Goal: Task Accomplishment & Management: Manage account settings

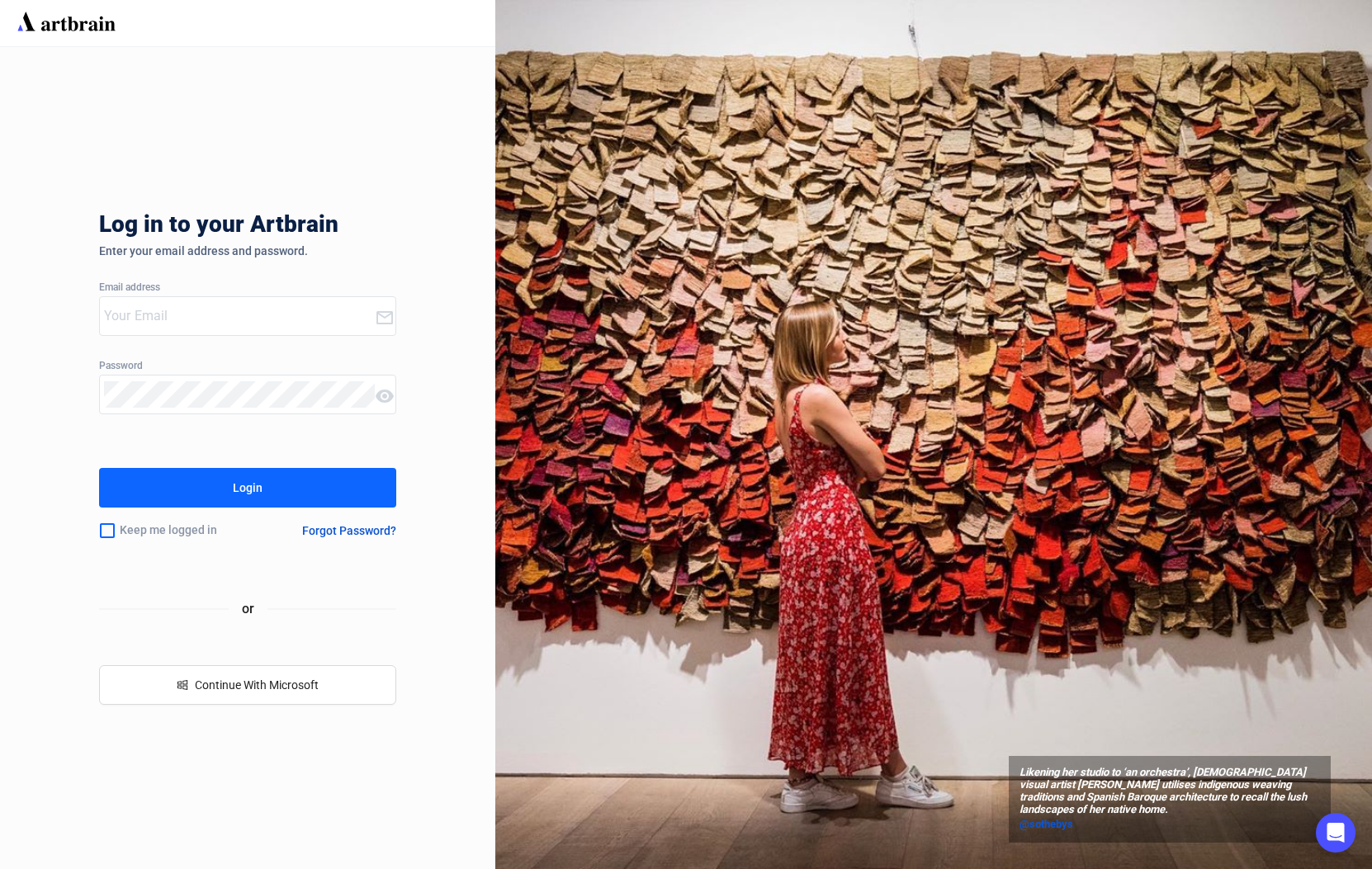
type input "[PERSON_NAME][EMAIL_ADDRESS][DOMAIN_NAME]"
click at [229, 497] on button "Login" at bounding box center [247, 488] width 297 height 40
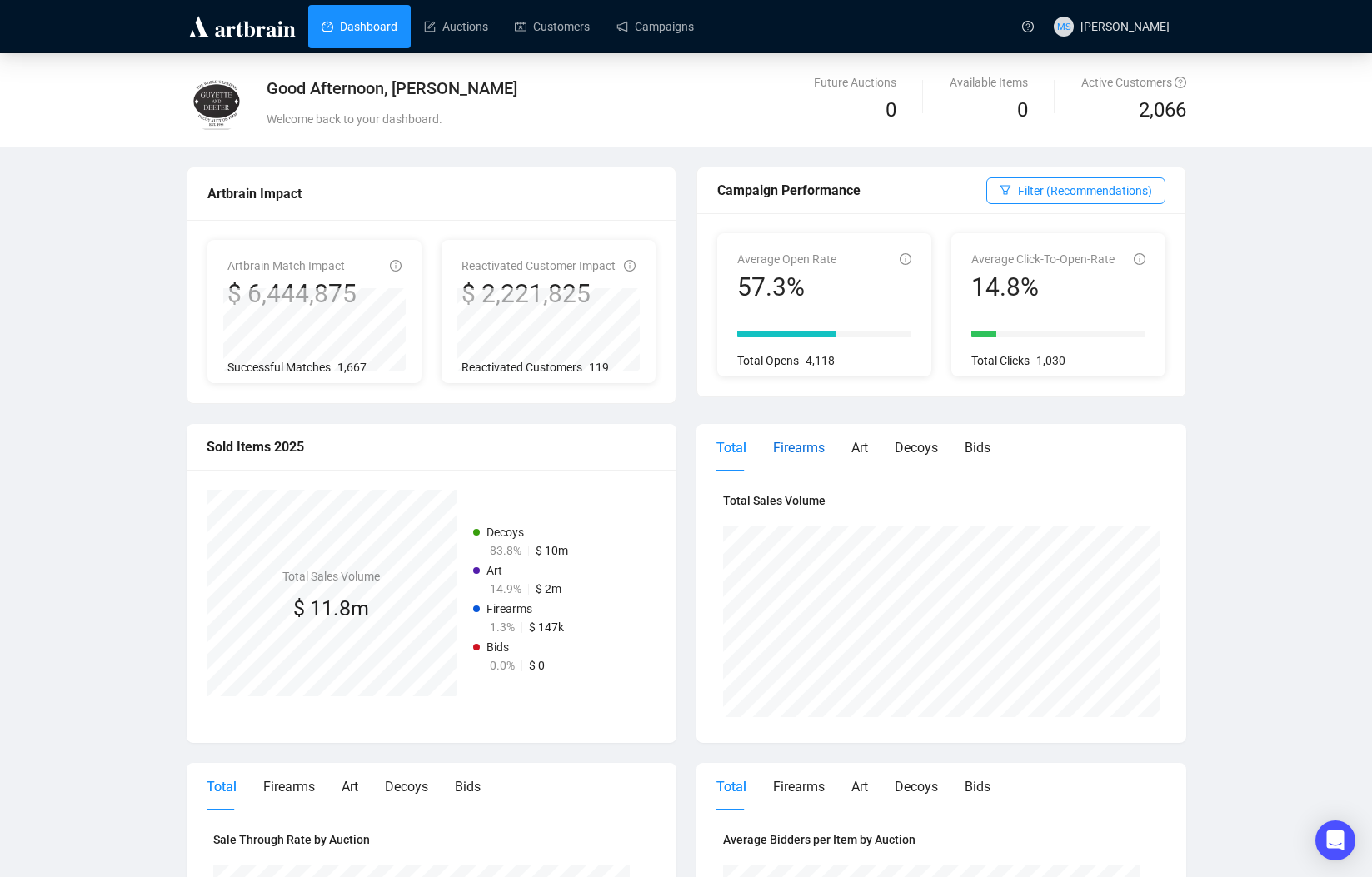
click at [806, 445] on div "Firearms" at bounding box center [799, 448] width 52 height 21
click at [857, 441] on div "Art" at bounding box center [859, 448] width 16 height 21
click at [905, 441] on div "Decoys" at bounding box center [916, 448] width 43 height 21
click at [973, 449] on div "Bids" at bounding box center [977, 448] width 26 height 21
click at [920, 448] on div "Decoys" at bounding box center [916, 448] width 43 height 21
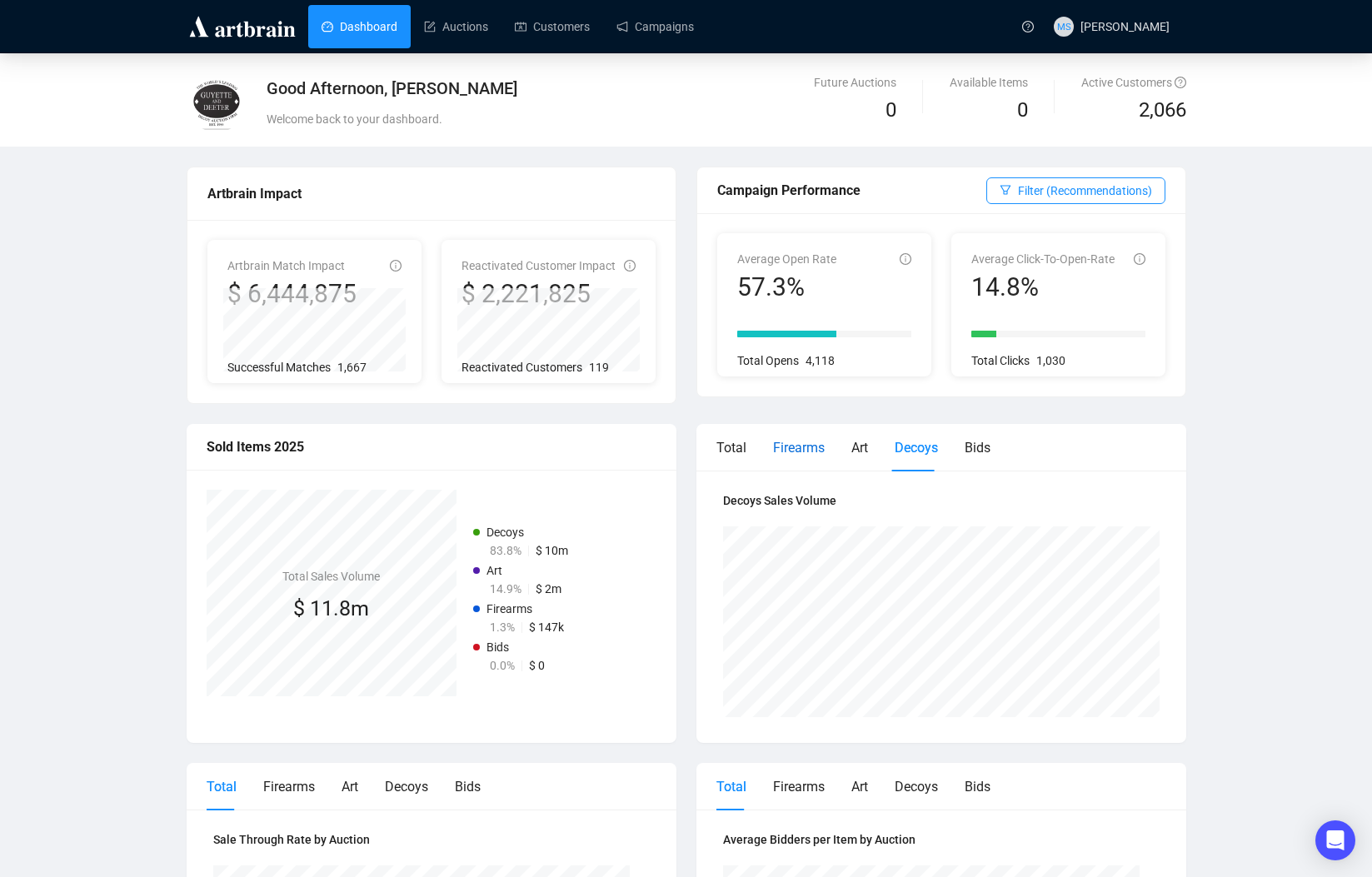
click at [805, 449] on div "Firearms" at bounding box center [799, 448] width 52 height 21
click at [633, 23] on link "Campaigns" at bounding box center [654, 26] width 77 height 43
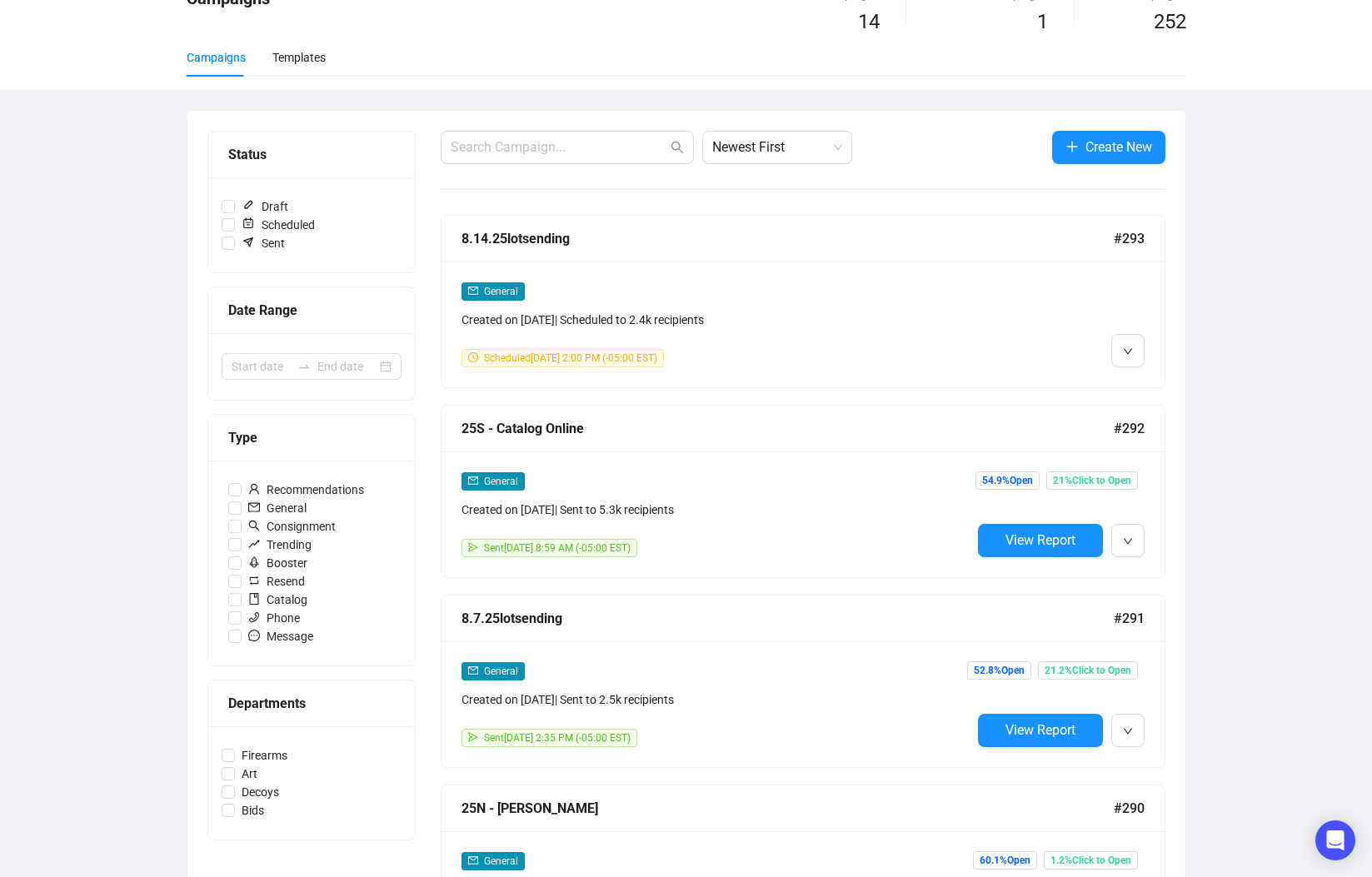
scroll to position [222, 0]
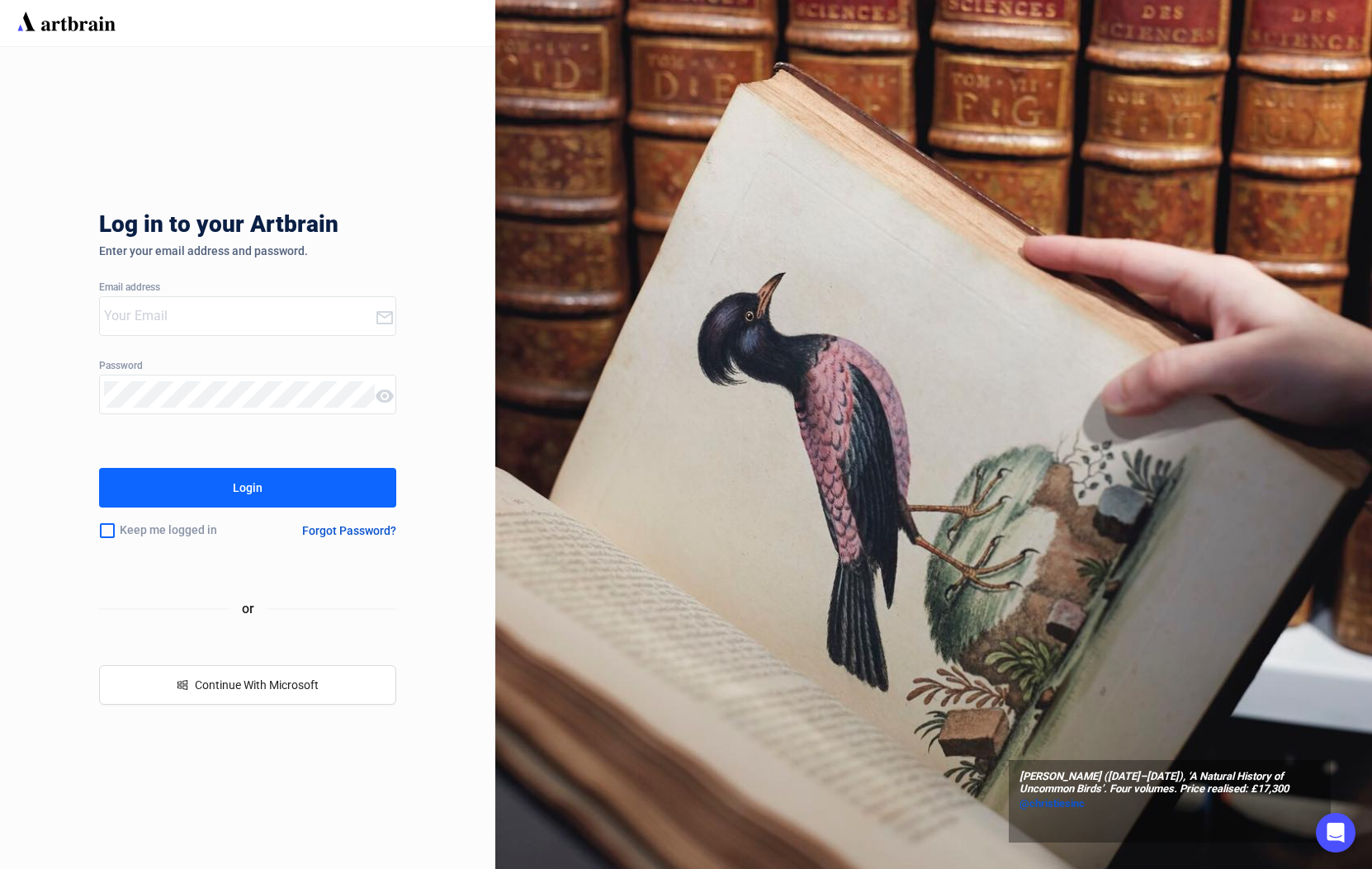
type input "[PERSON_NAME][EMAIL_ADDRESS][DOMAIN_NAME]"
click at [229, 478] on button "Login" at bounding box center [247, 488] width 297 height 40
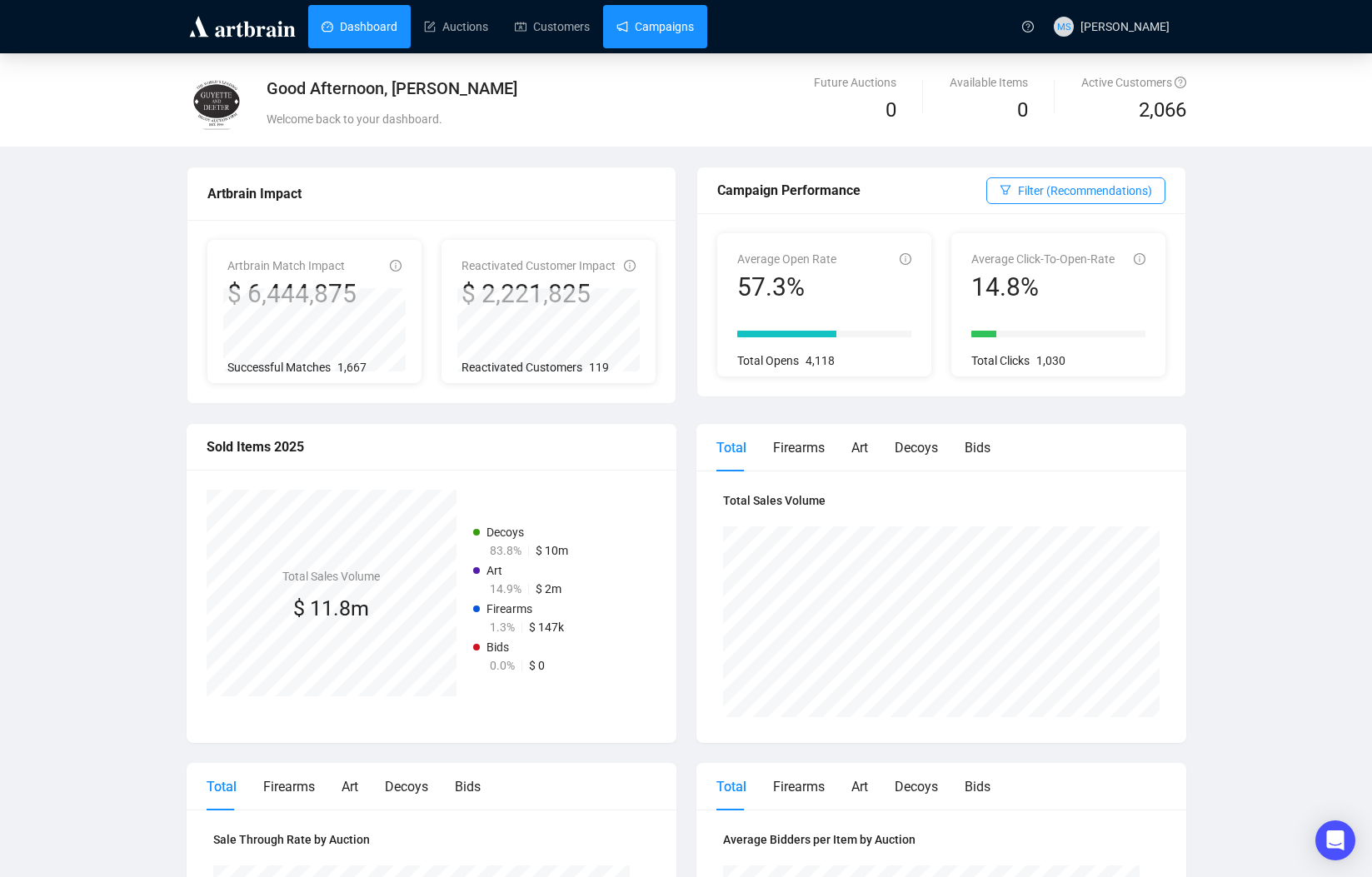
click at [664, 25] on link "Campaigns" at bounding box center [654, 26] width 77 height 43
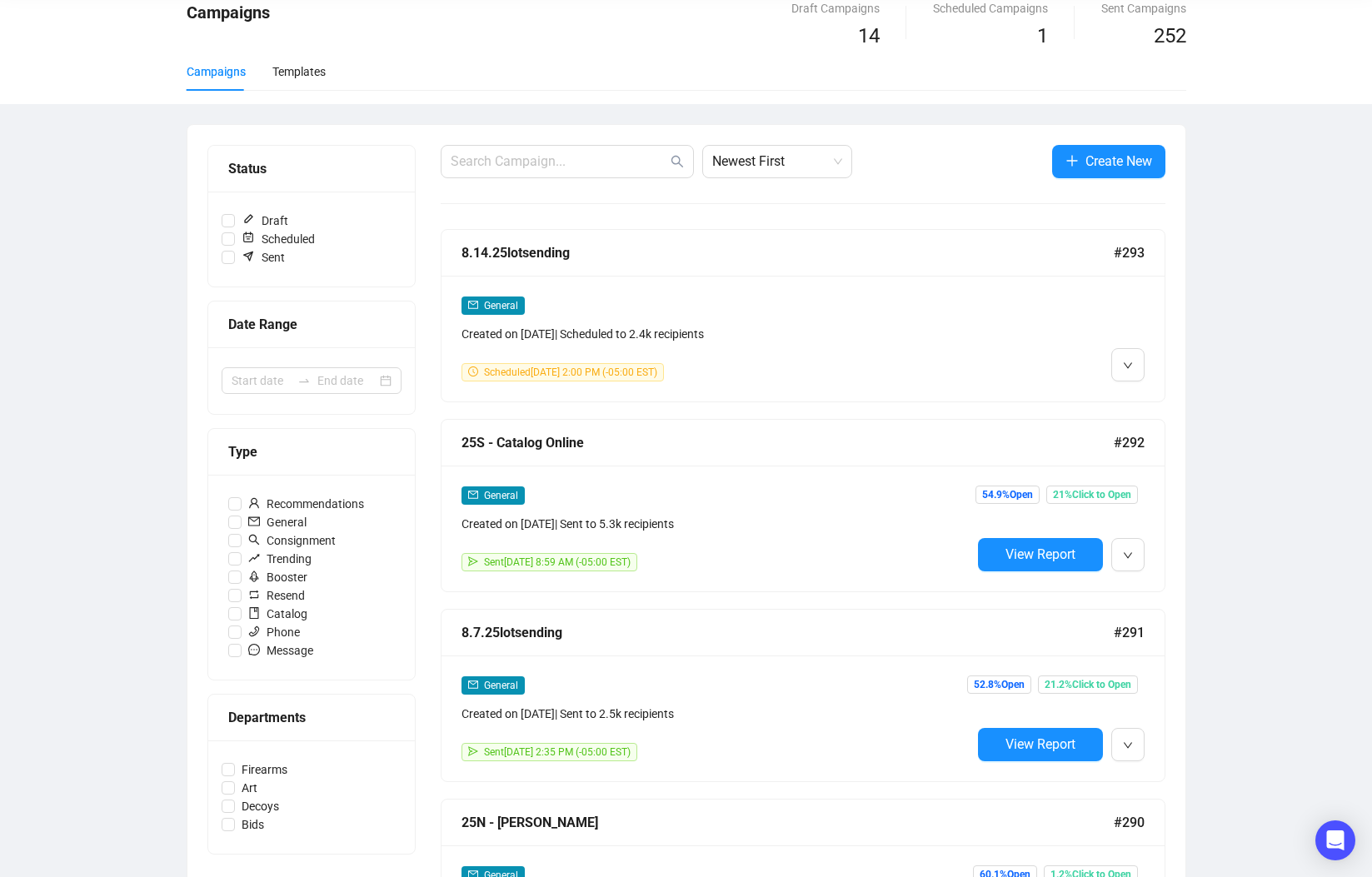
scroll to position [111, 0]
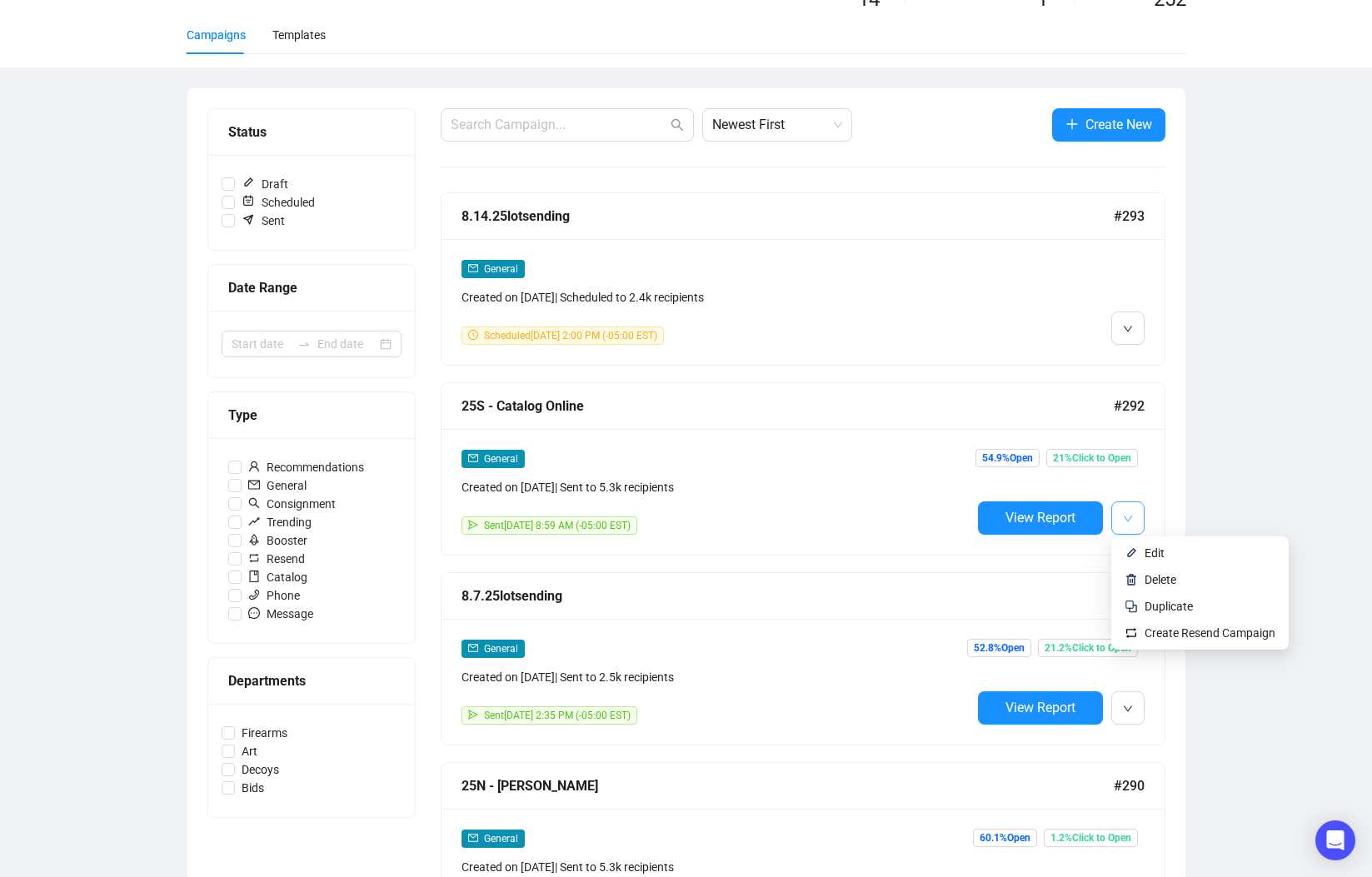
click at [1123, 517] on icon "down" at bounding box center [1128, 518] width 10 height 10
click at [1196, 601] on span "Duplicate" at bounding box center [1209, 605] width 131 height 18
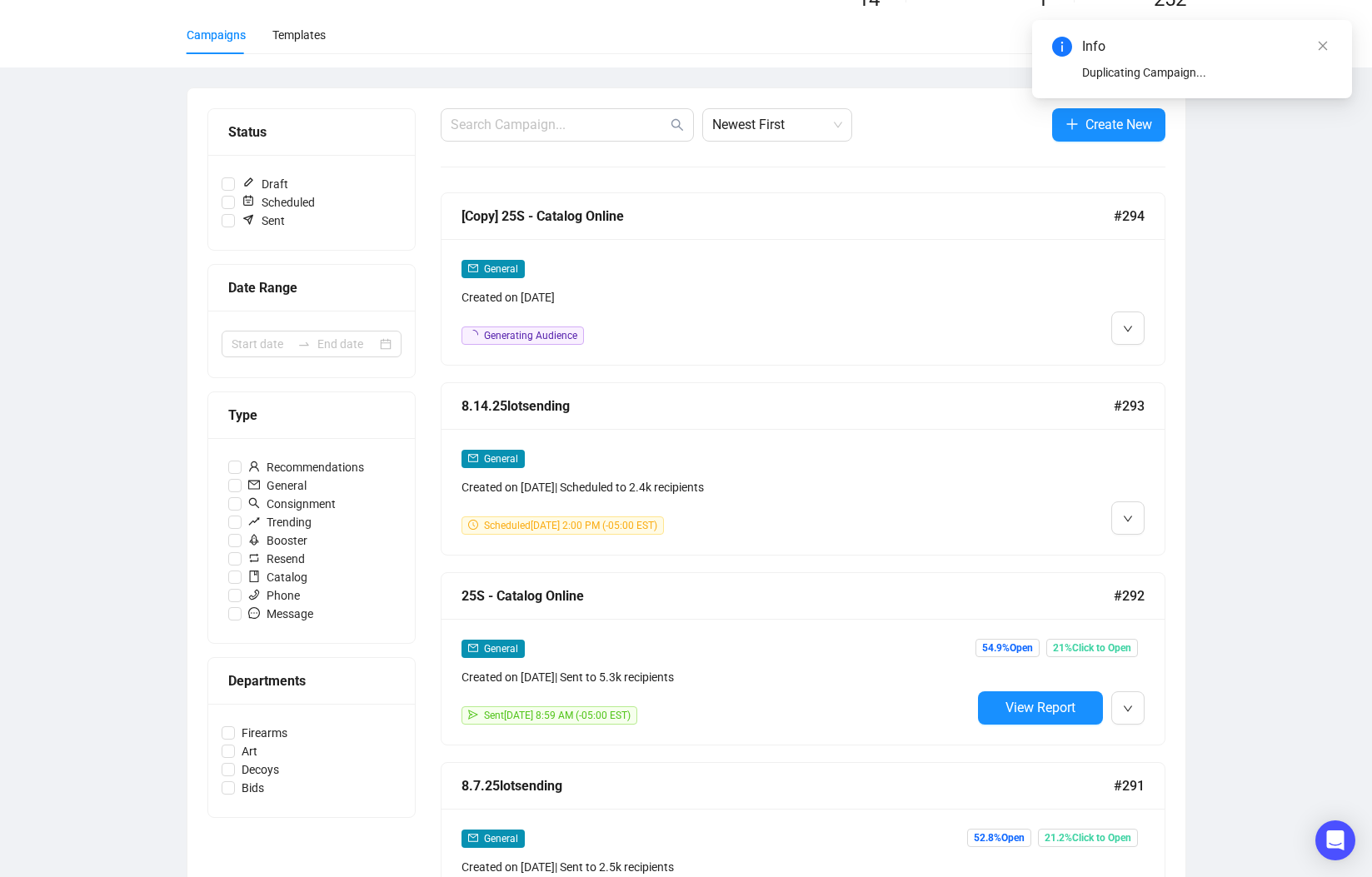
scroll to position [0, 0]
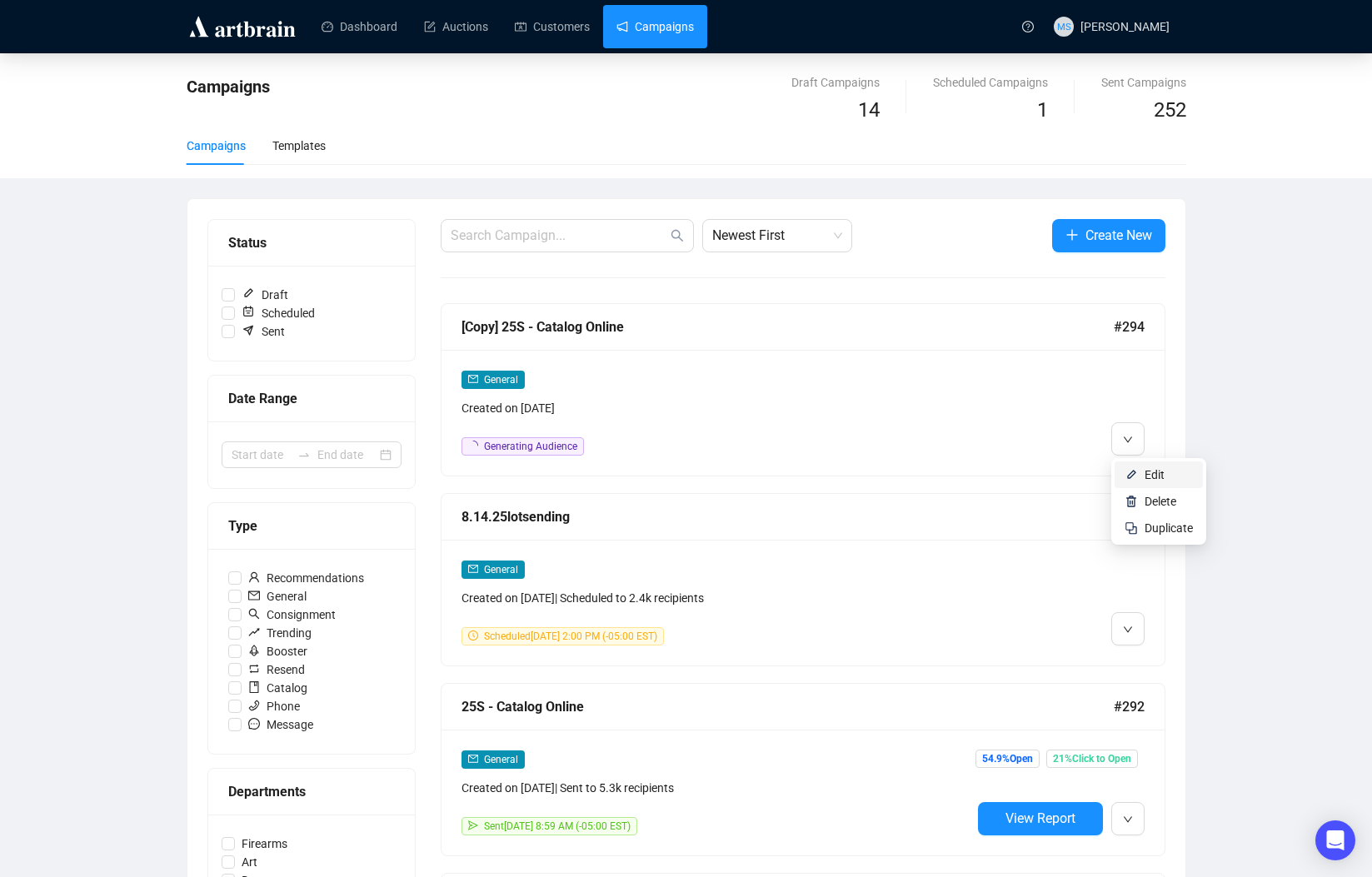
click at [1144, 474] on span "Edit" at bounding box center [1154, 474] width 20 height 13
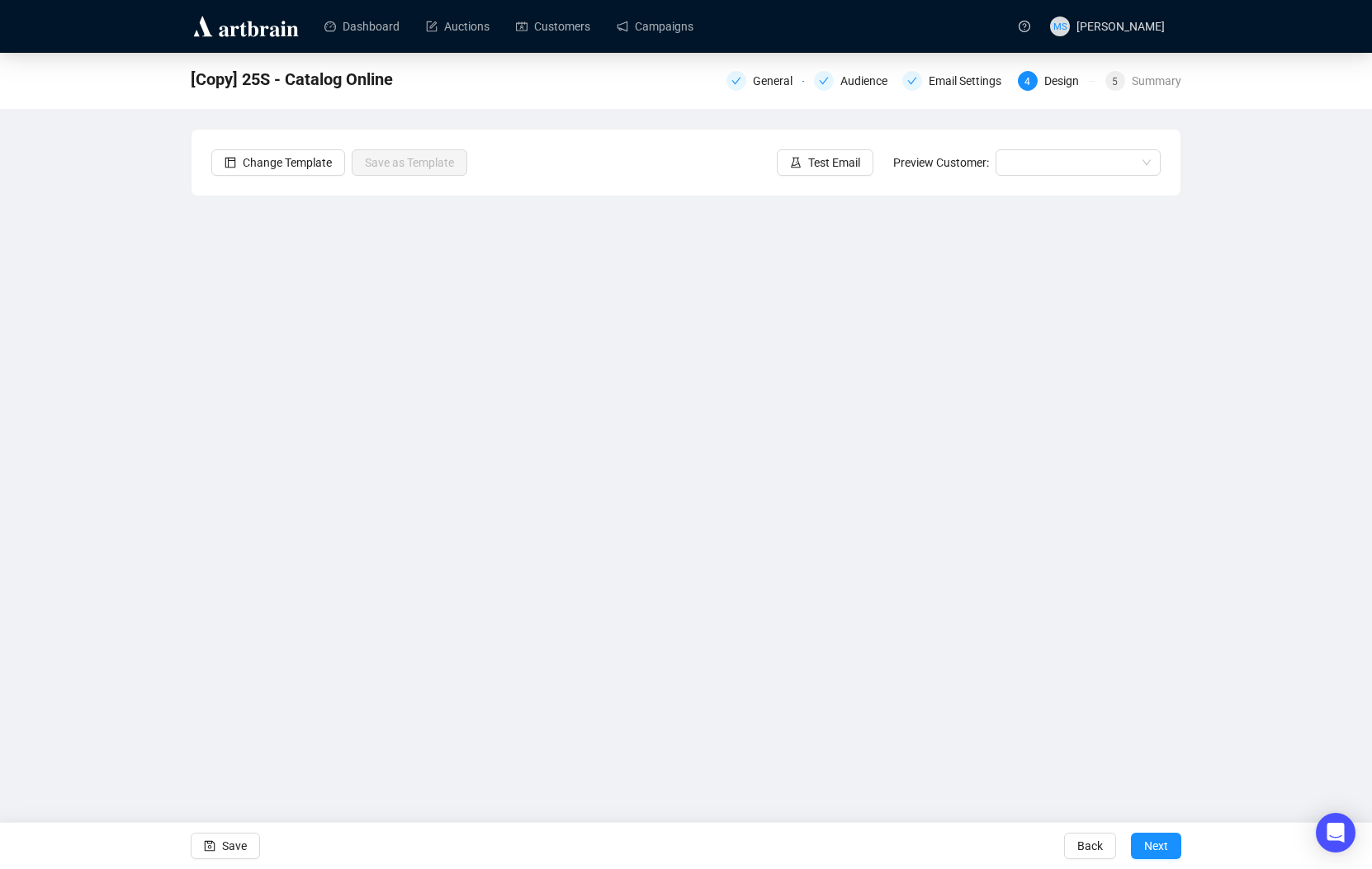
drag, startPoint x: 773, startPoint y: 87, endPoint x: 756, endPoint y: 105, distance: 24.8
click at [773, 87] on div "General" at bounding box center [777, 81] width 49 height 20
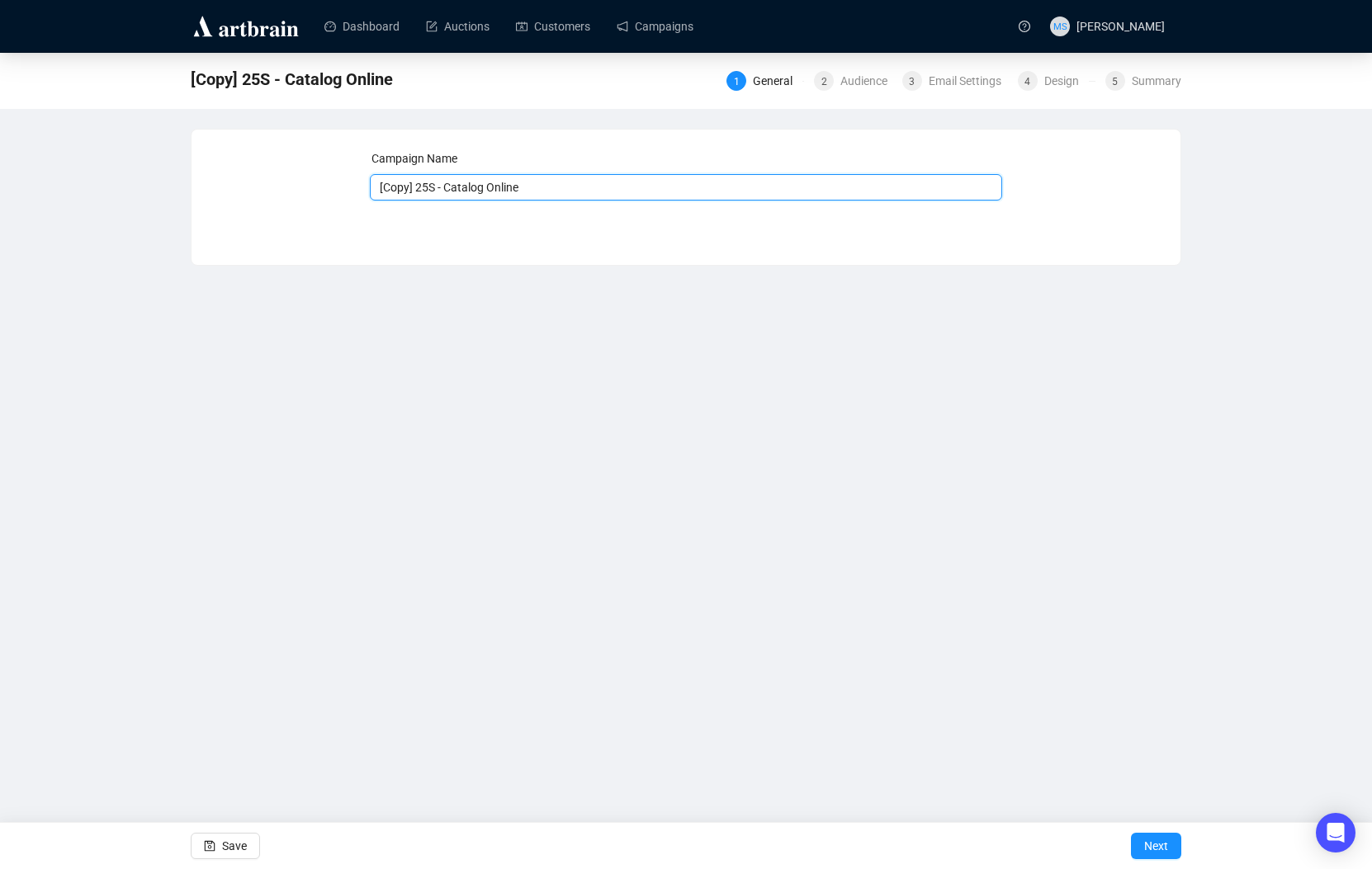
drag, startPoint x: 411, startPoint y: 184, endPoint x: 321, endPoint y: 178, distance: 90.2
click at [321, 178] on div "Campaign Name [Copy] 25S - Catalog Online Save Next" at bounding box center [686, 185] width 949 height 71
drag, startPoint x: 412, startPoint y: 188, endPoint x: 524, endPoint y: 191, distance: 112.0
click at [524, 191] on input "25S - Catalog Online" at bounding box center [686, 188] width 633 height 27
type input "25S - Test"
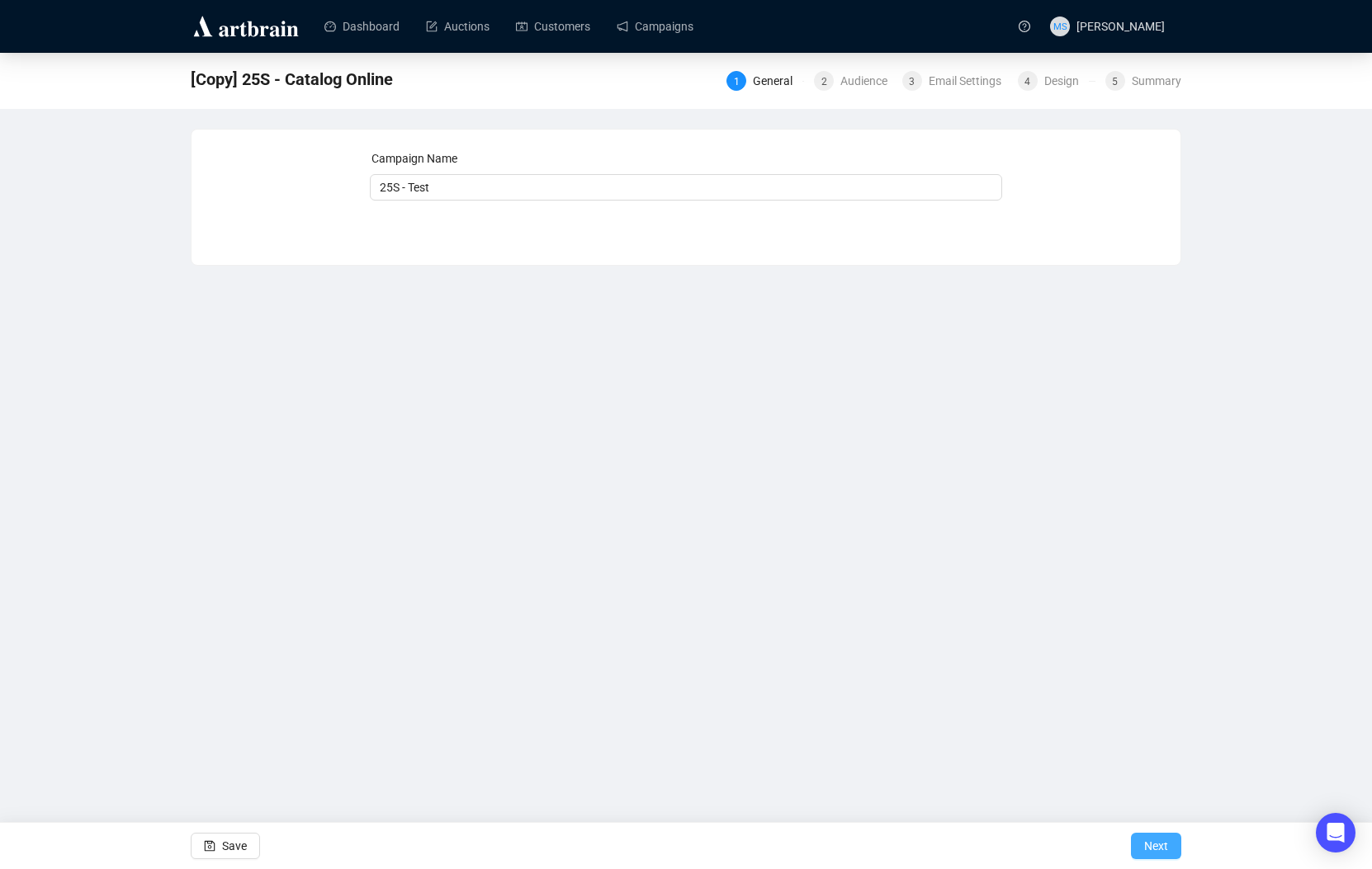
click at [1157, 833] on span "Next" at bounding box center [1156, 845] width 24 height 46
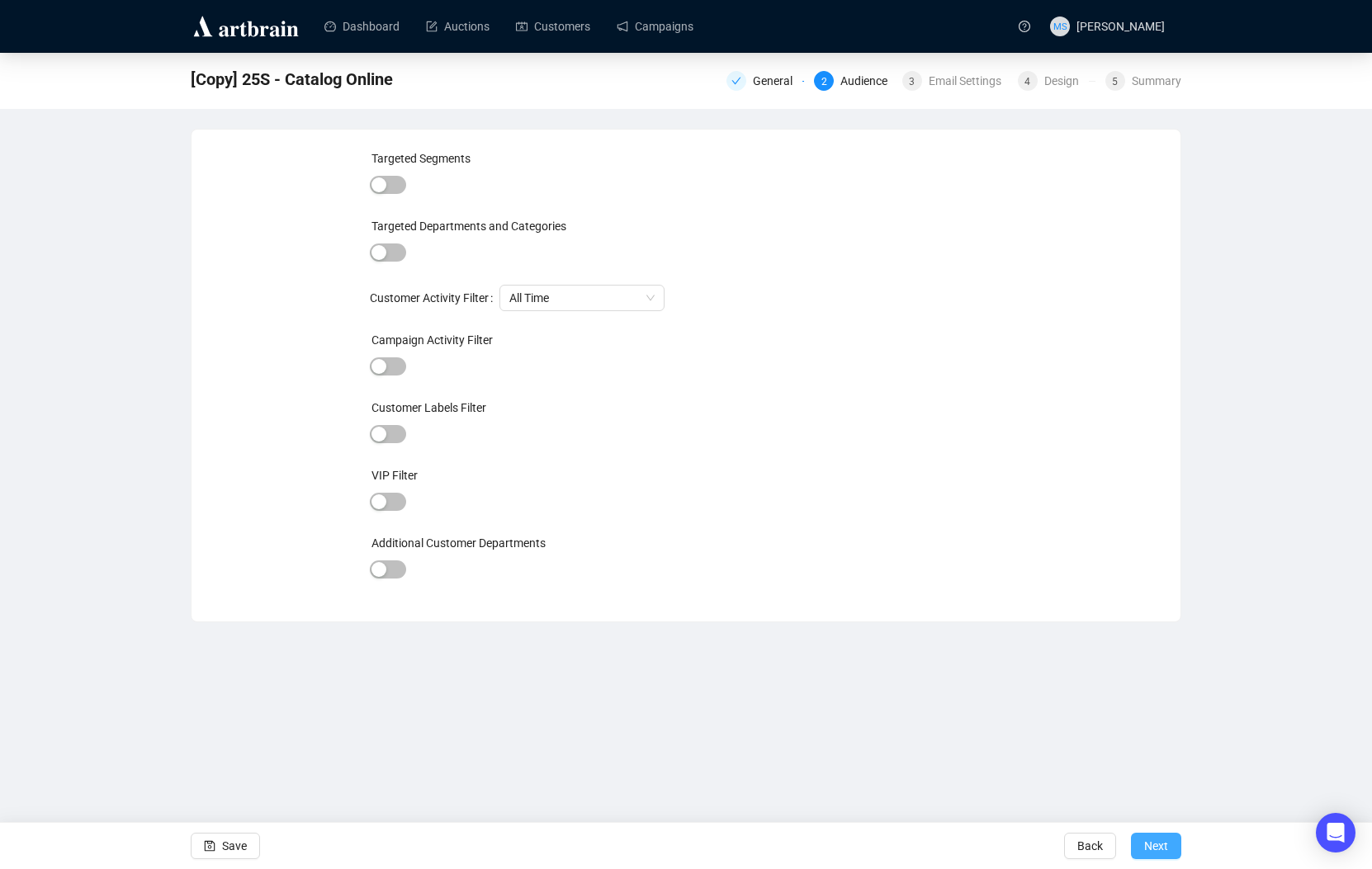
click at [1151, 839] on span "Next" at bounding box center [1156, 845] width 24 height 46
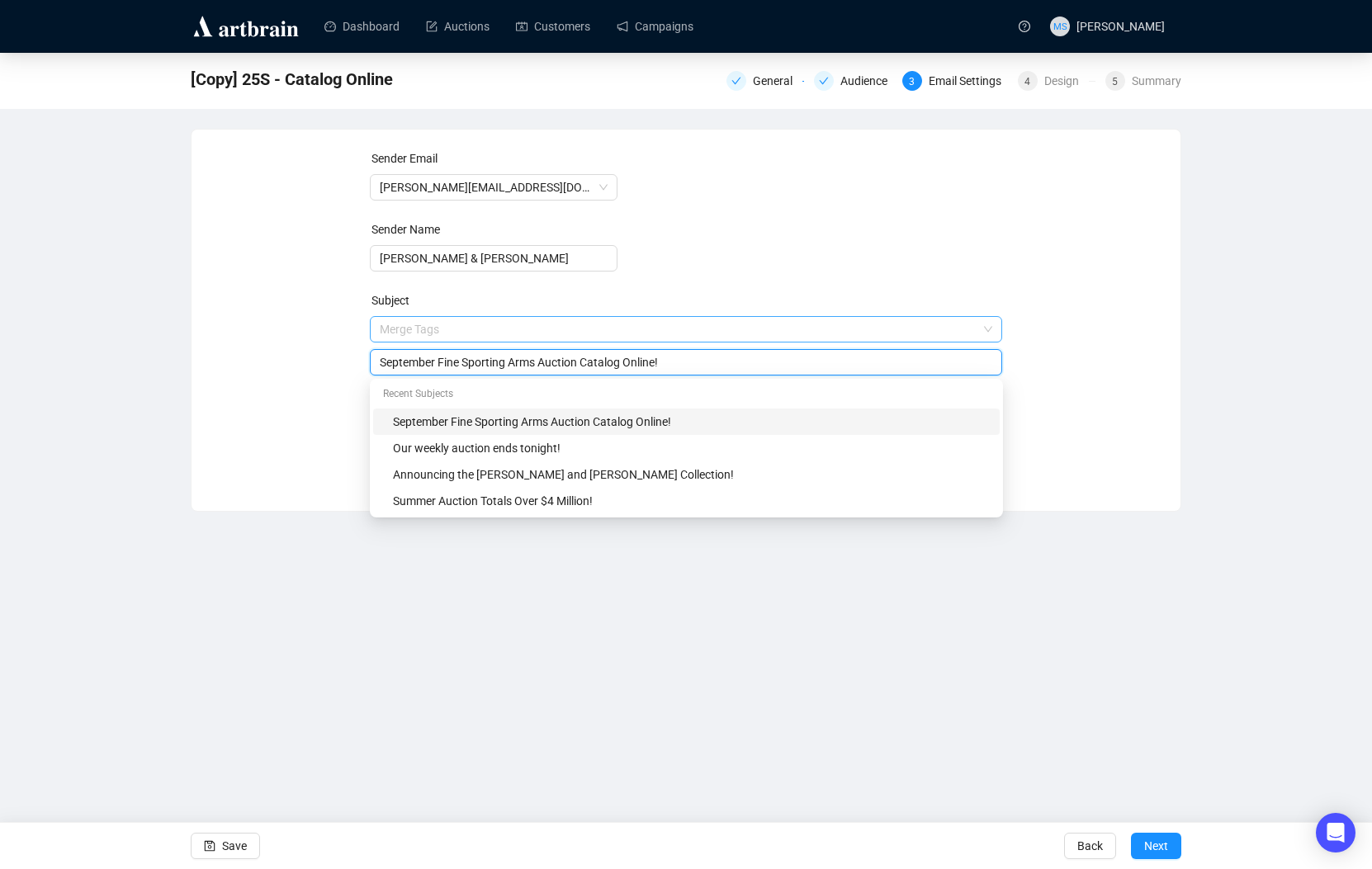
drag, startPoint x: 718, startPoint y: 336, endPoint x: 369, endPoint y: 333, distance: 349.0
click at [370, 333] on span "Merge Tags September Fine Sporting Arms Auction Catalog Online!" at bounding box center [686, 345] width 633 height 46
type input "S"
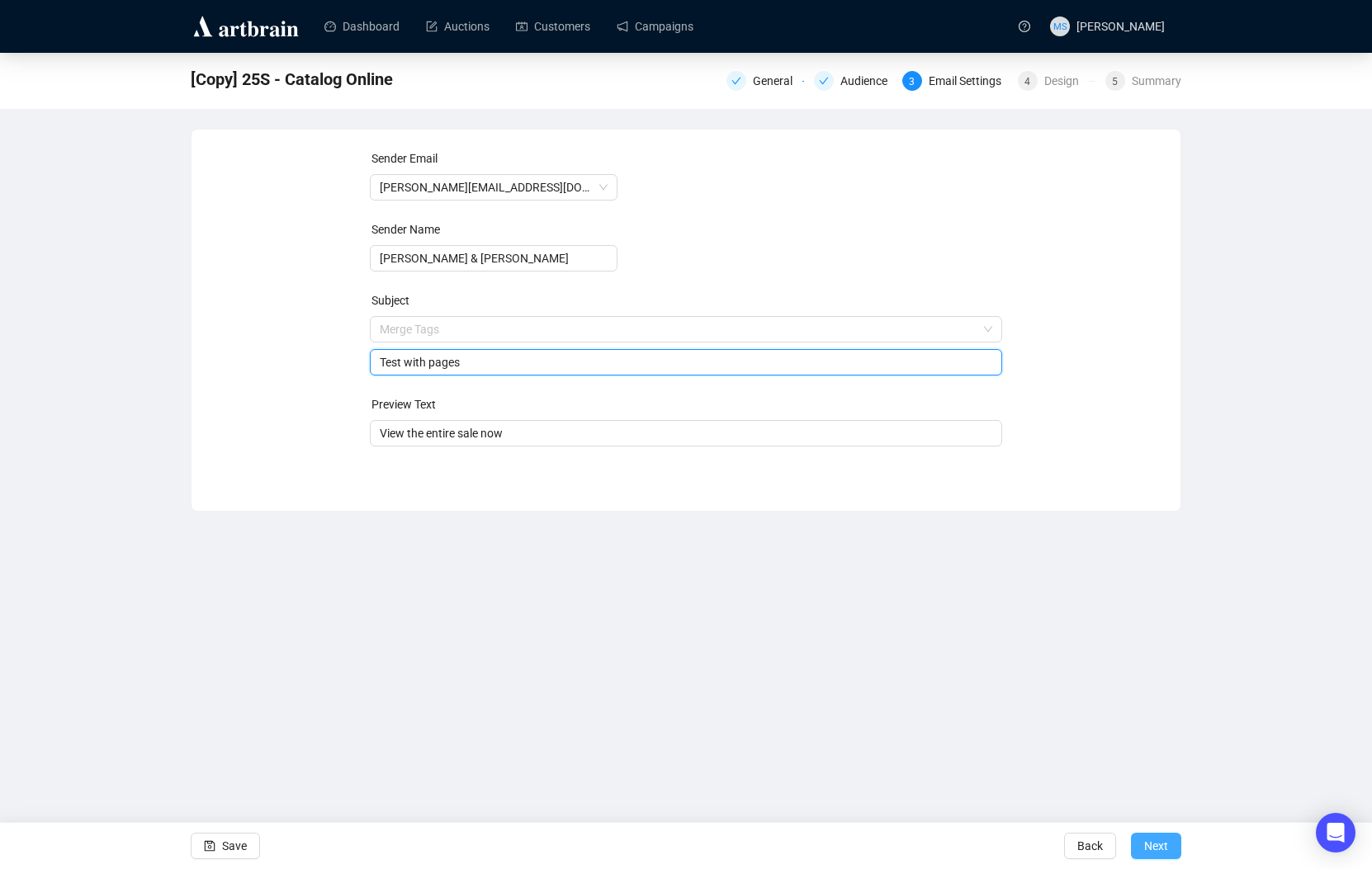
type input "Test with pages"
click at [1157, 835] on span "Next" at bounding box center [1156, 845] width 24 height 46
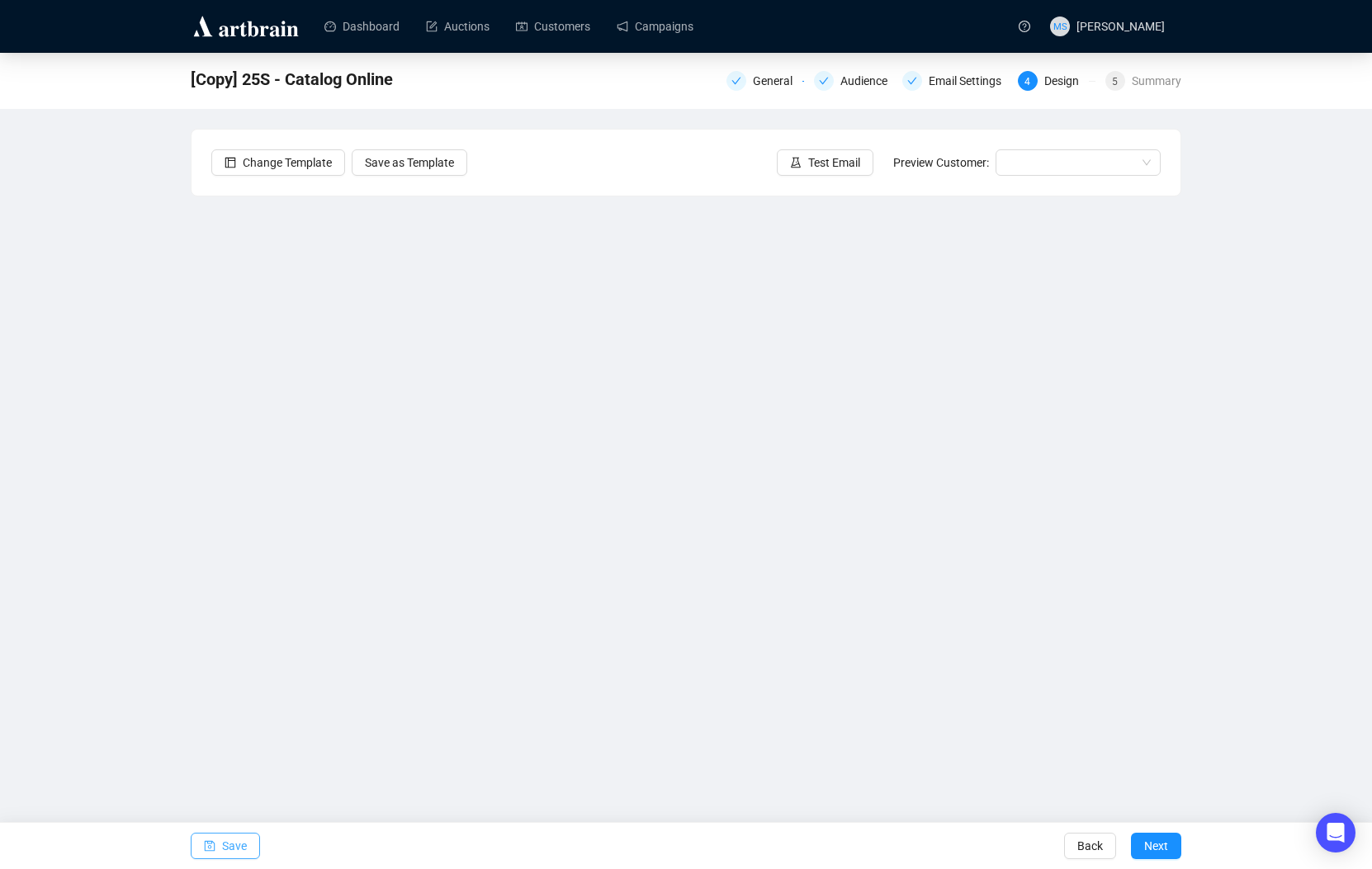
click at [247, 853] on button "Save" at bounding box center [225, 845] width 69 height 27
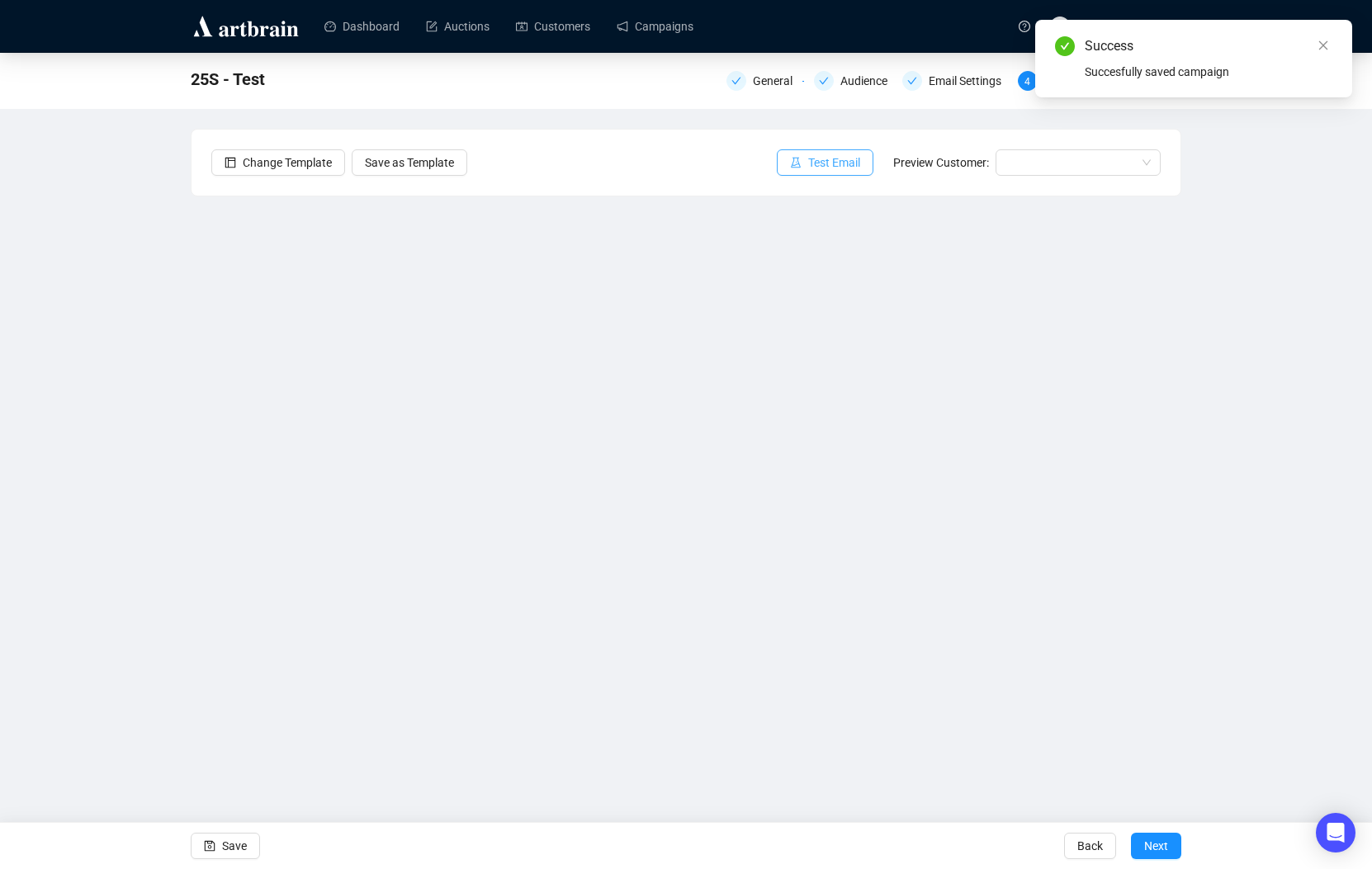
click at [853, 163] on span "Test Email" at bounding box center [833, 162] width 52 height 18
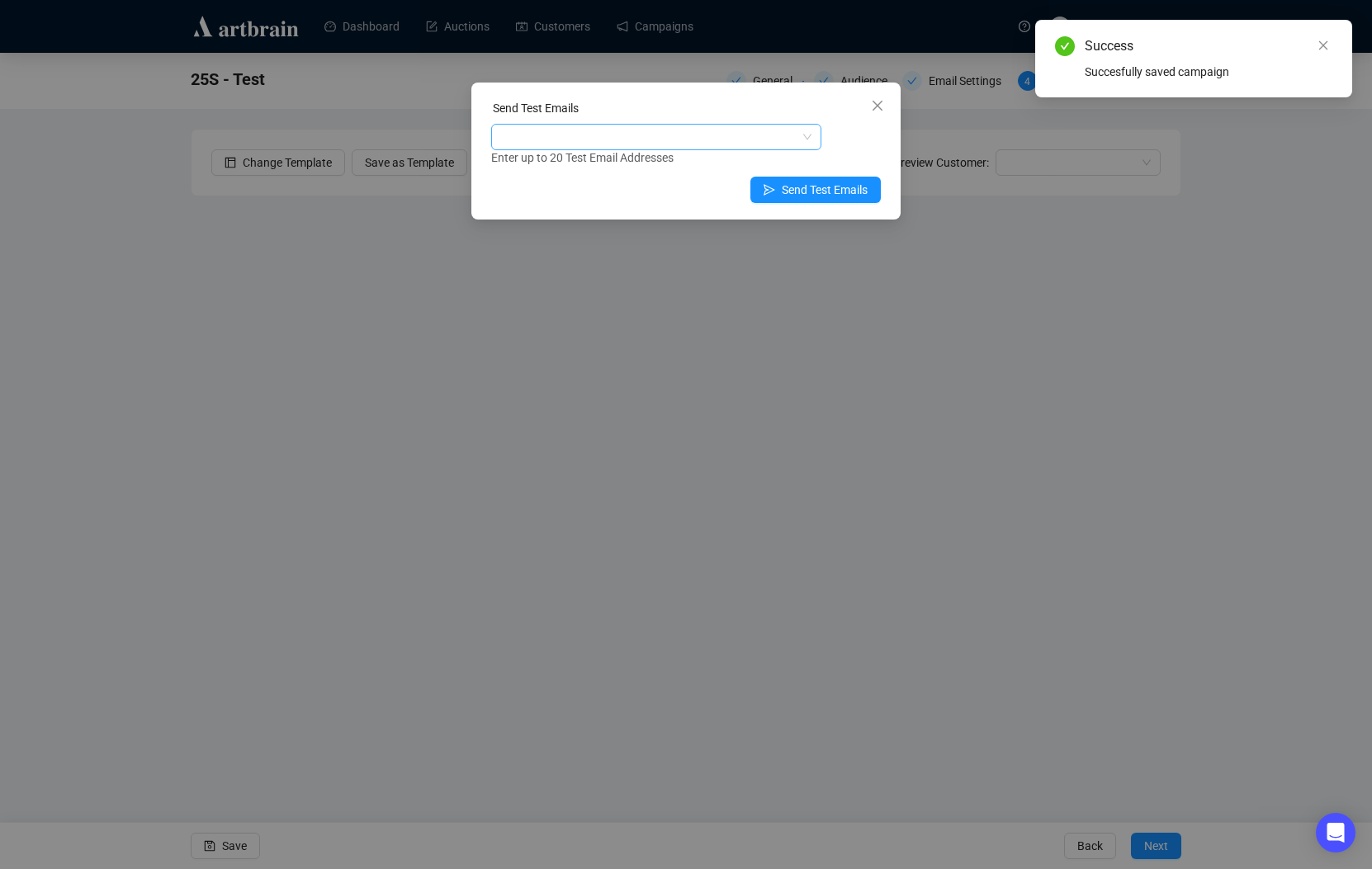
click at [653, 144] on div at bounding box center [647, 136] width 306 height 23
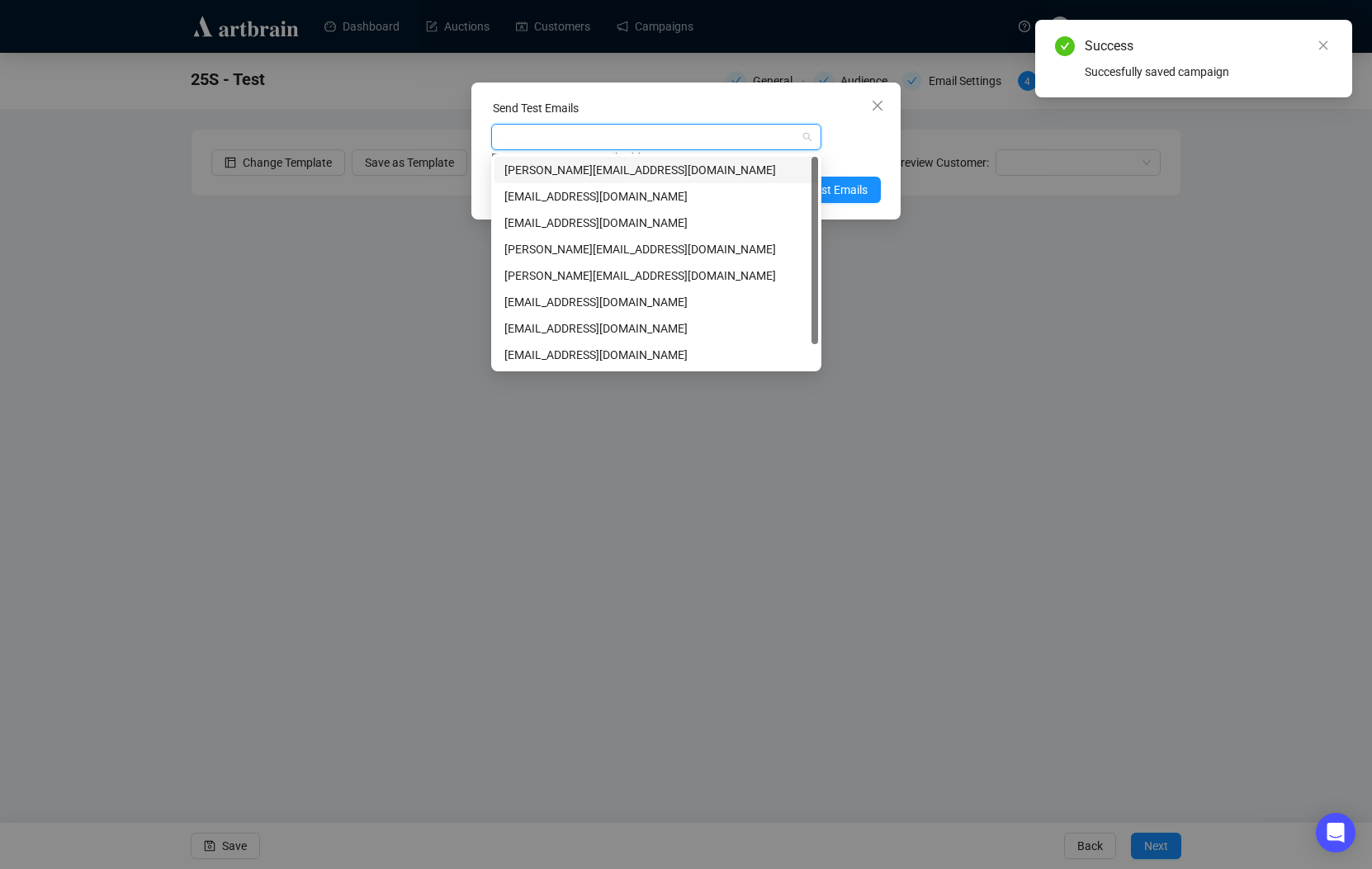
click at [629, 172] on div "michael@guyetteanddeeter.com" at bounding box center [656, 170] width 303 height 18
drag, startPoint x: 834, startPoint y: 152, endPoint x: 839, endPoint y: 165, distance: 13.9
click at [835, 152] on div "Enter up to 20 Test Email Addresses" at bounding box center [686, 158] width 390 height 19
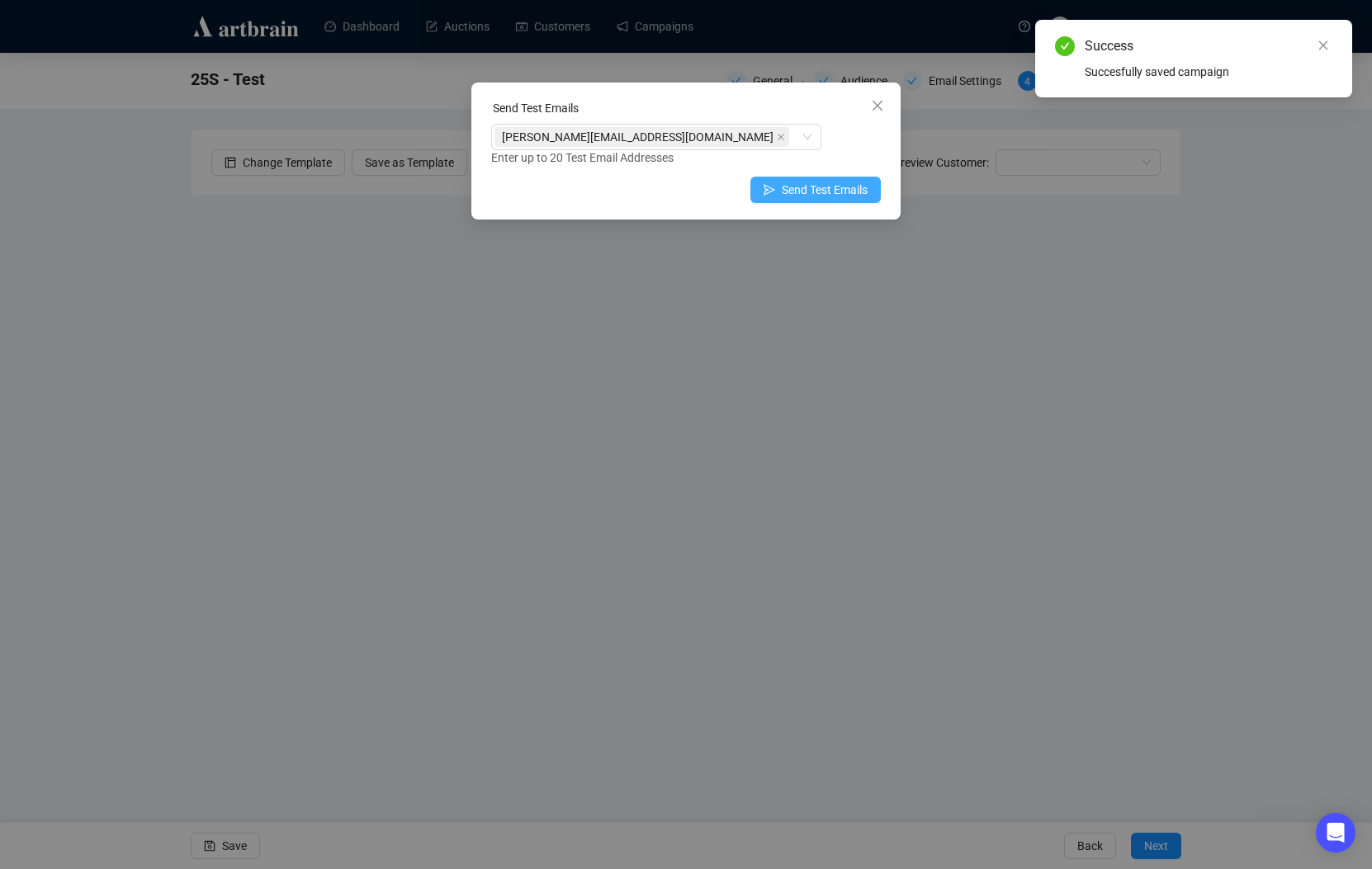
click at [839, 182] on span "Send Test Emails" at bounding box center [824, 190] width 86 height 18
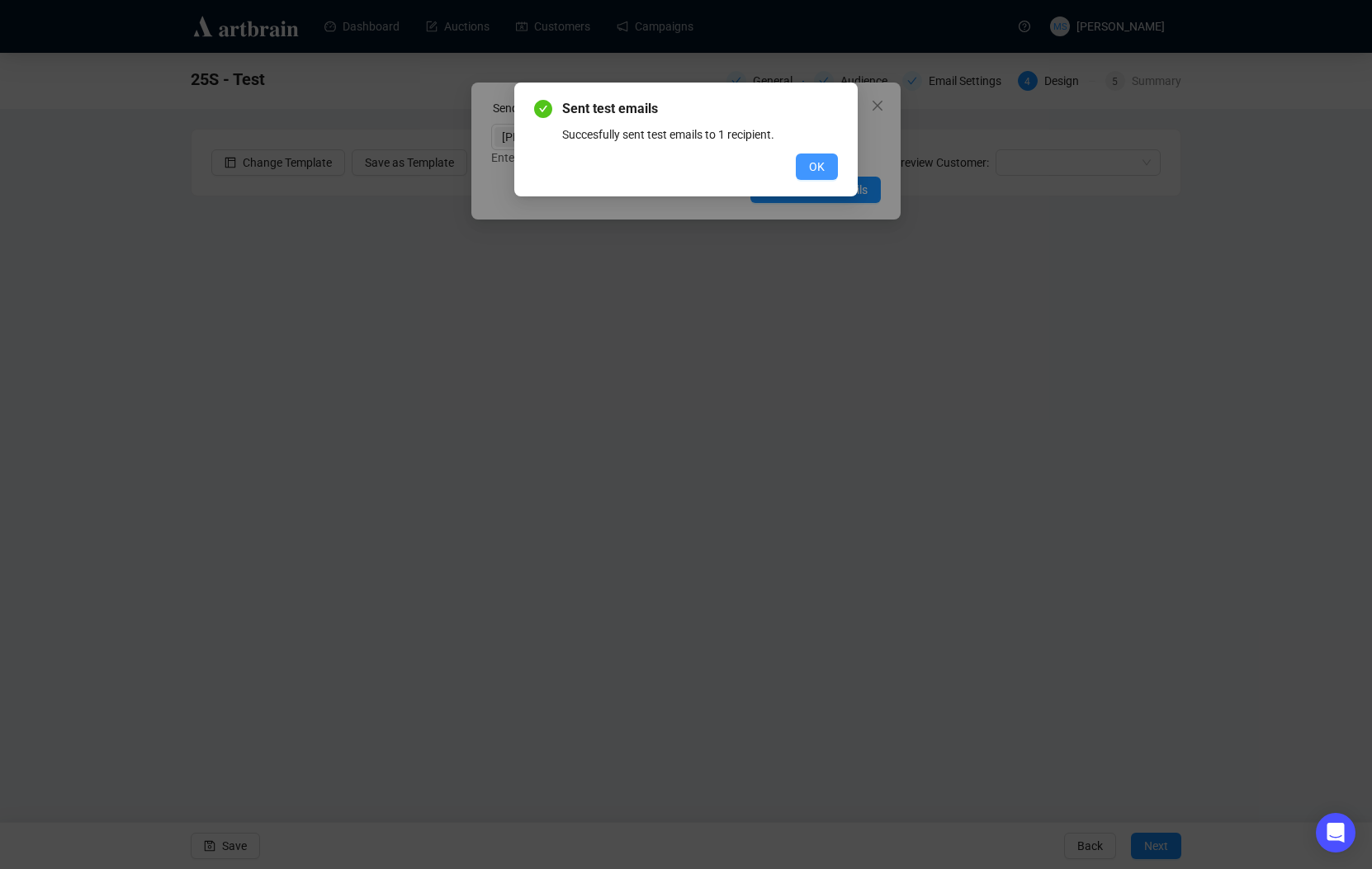
click at [824, 162] on span "OK" at bounding box center [816, 166] width 16 height 18
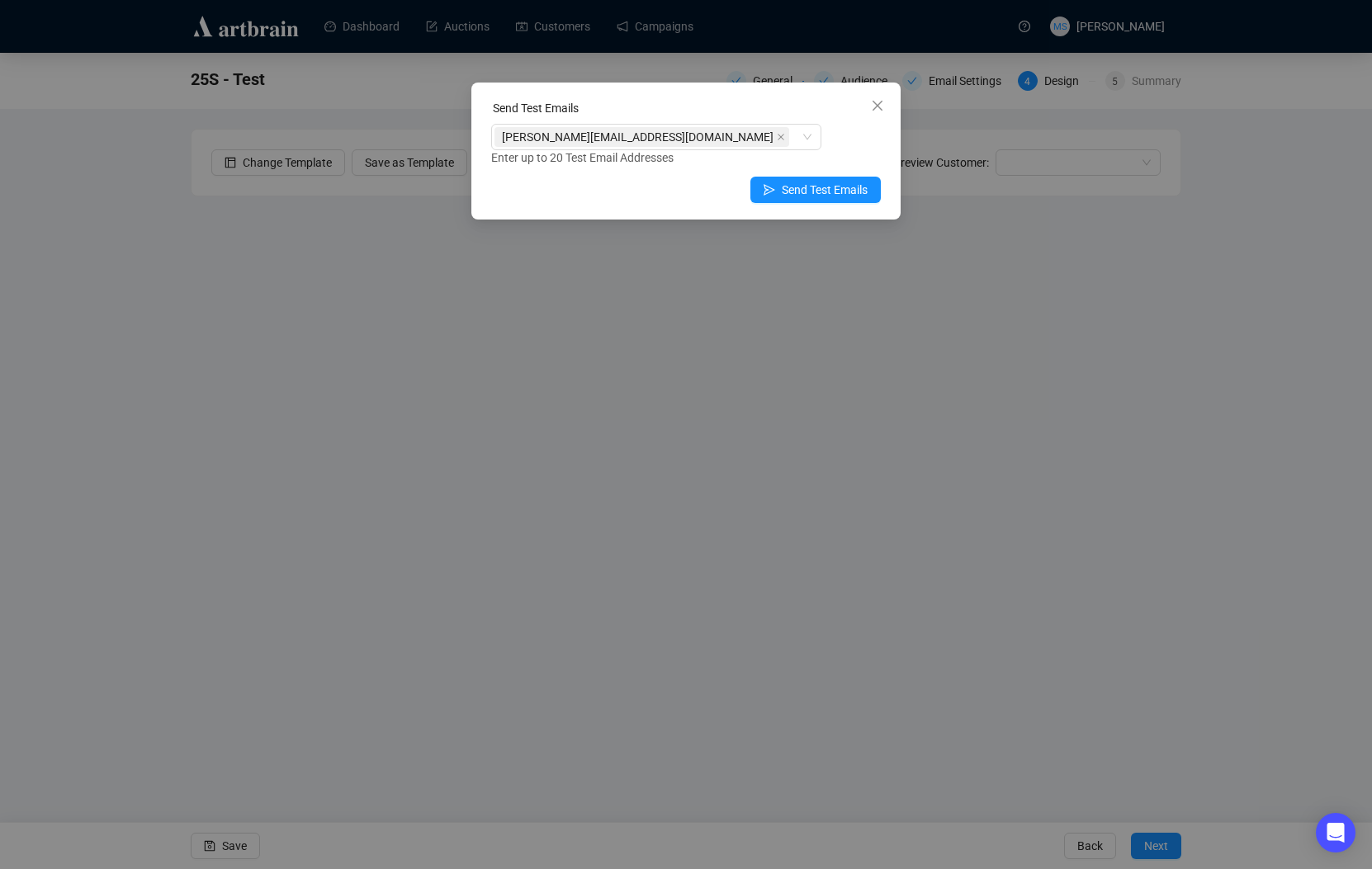
click at [65, 387] on div "Send Test Emails michael@guyetteanddeeter.com Enter up to 20 Test Email Address…" at bounding box center [686, 434] width 1372 height 869
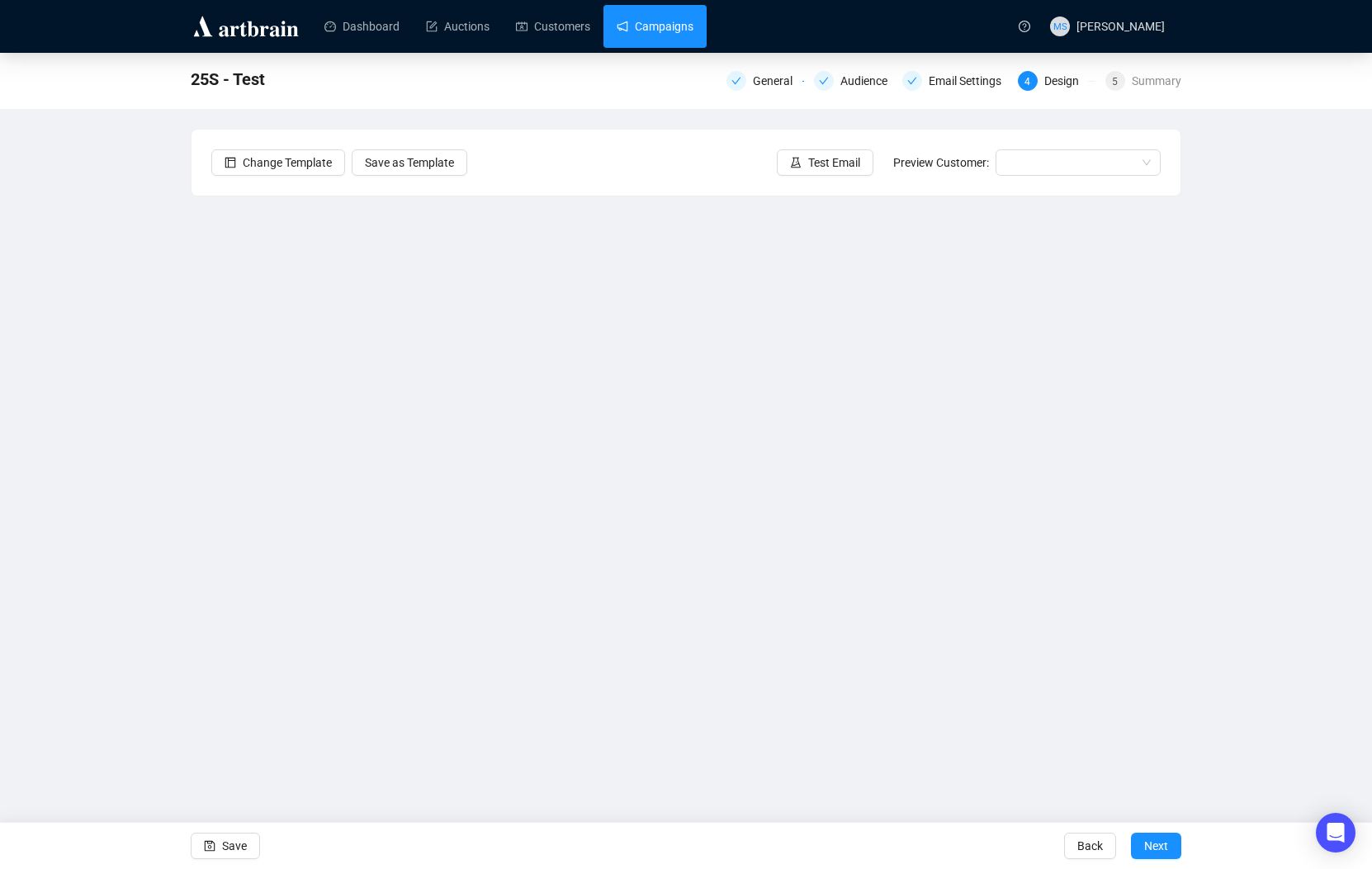
click at [658, 35] on link "Campaigns" at bounding box center [654, 26] width 77 height 43
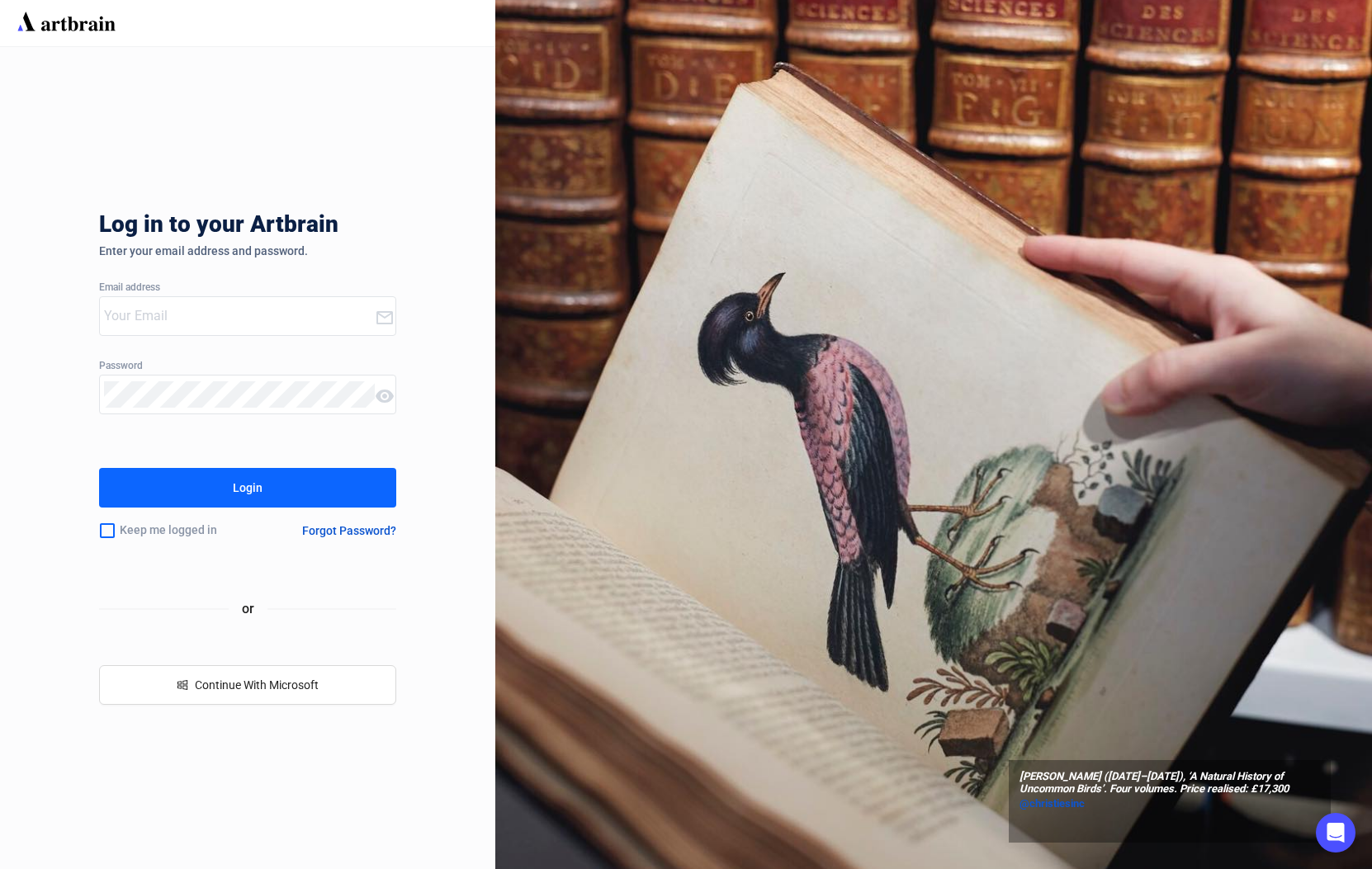
type input "michael@guyetteanddeeter.com"
click at [305, 486] on button "Login" at bounding box center [247, 488] width 297 height 40
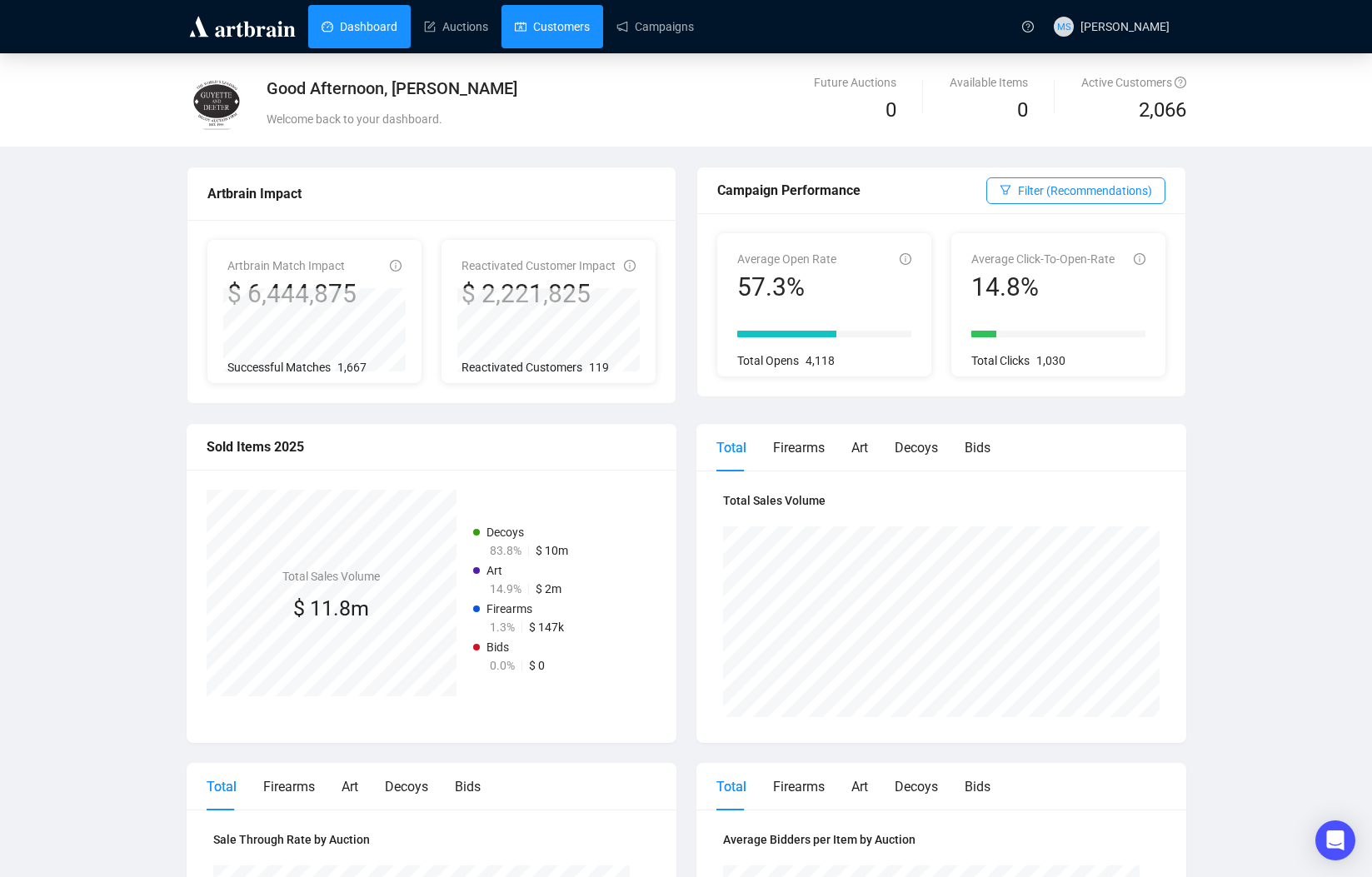
click at [571, 22] on link "Customers" at bounding box center [552, 26] width 75 height 43
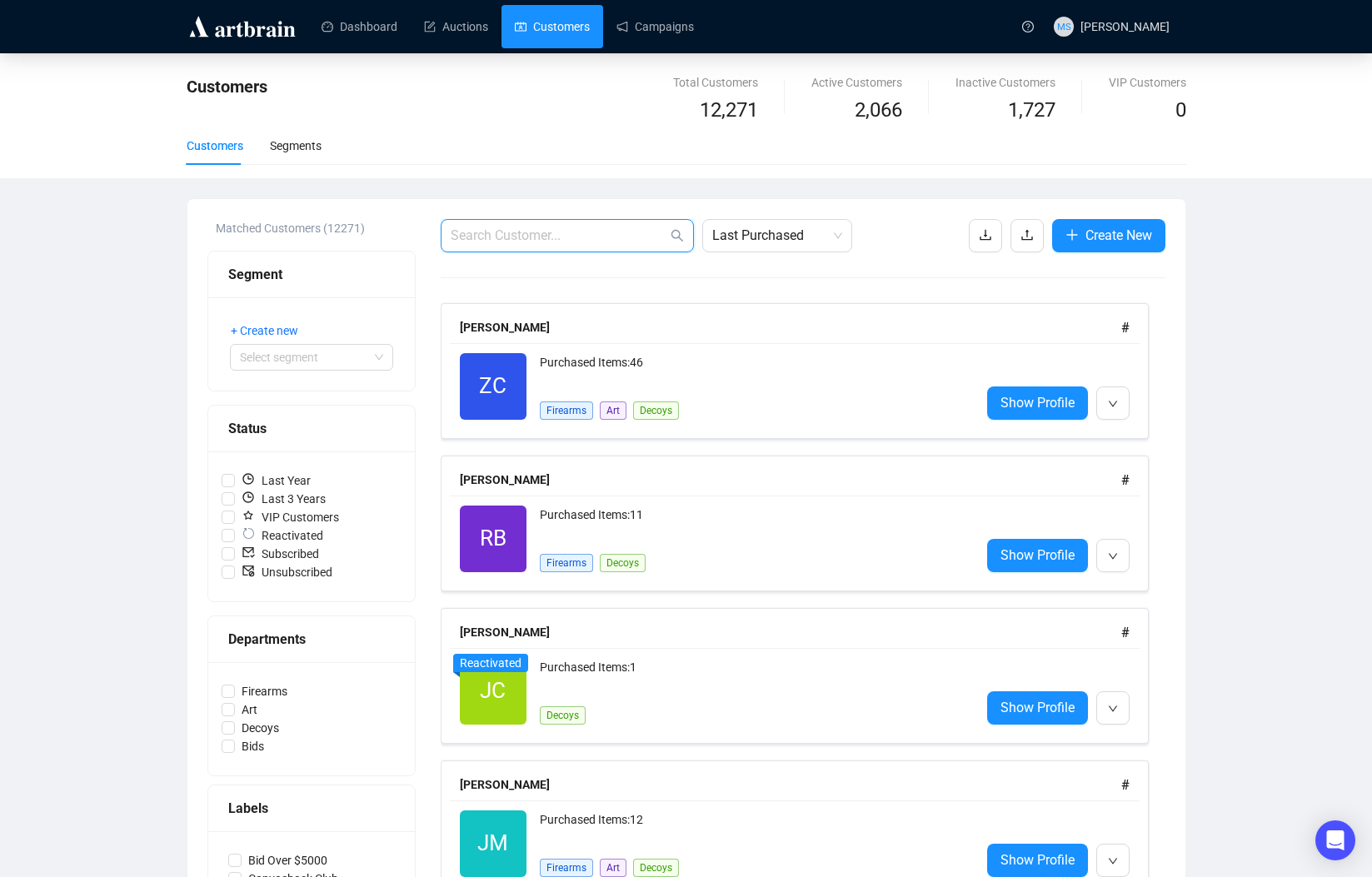
click at [628, 234] on input "text" at bounding box center [559, 235] width 216 height 20
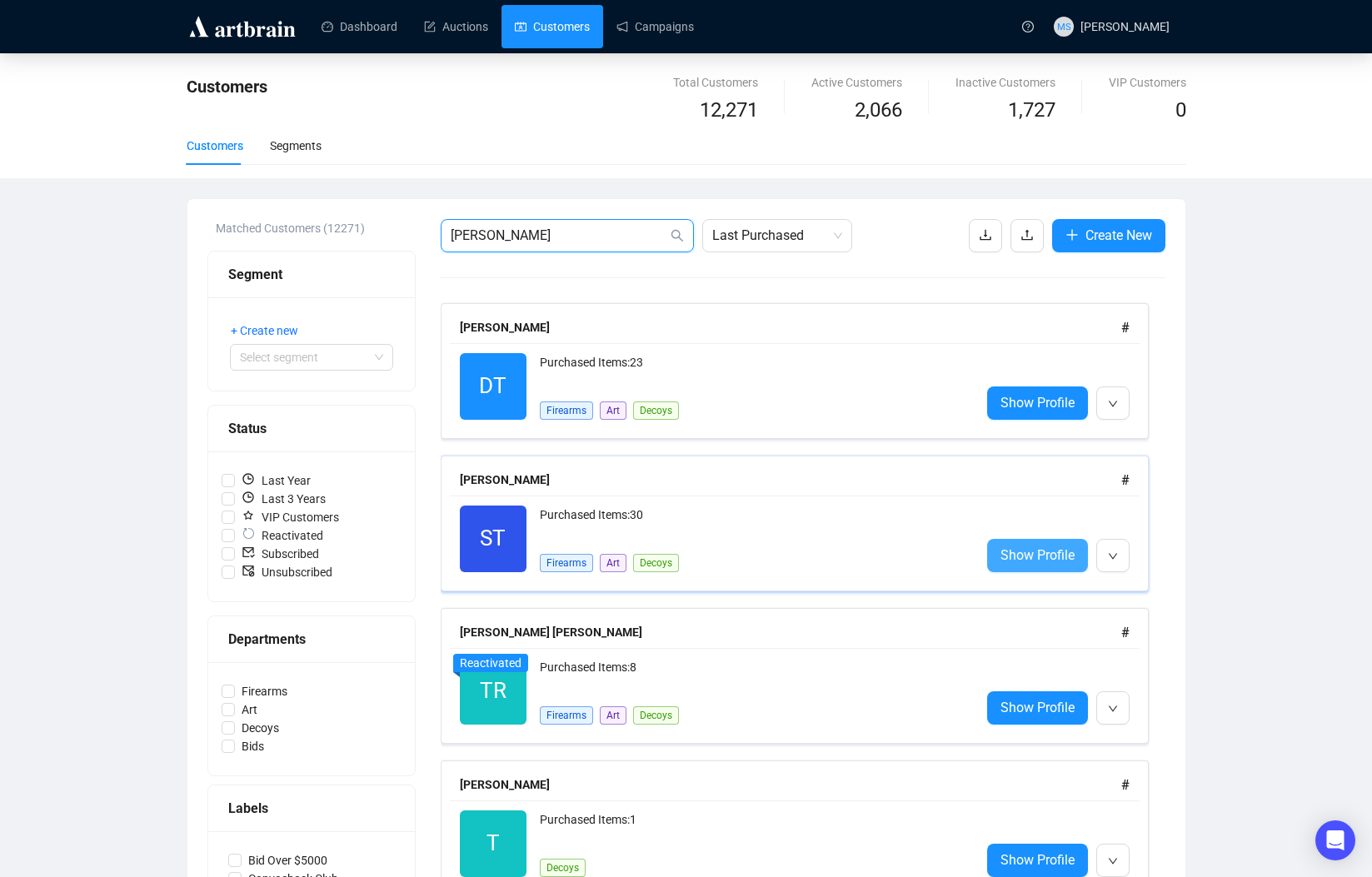
type input "turner"
click at [1006, 554] on span "Show Profile" at bounding box center [1037, 555] width 74 height 21
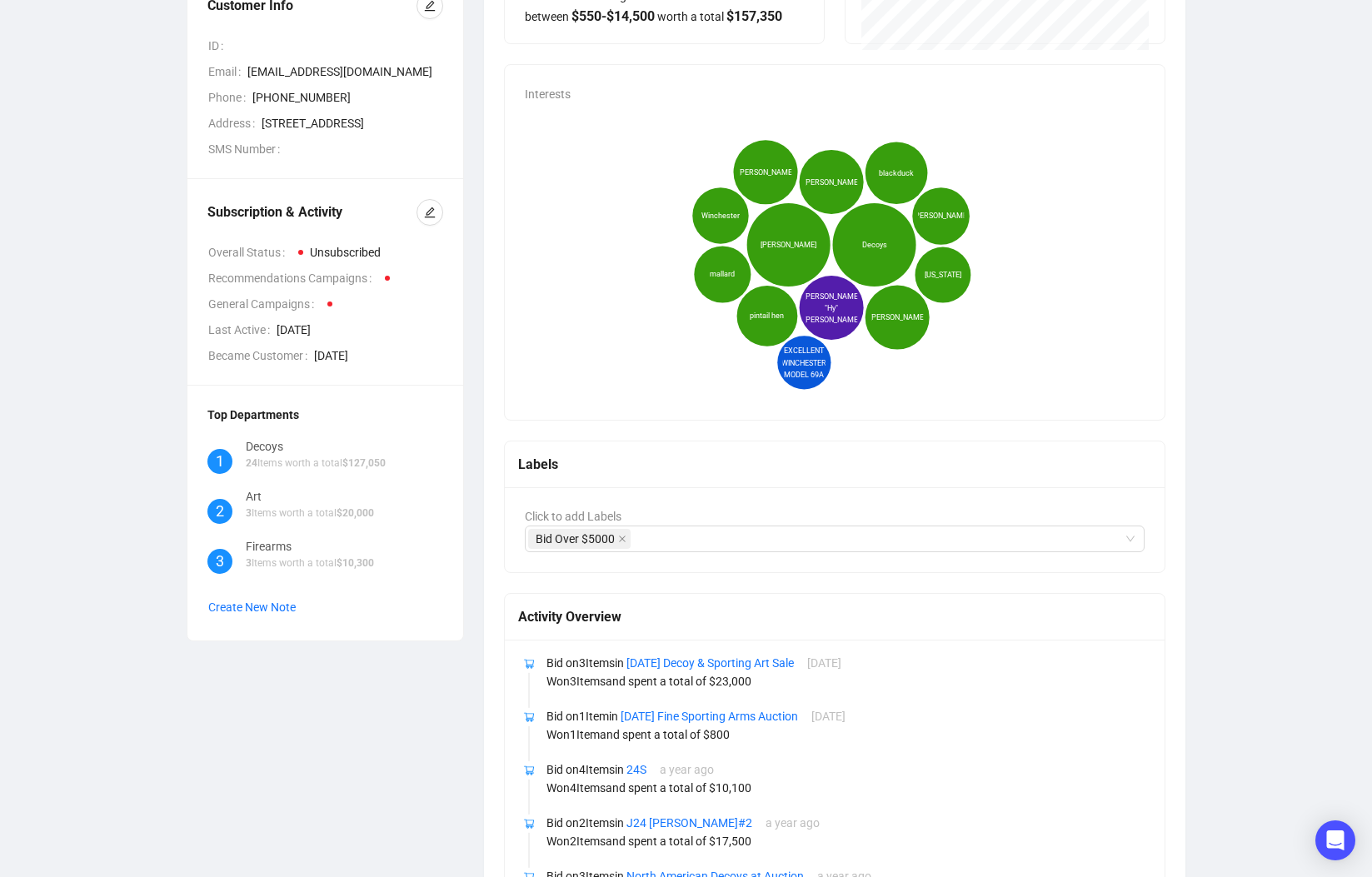
scroll to position [189, 0]
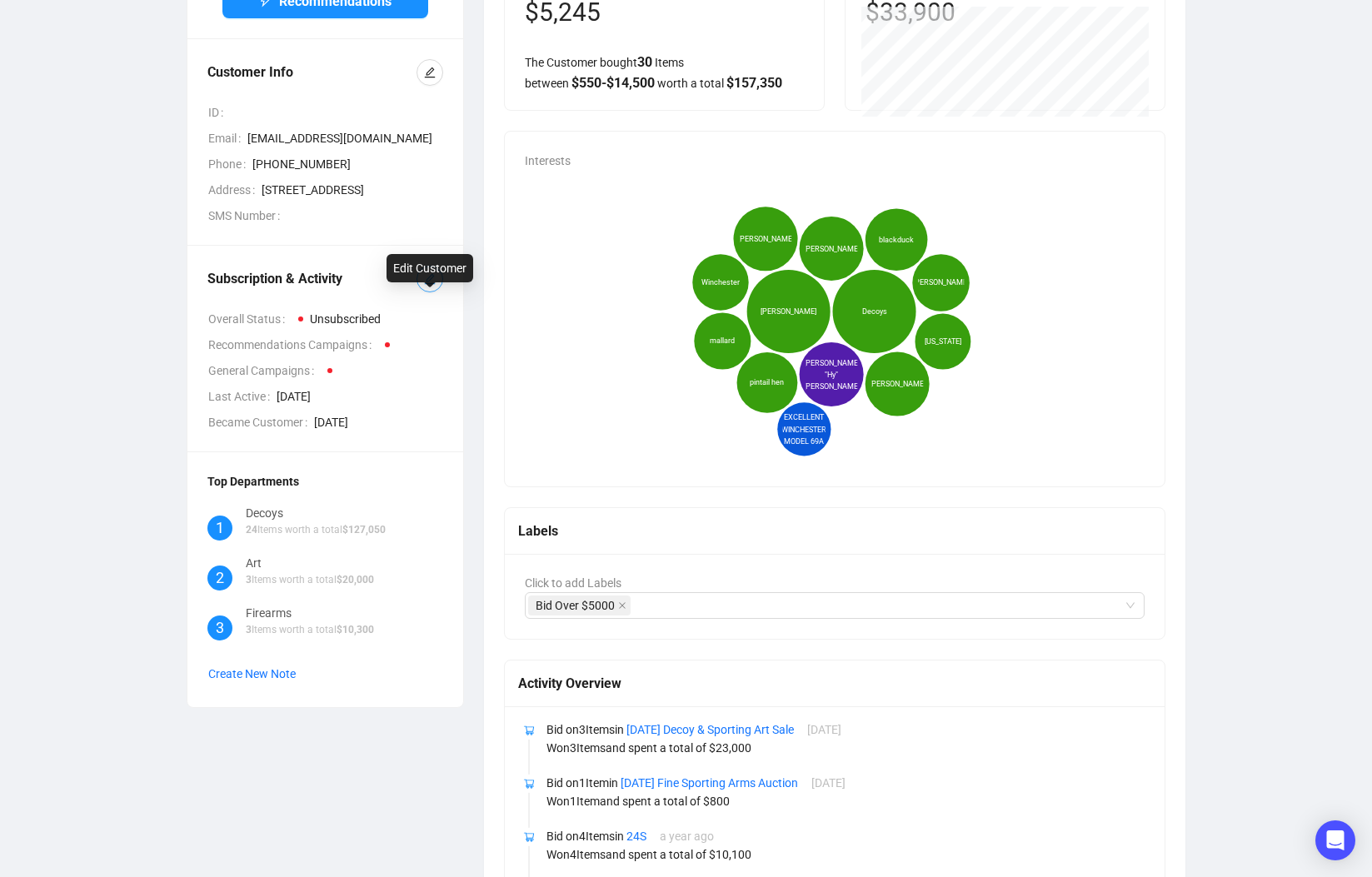
click at [425, 288] on span "button" at bounding box center [430, 278] width 11 height 18
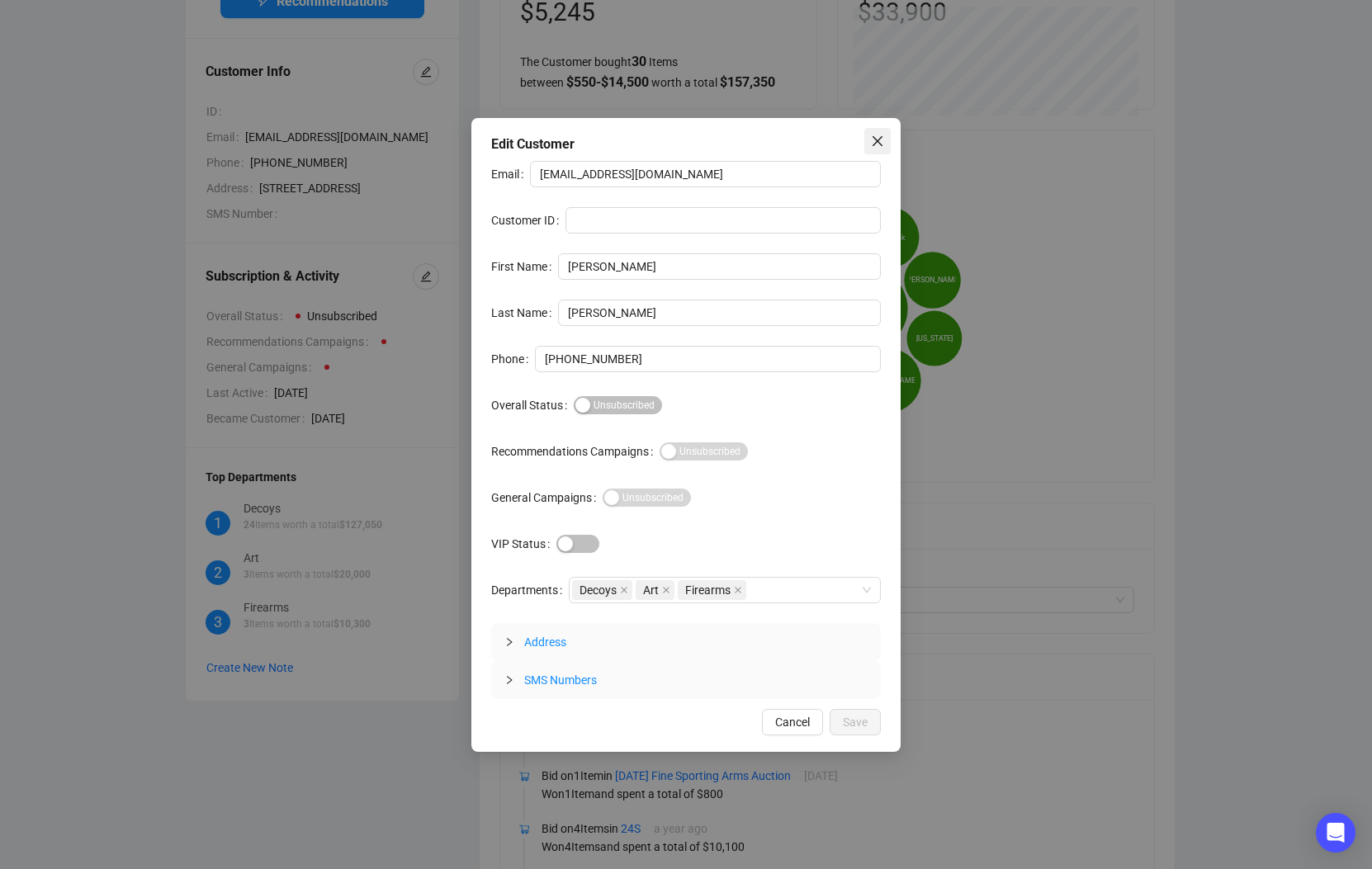
click at [884, 148] on button "Close" at bounding box center [878, 141] width 27 height 27
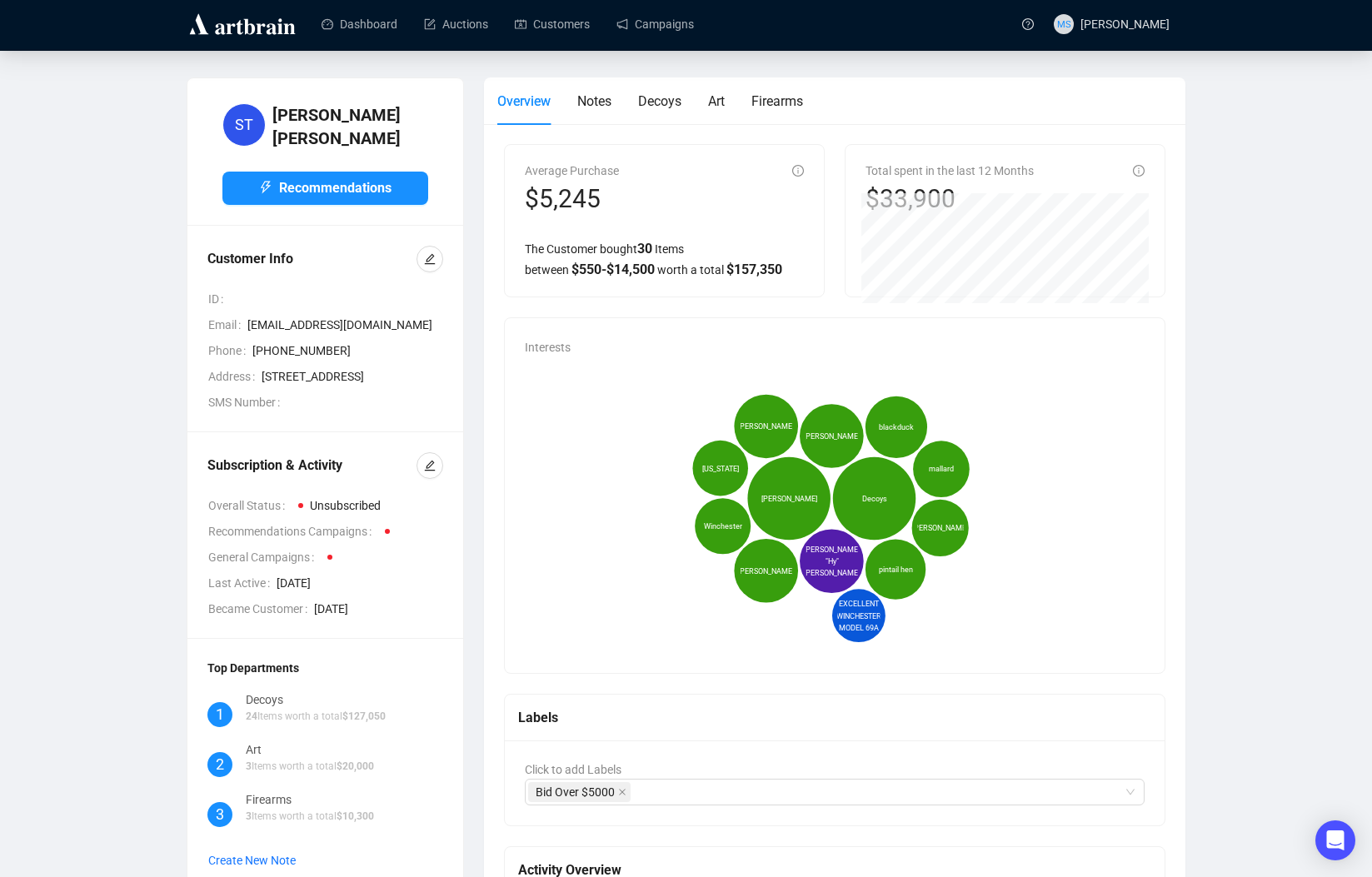
scroll to position [0, 0]
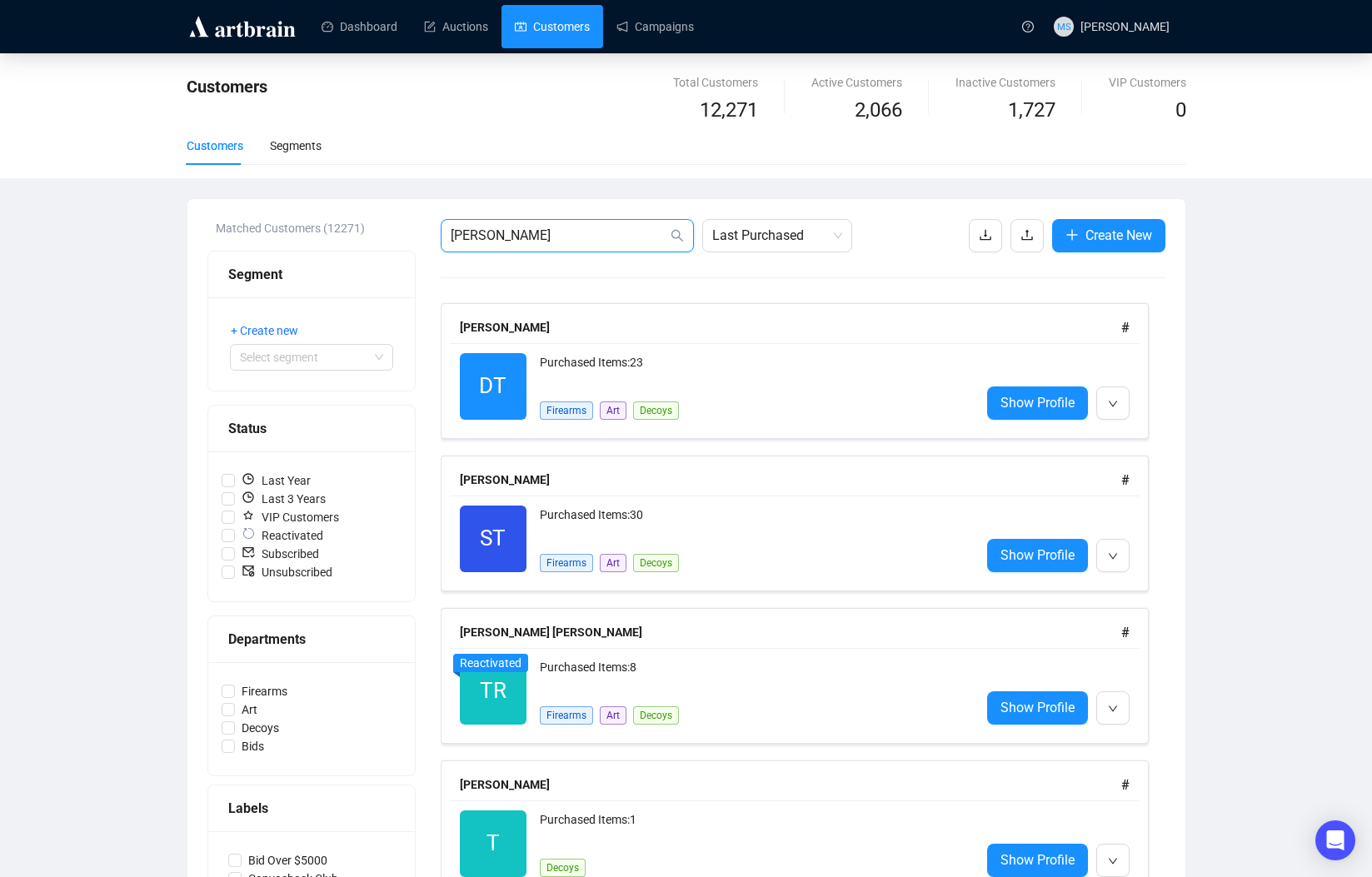
click at [454, 235] on input "turner" at bounding box center [559, 235] width 216 height 20
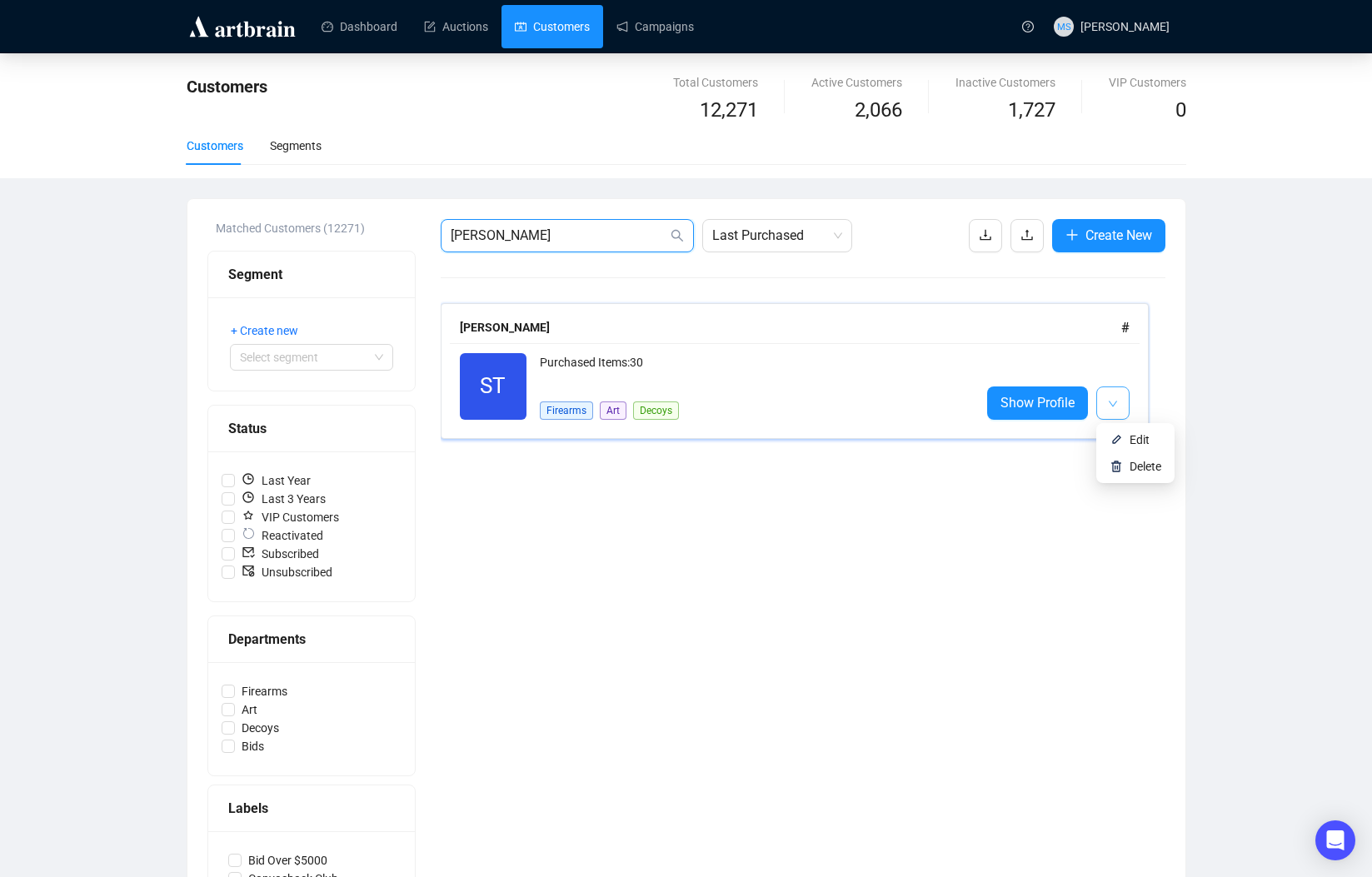
type input "steve turner"
click at [1122, 409] on button "button" at bounding box center [1113, 403] width 33 height 33
click at [806, 511] on div "steve turner Last Purchased Create New Steve TURNER # ST Reactivated Purchased …" at bounding box center [803, 570] width 724 height 703
click at [1004, 403] on span "Show Profile" at bounding box center [1037, 403] width 74 height 21
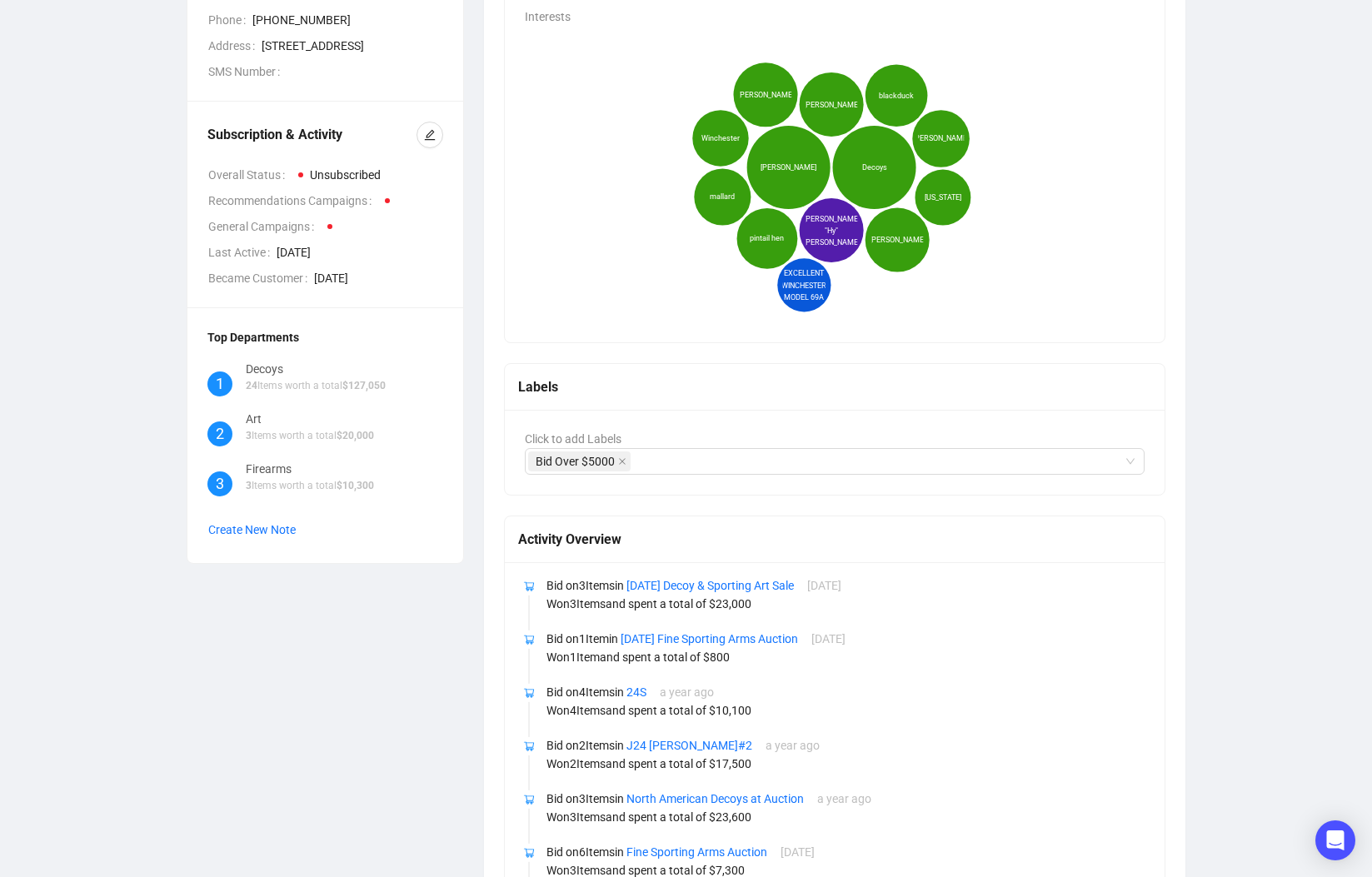
scroll to position [111, 0]
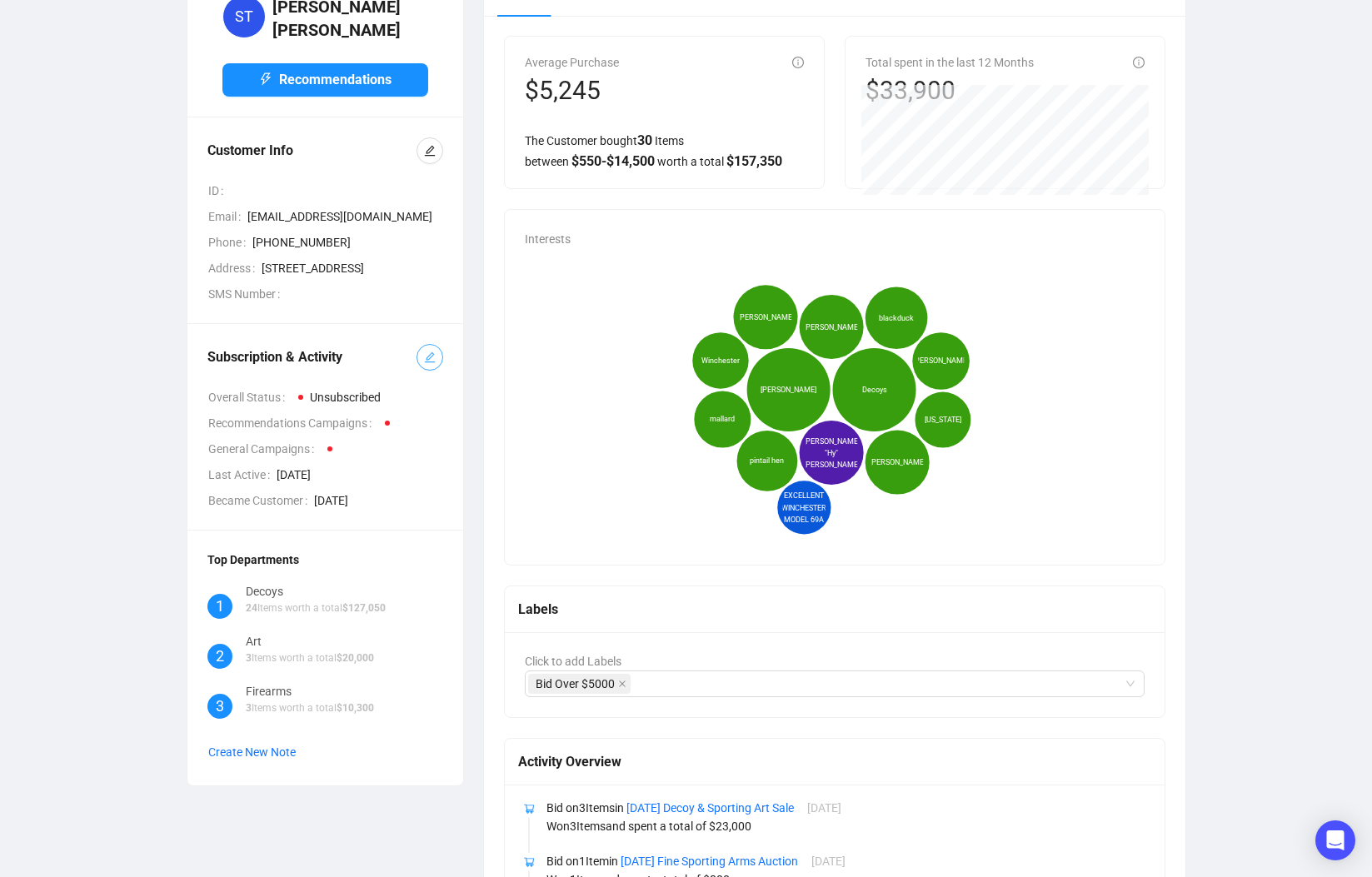
click at [425, 370] on button "button" at bounding box center [430, 358] width 27 height 27
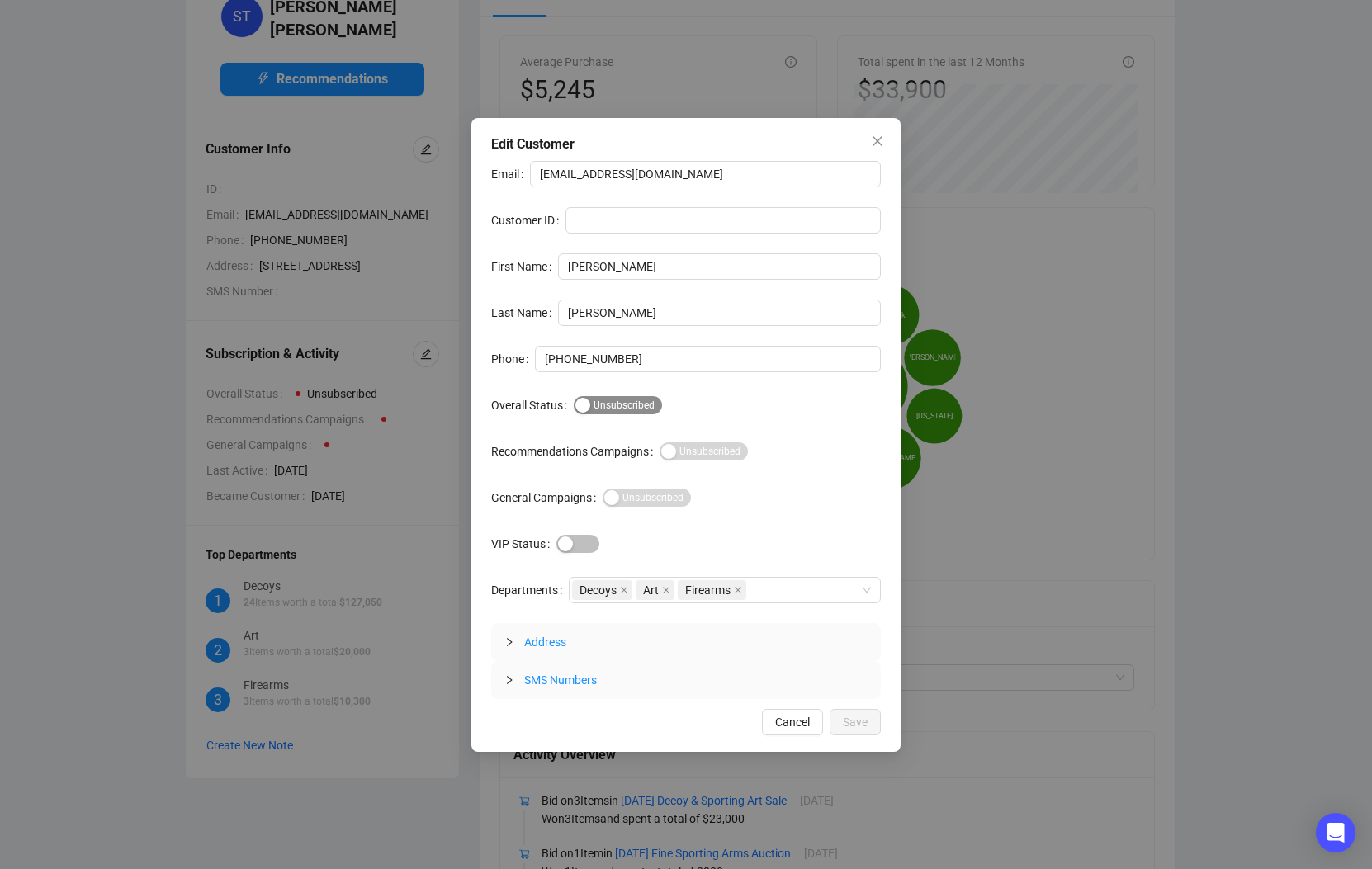
click at [616, 401] on span "Subscribed Unsubscribed" at bounding box center [617, 405] width 88 height 18
click at [861, 722] on span "Save" at bounding box center [855, 721] width 25 height 18
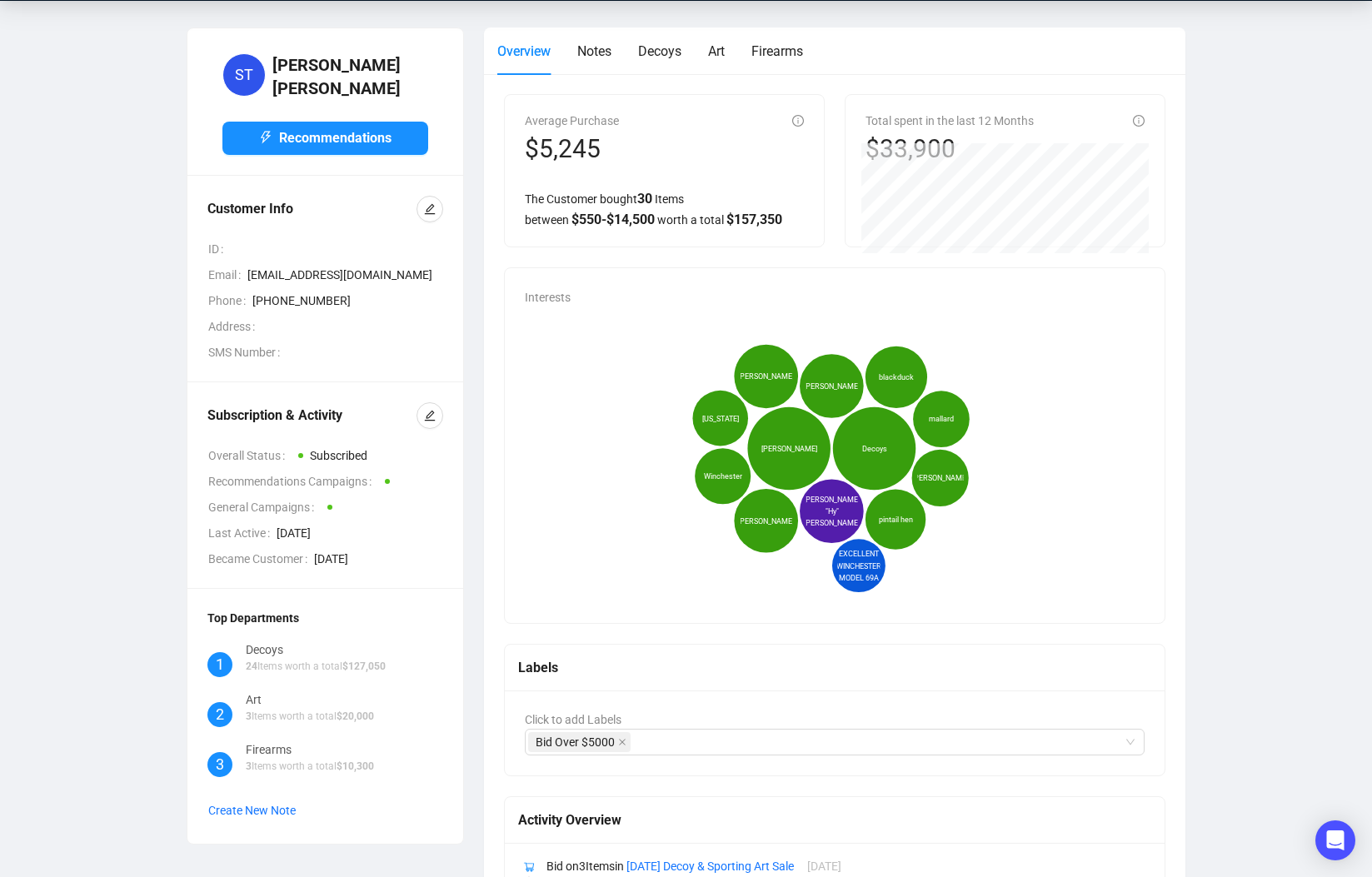
scroll to position [0, 0]
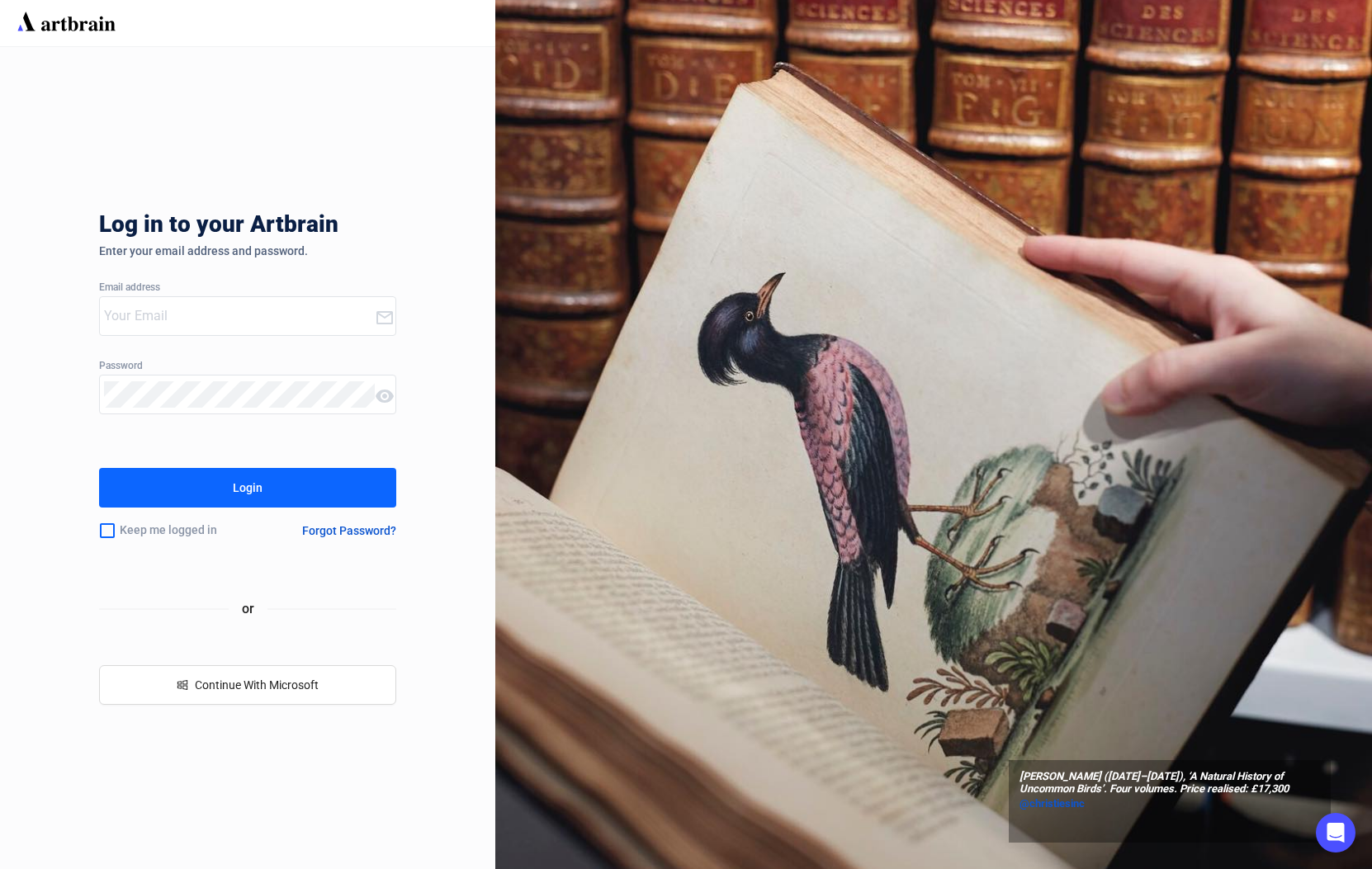
type input "[PERSON_NAME][EMAIL_ADDRESS][DOMAIN_NAME]"
click at [339, 484] on button "Login" at bounding box center [247, 488] width 297 height 40
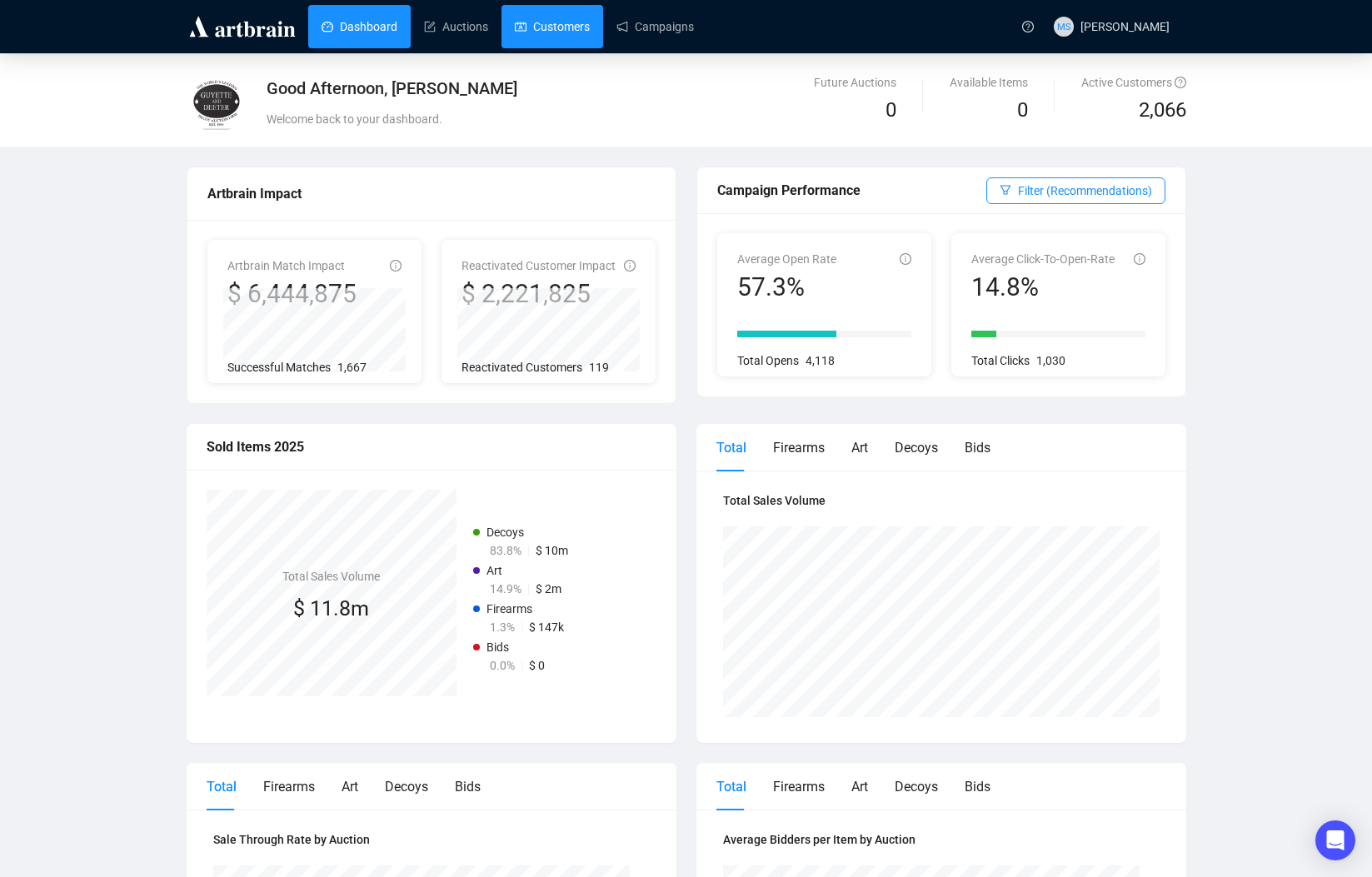
click at [519, 28] on link "Customers" at bounding box center [552, 26] width 75 height 43
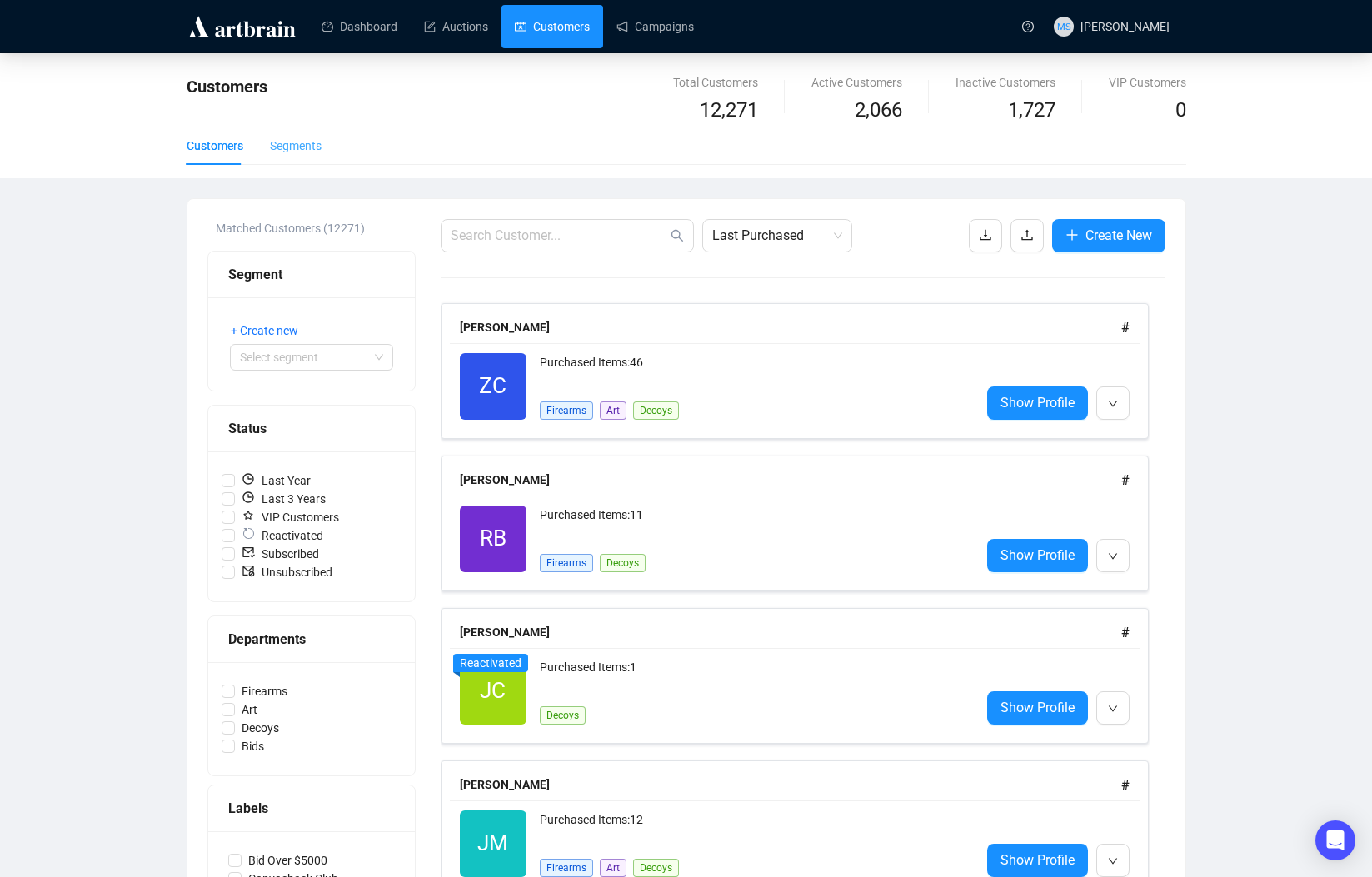
click at [301, 154] on div "Segments" at bounding box center [296, 145] width 52 height 38
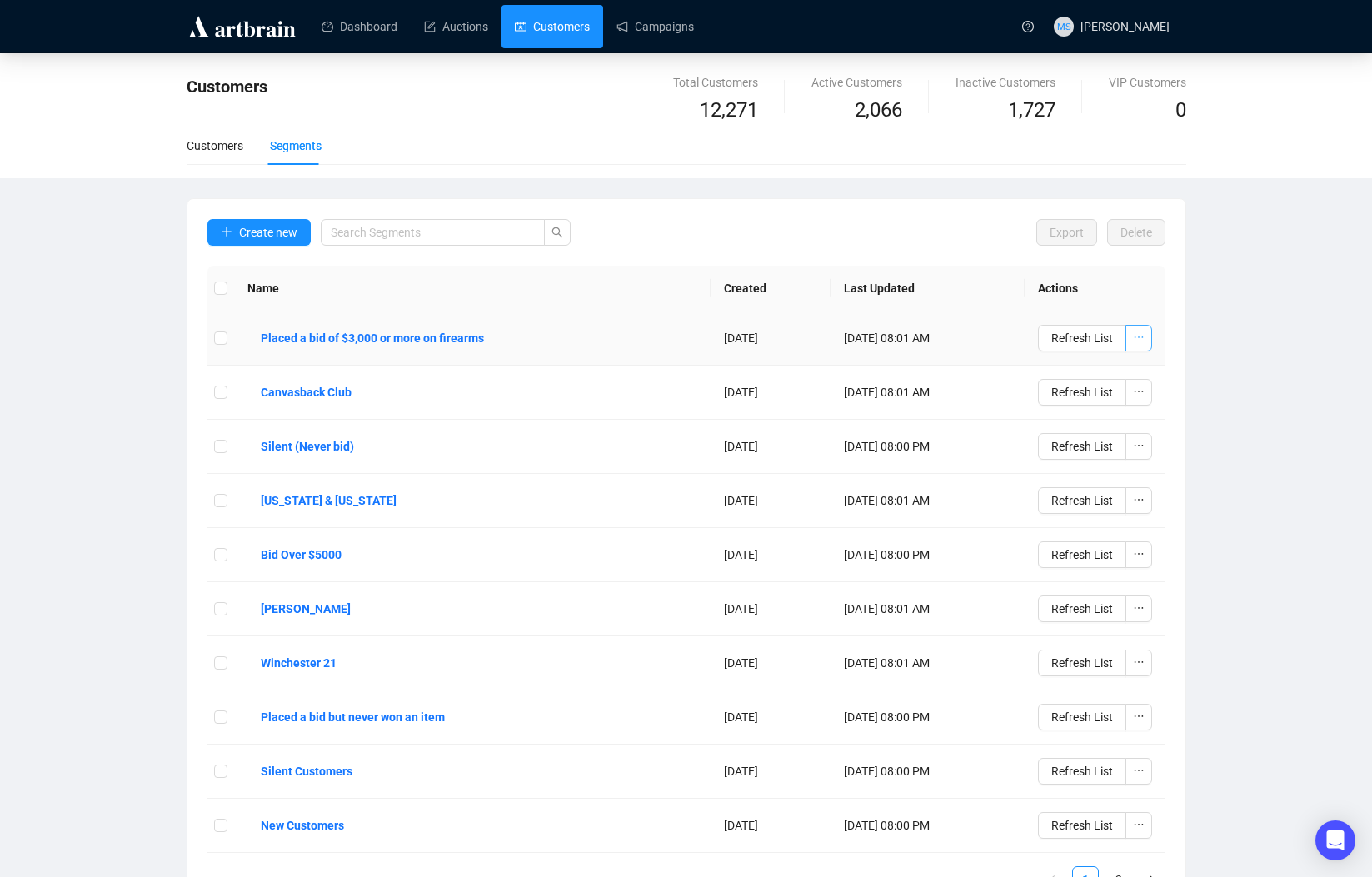
click at [1135, 344] on span "button" at bounding box center [1139, 338] width 11 height 18
click at [364, 334] on b "Placed a bid of $3,000 or more on firearms" at bounding box center [371, 338] width 223 height 18
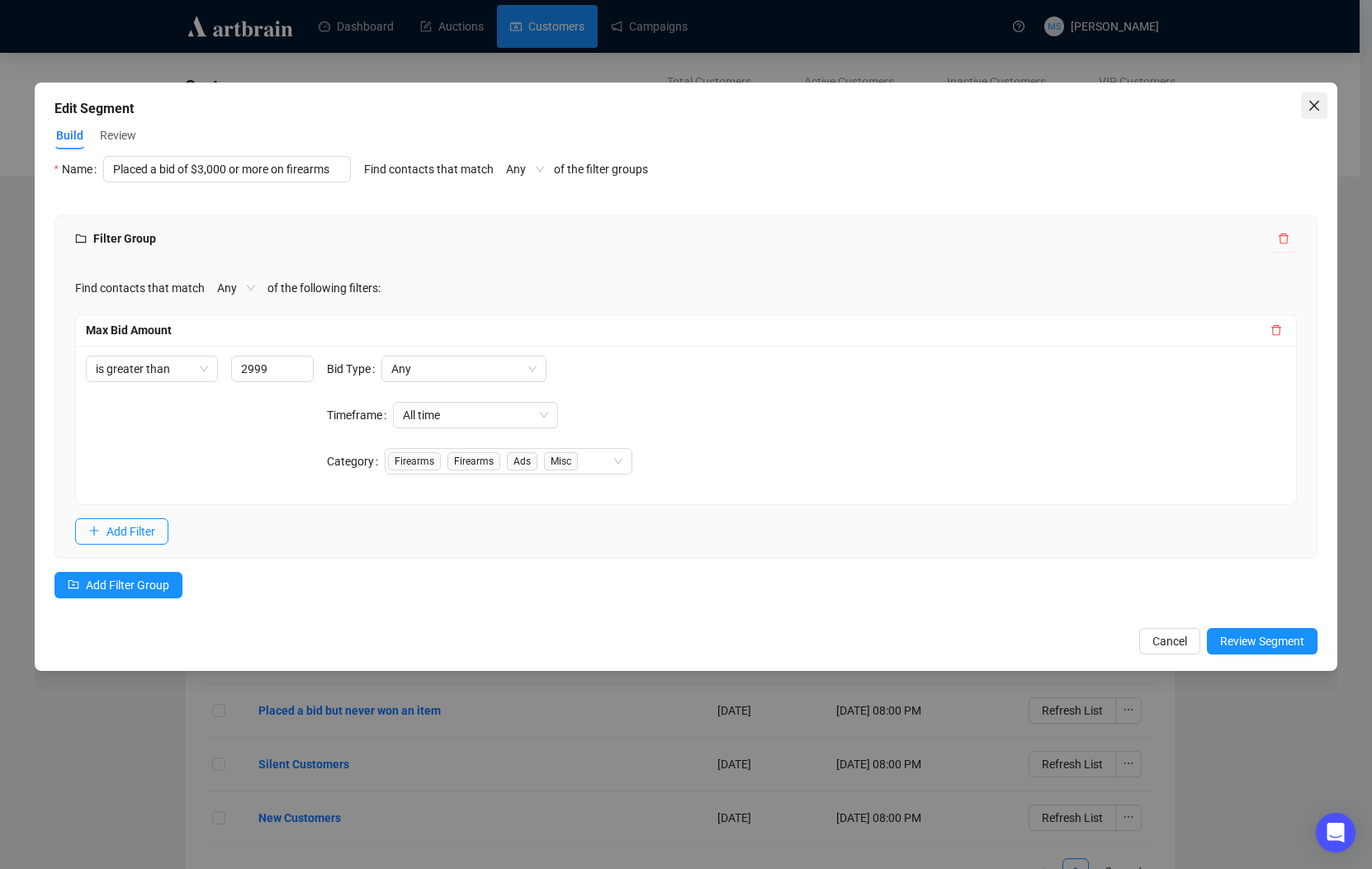
click at [1323, 99] on span "Close" at bounding box center [1314, 105] width 27 height 13
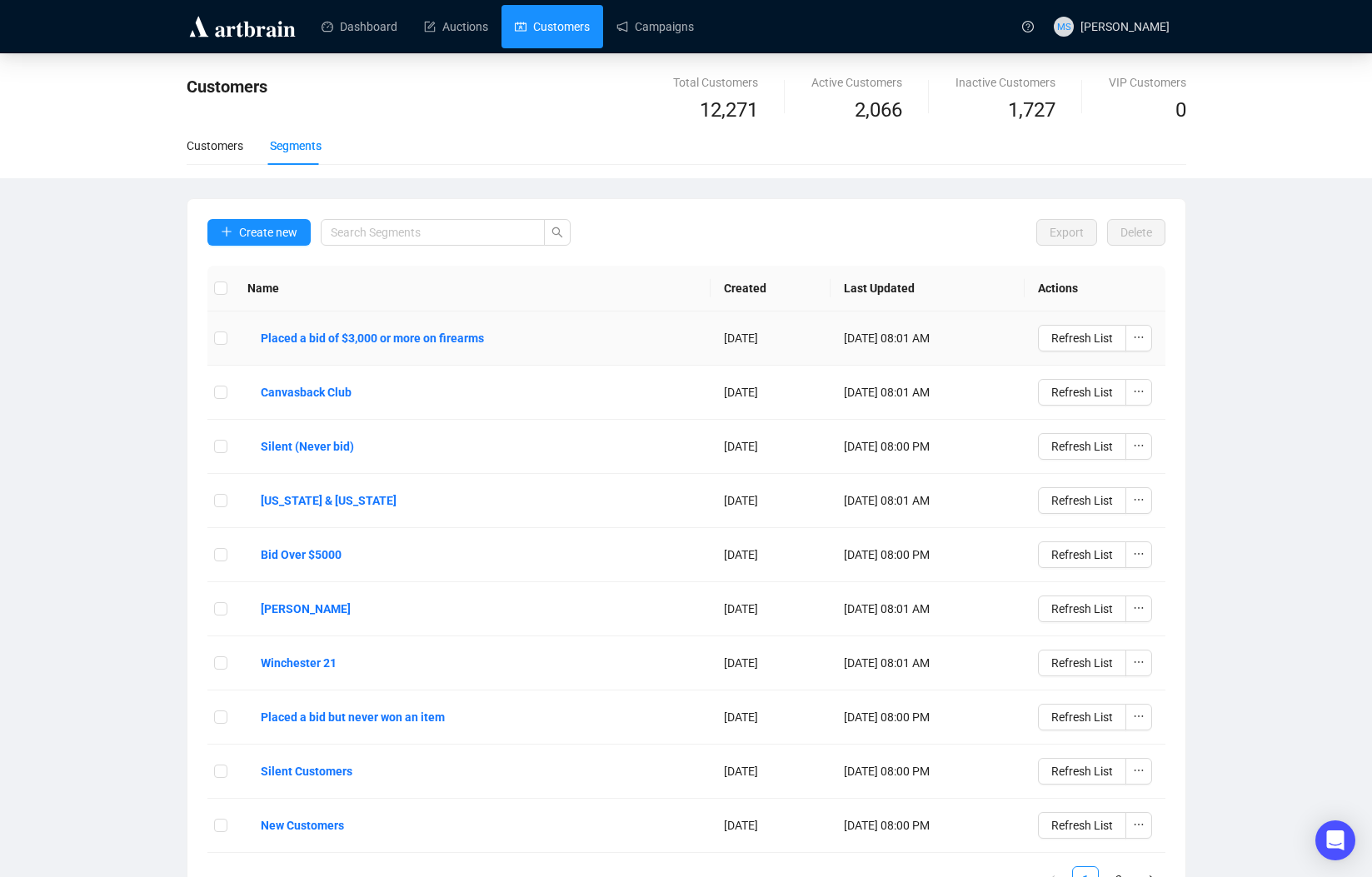
click at [629, 345] on td "Placed a bid of $3,000 or more on firearms" at bounding box center [473, 339] width 477 height 55
click at [314, 342] on b "Placed a bid of $3,000 or more on firearms" at bounding box center [371, 338] width 223 height 18
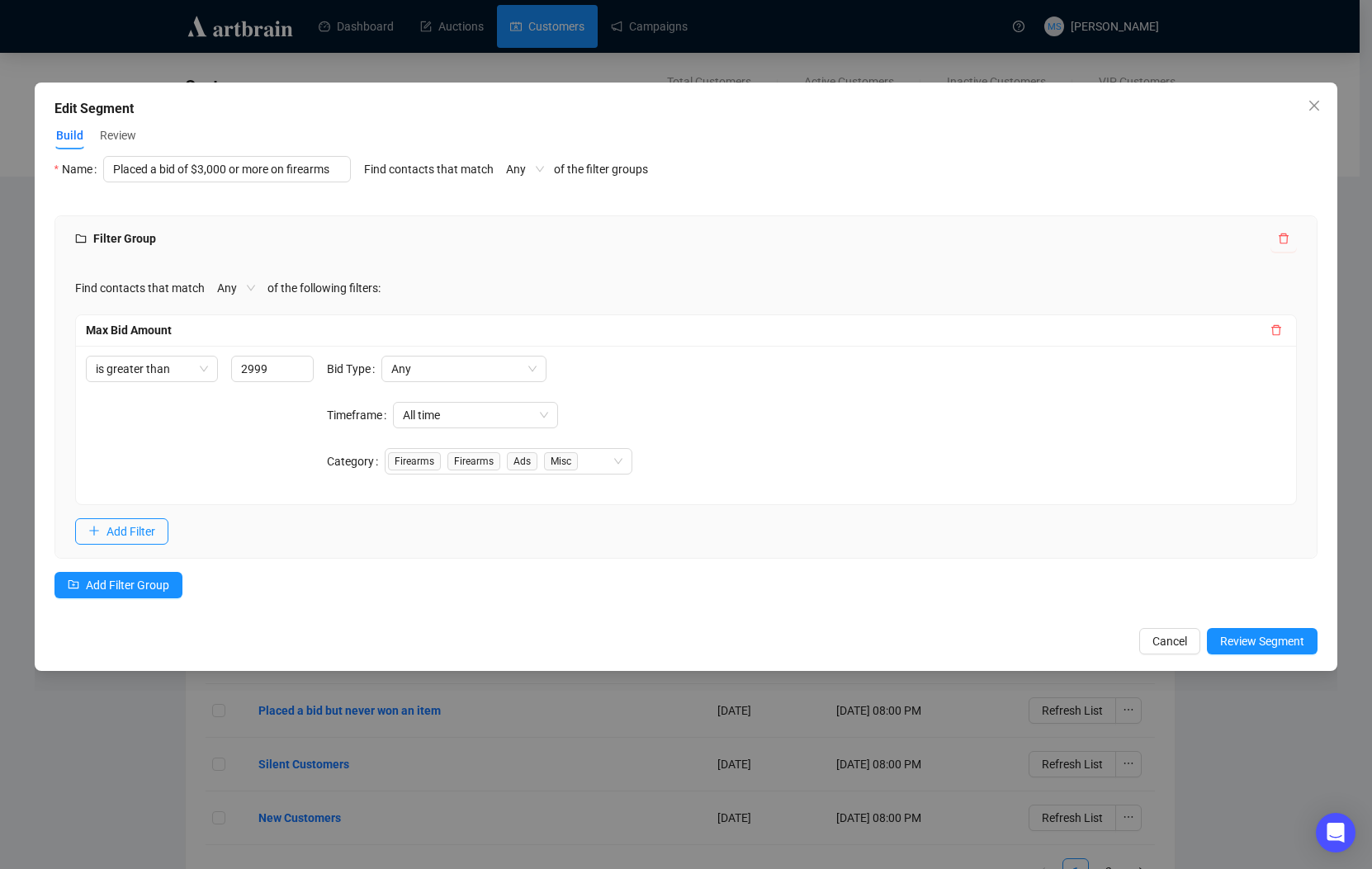
click at [129, 136] on span "Review" at bounding box center [118, 136] width 36 height 17
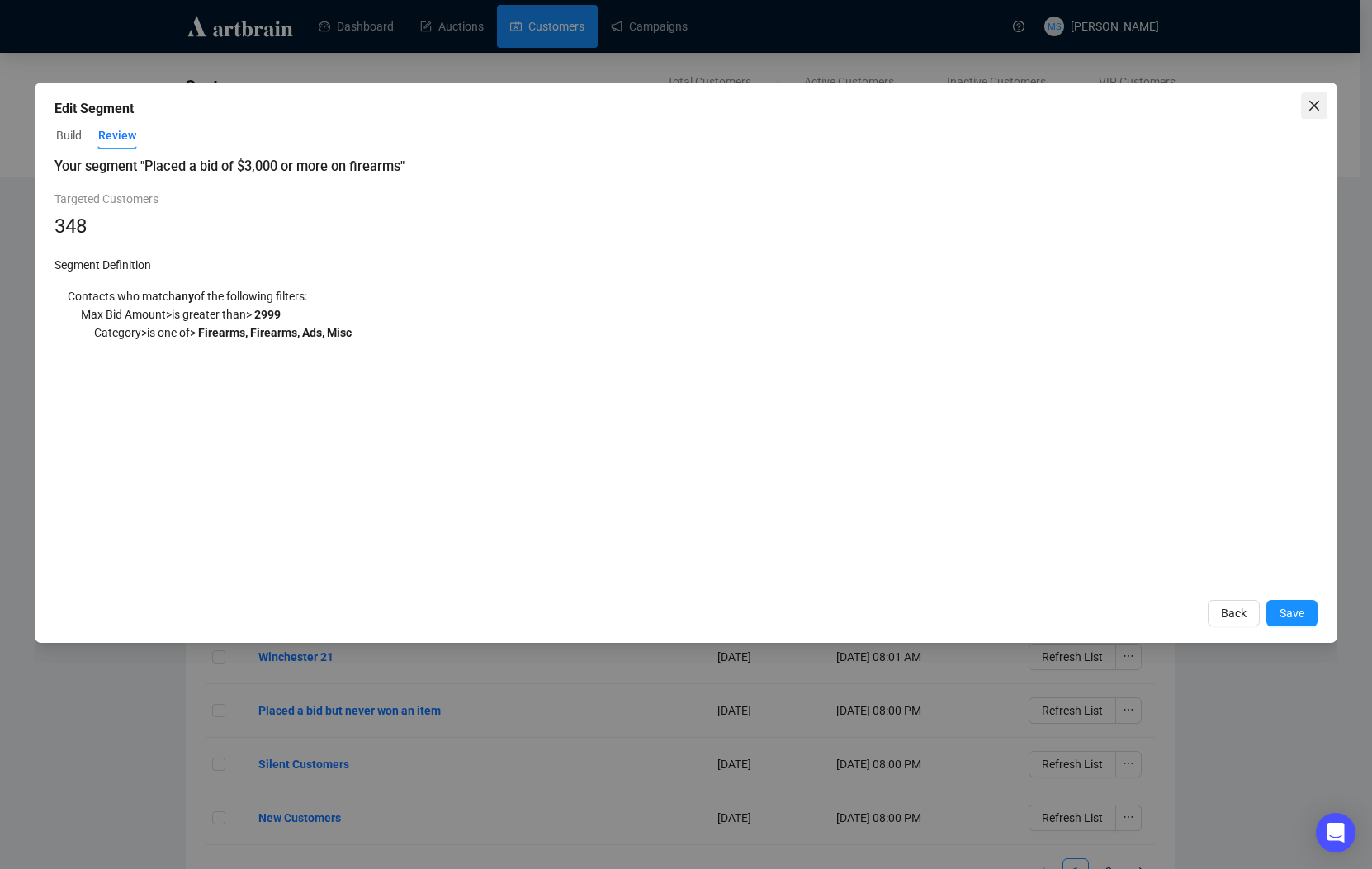
click at [1311, 118] on button "Close" at bounding box center [1314, 106] width 27 height 27
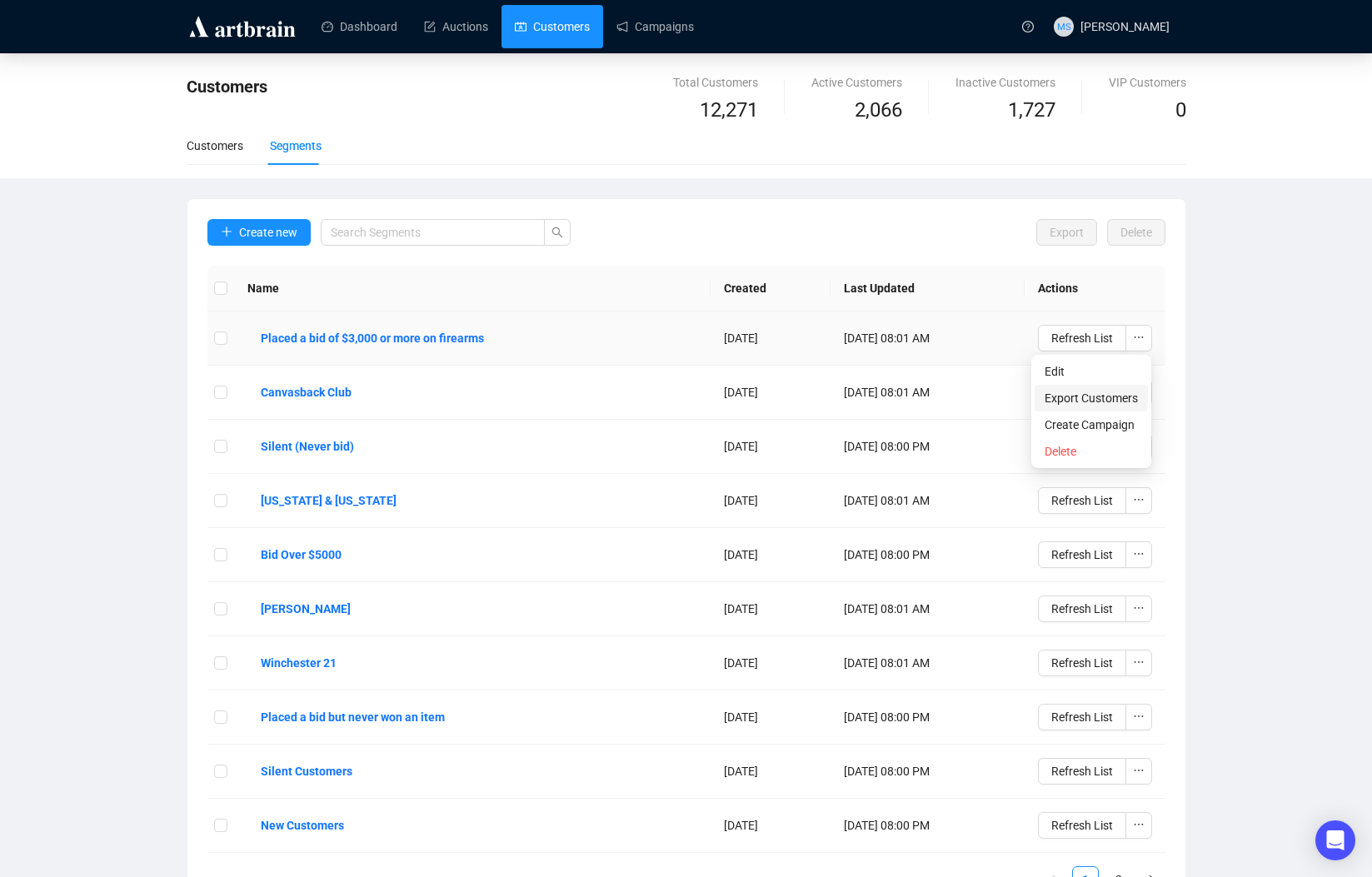
click at [1114, 396] on span "Export Customers" at bounding box center [1092, 398] width 94 height 18
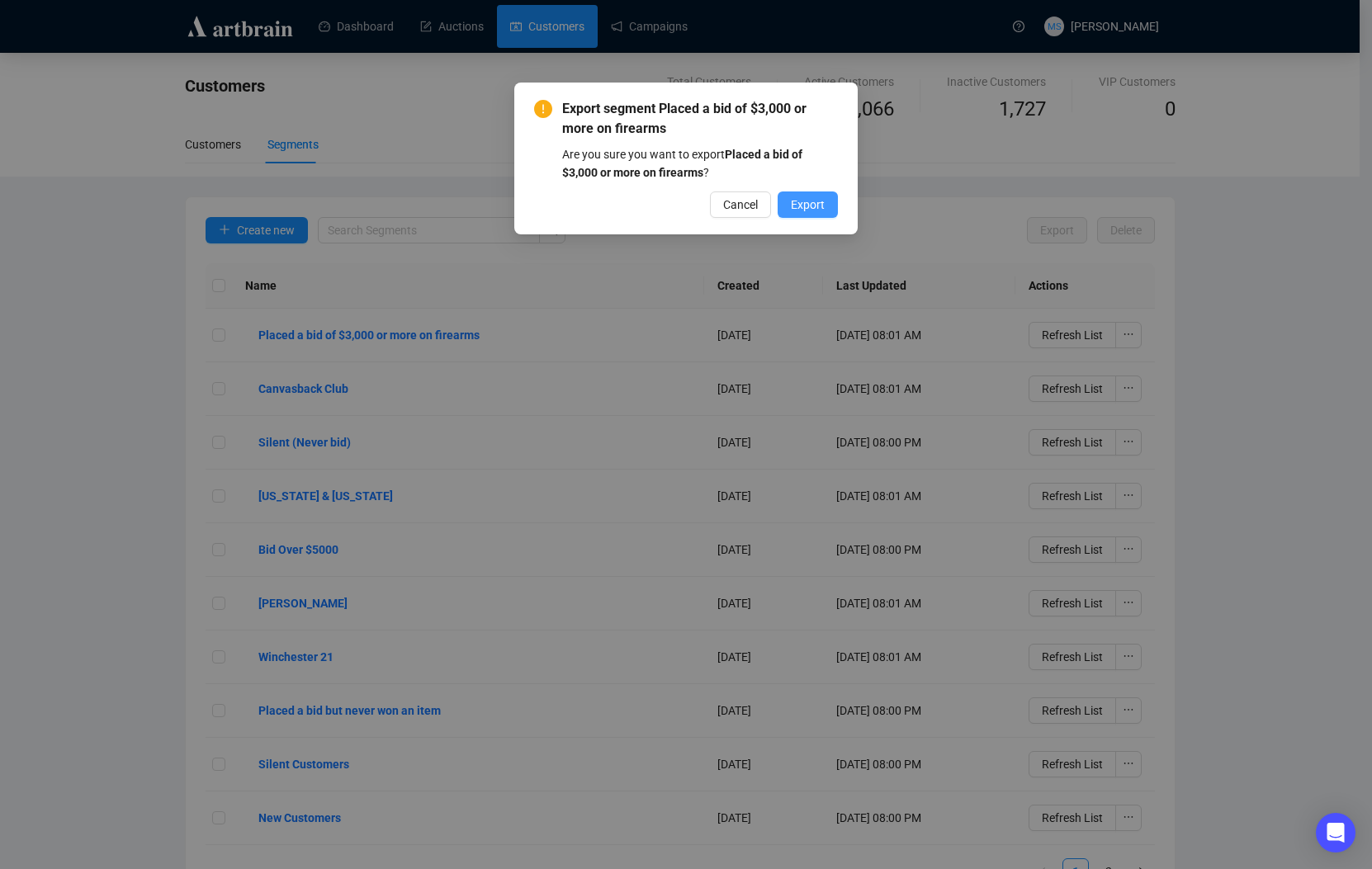
click at [819, 210] on span "Export" at bounding box center [808, 204] width 34 height 18
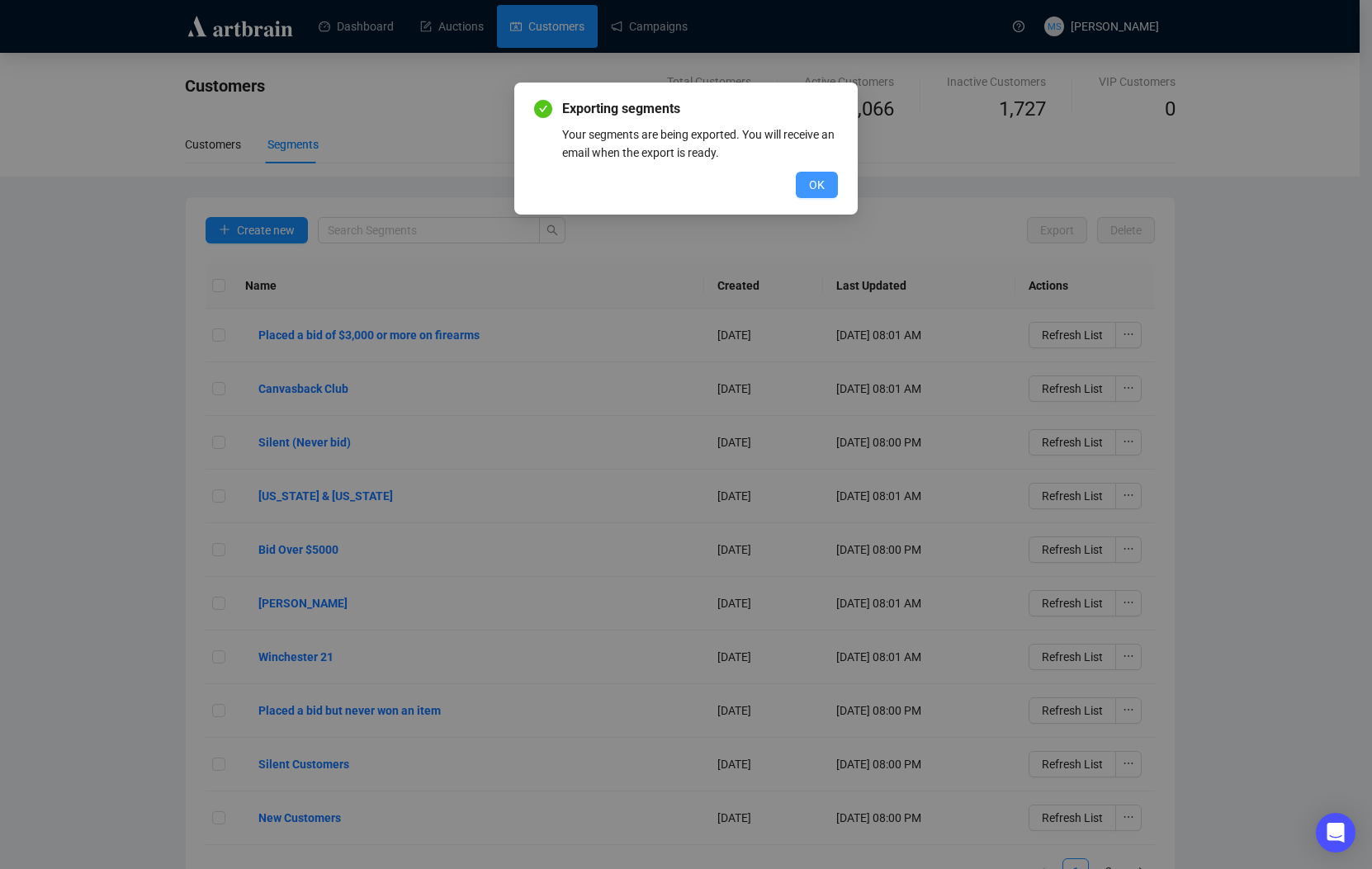
click at [826, 185] on button "OK" at bounding box center [816, 185] width 42 height 27
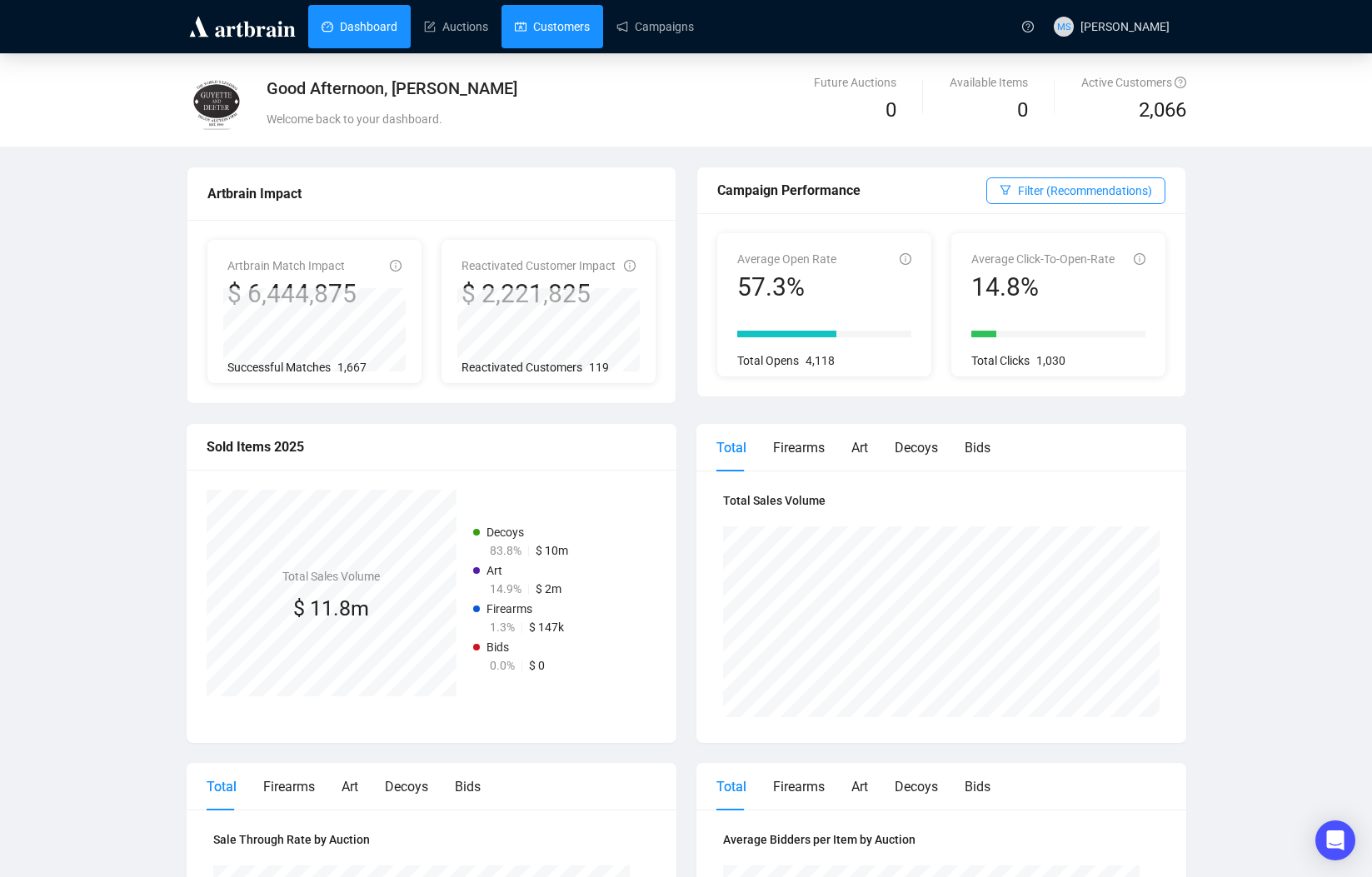
click at [584, 37] on link "Customers" at bounding box center [552, 26] width 75 height 43
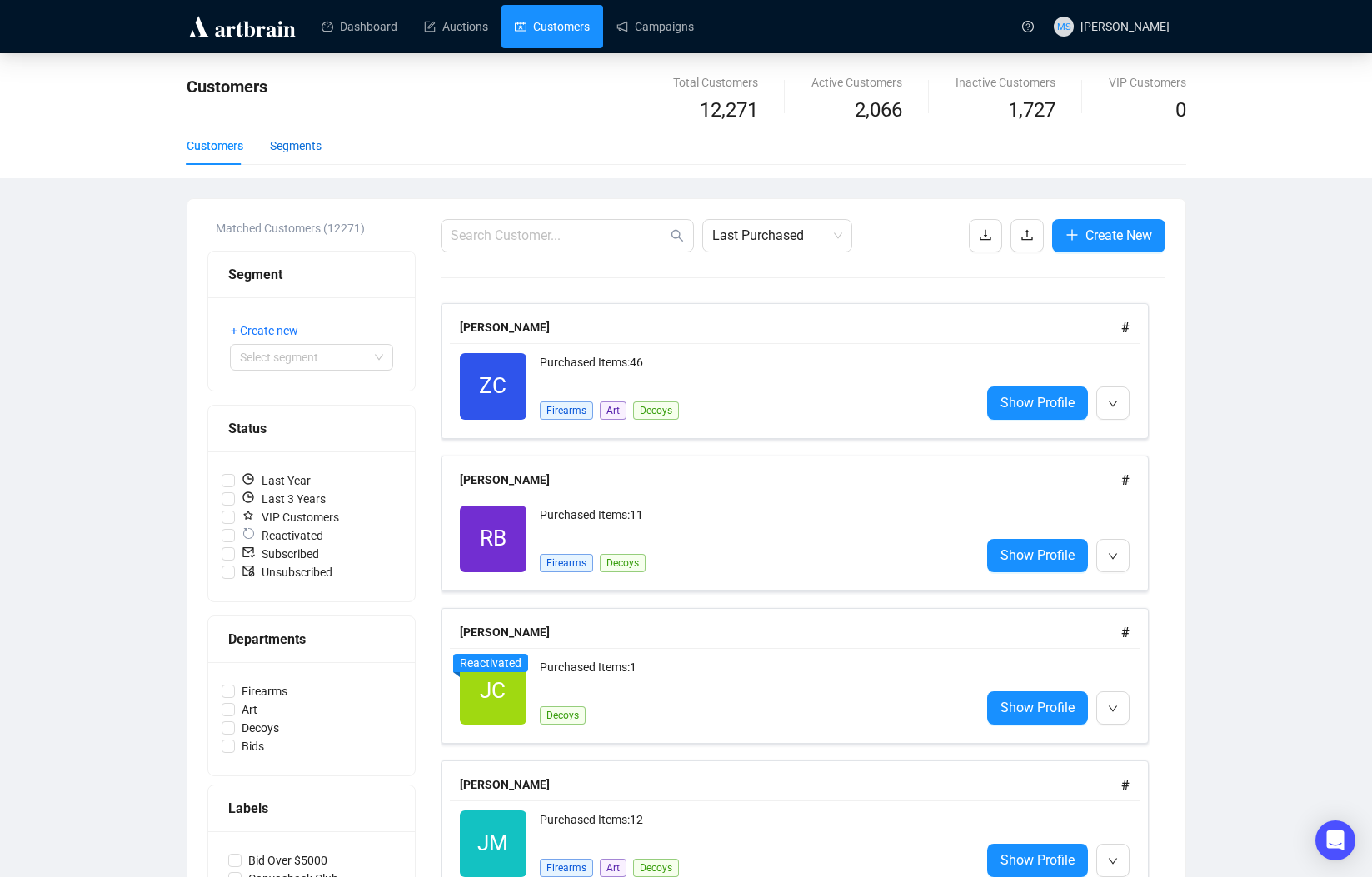
click at [297, 151] on div "Segments" at bounding box center [296, 145] width 52 height 18
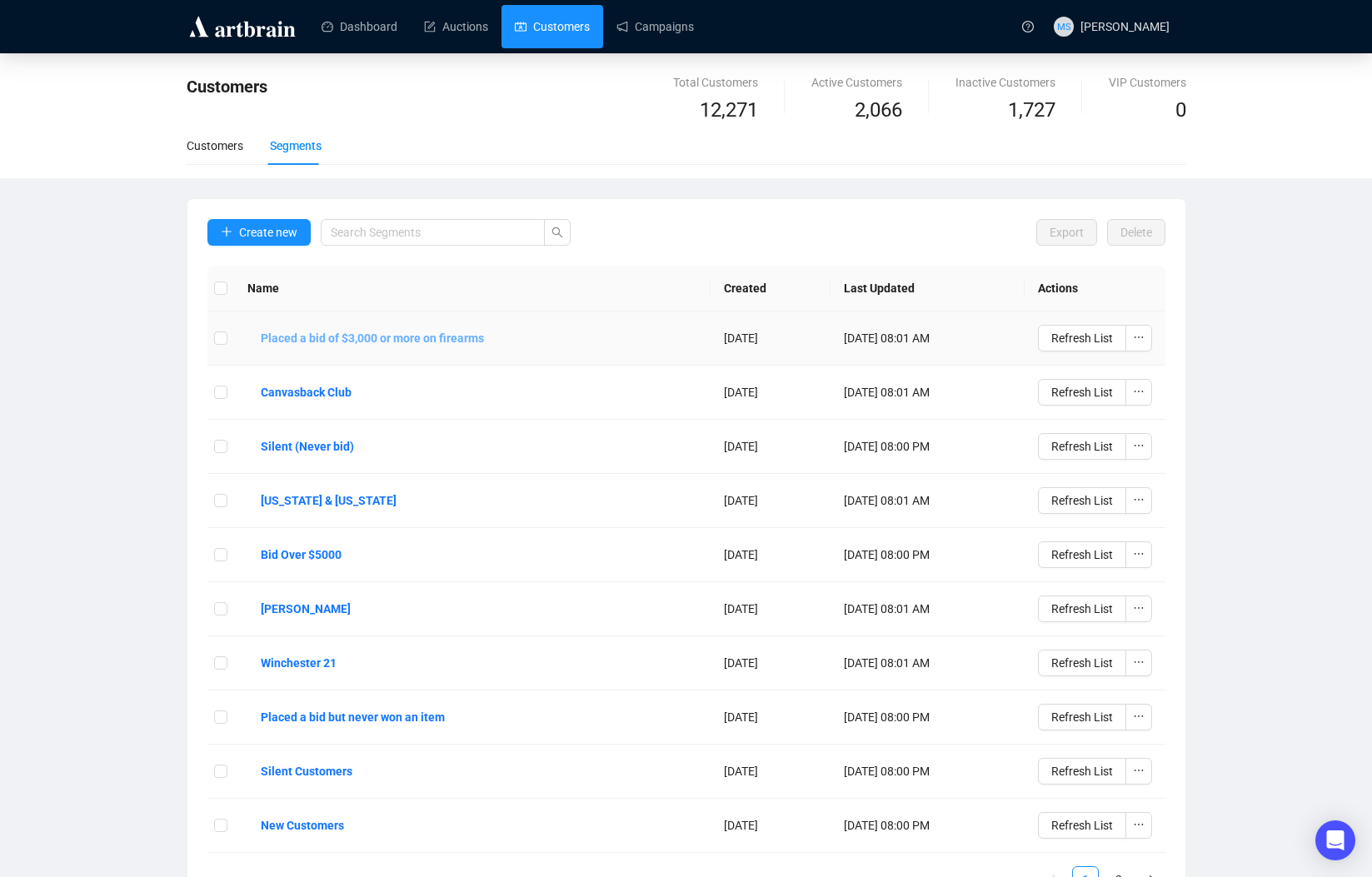
click at [474, 338] on b "Placed a bid of $3,000 or more on firearms" at bounding box center [371, 338] width 223 height 18
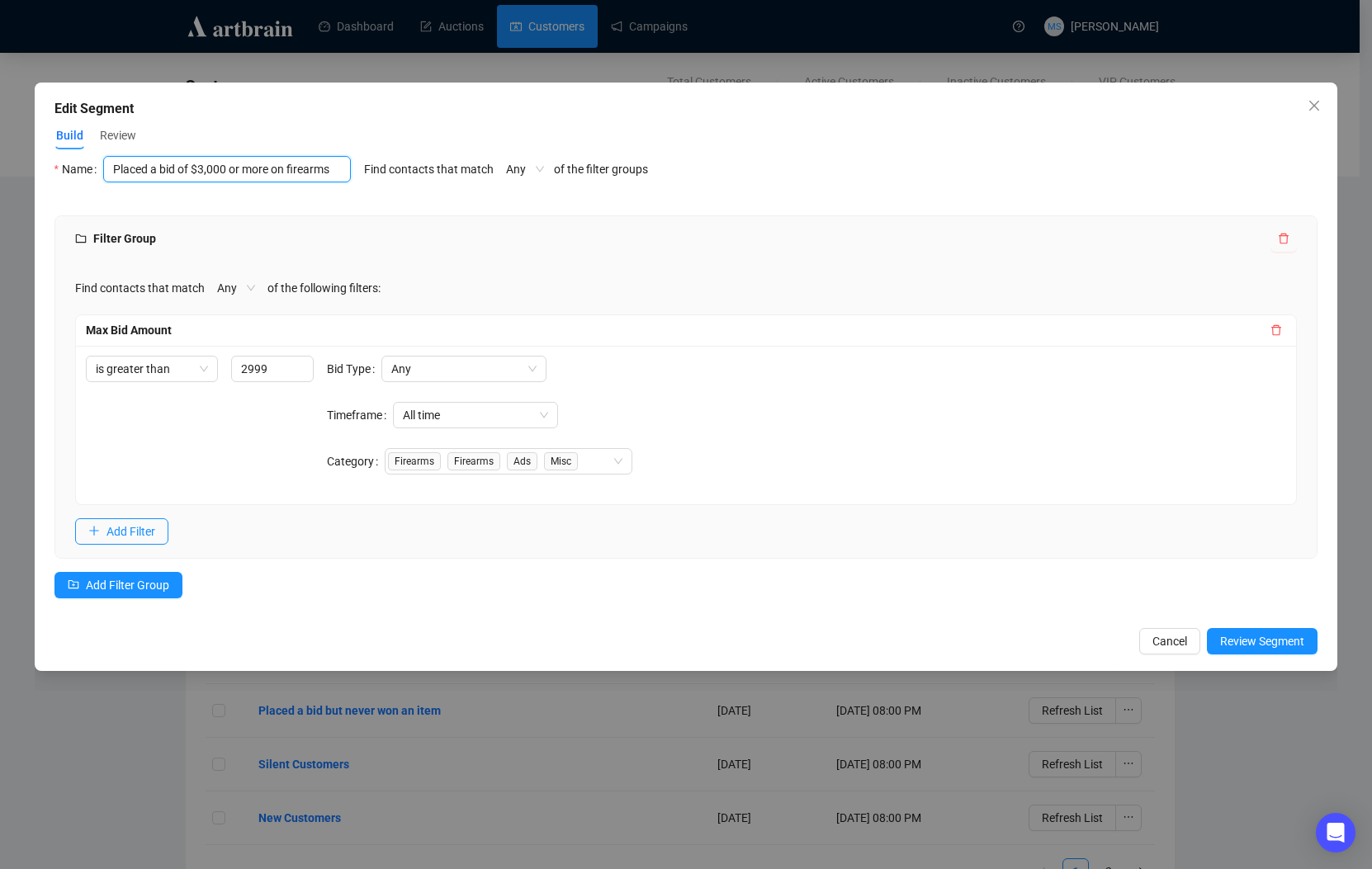
click at [312, 168] on input "Placed a bid of $3,000 or more on firearms" at bounding box center [227, 170] width 247 height 27
click at [123, 740] on div "Edit Segment Build Review Name Placed a bid of $3,000 or more on firearms Name …" at bounding box center [686, 434] width 1372 height 869
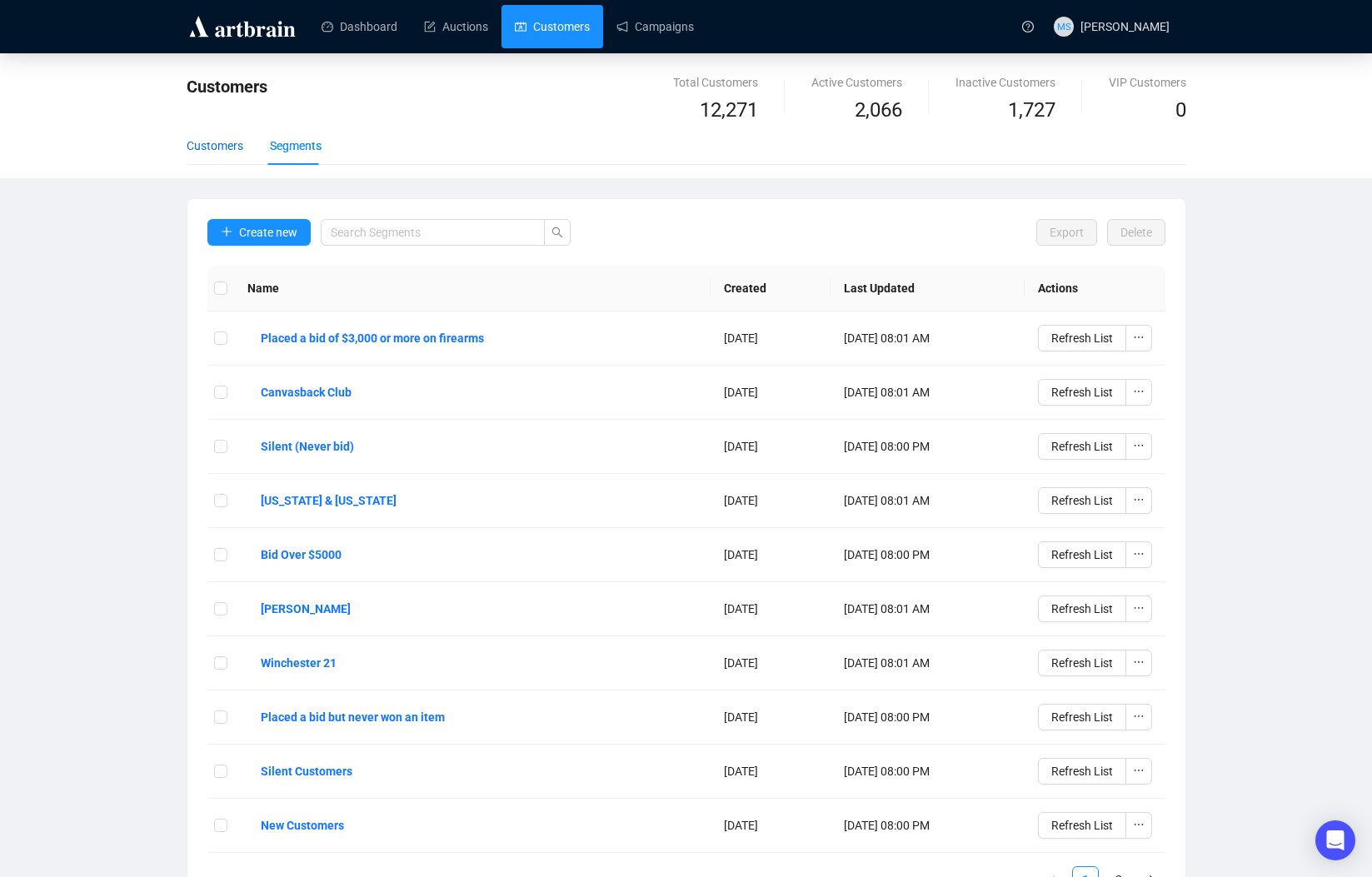
click at [215, 151] on div "Customers" at bounding box center [214, 145] width 56 height 18
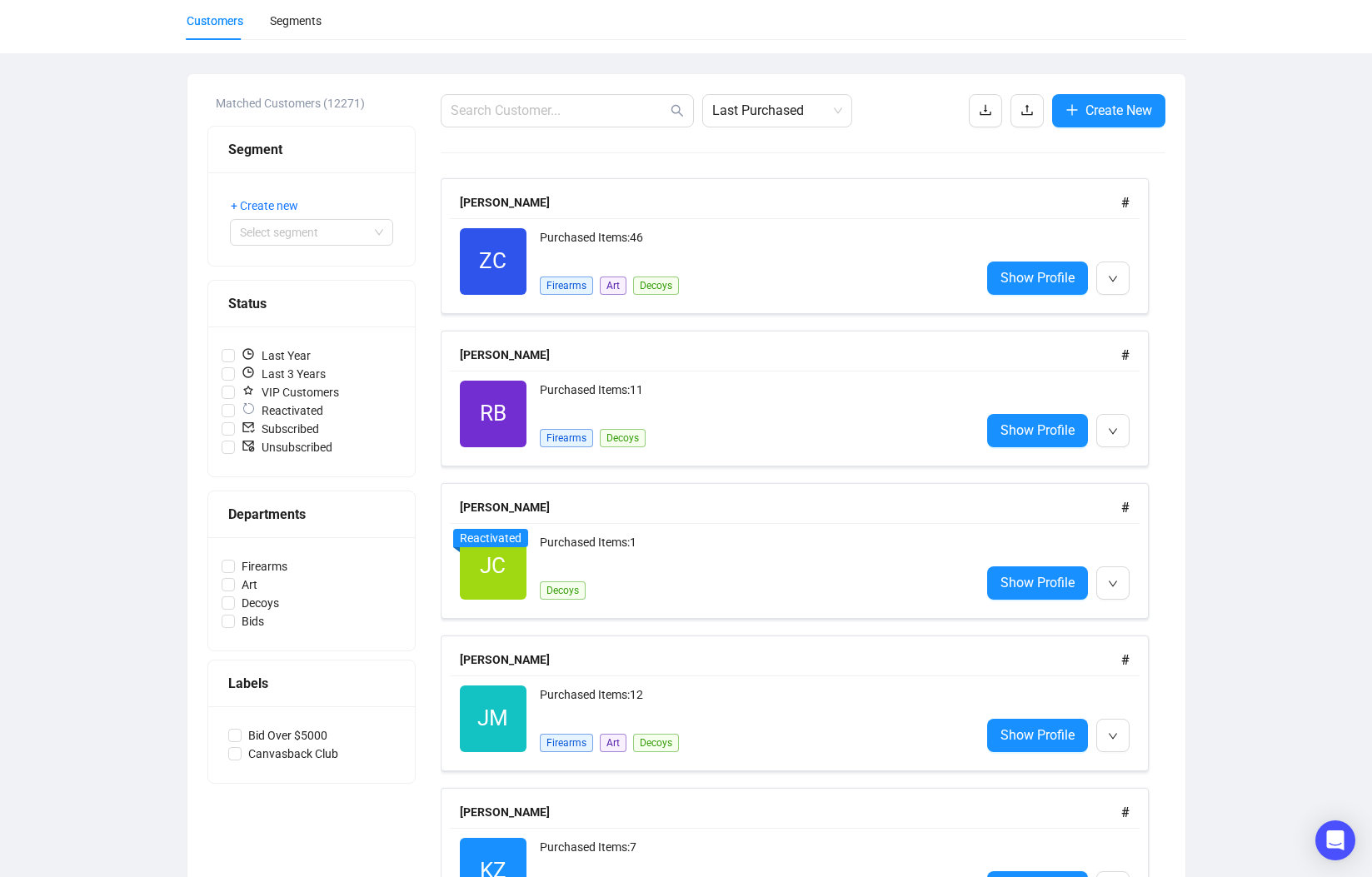
scroll to position [111, 0]
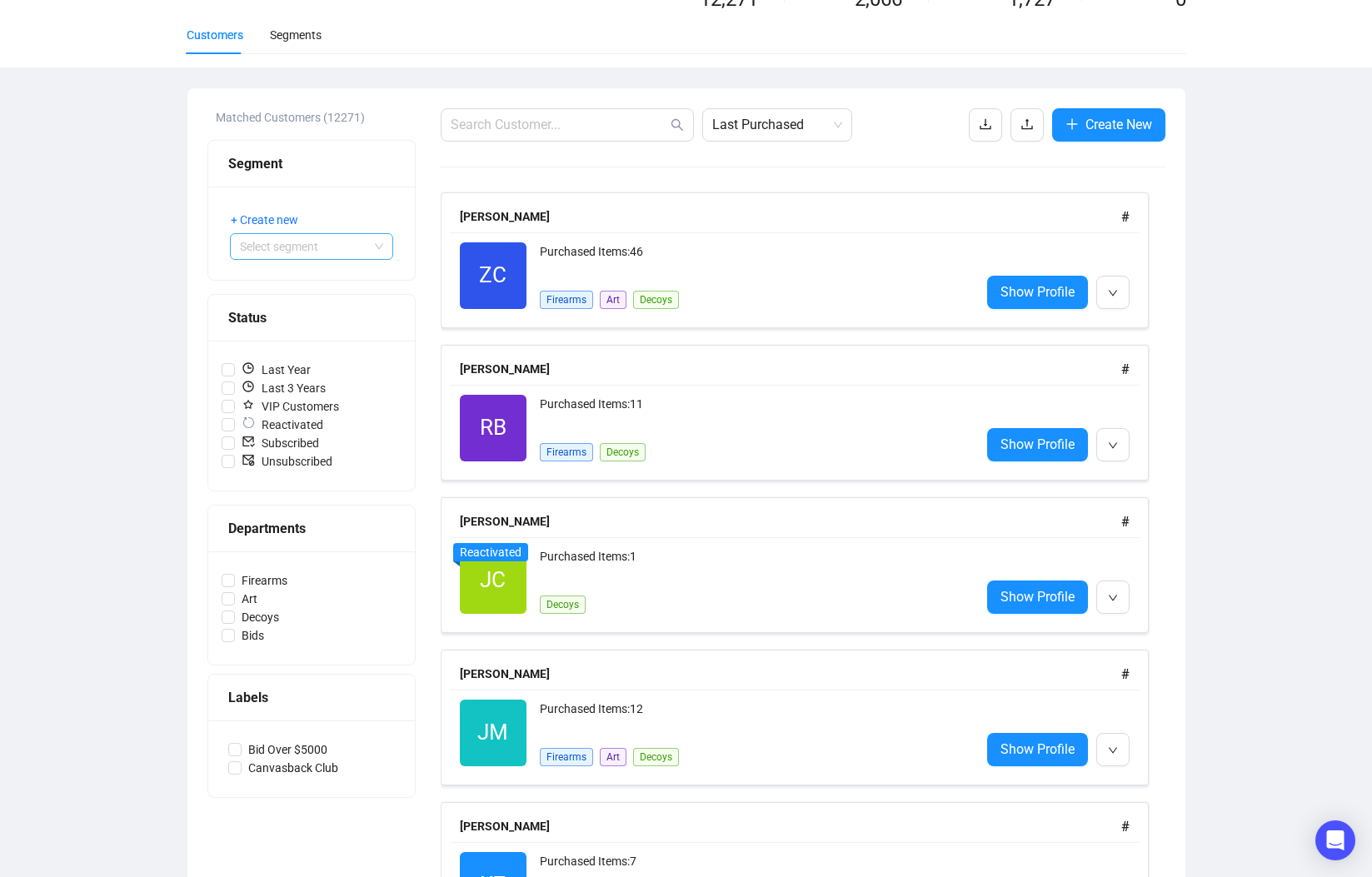
click at [381, 247] on span at bounding box center [312, 247] width 144 height 25
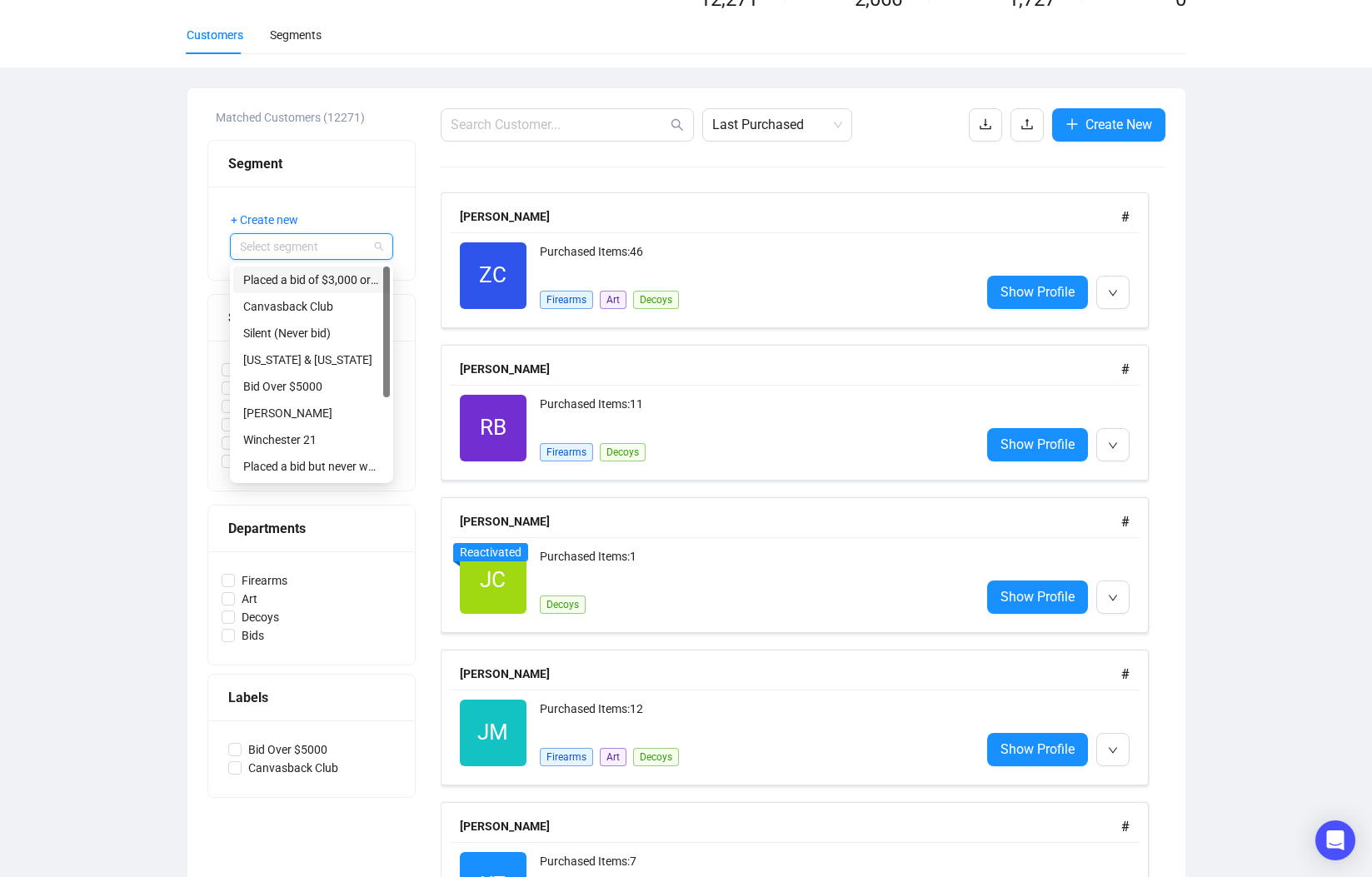
click at [358, 276] on div "Placed a bid of $3,000 or more on firearms" at bounding box center [311, 279] width 137 height 18
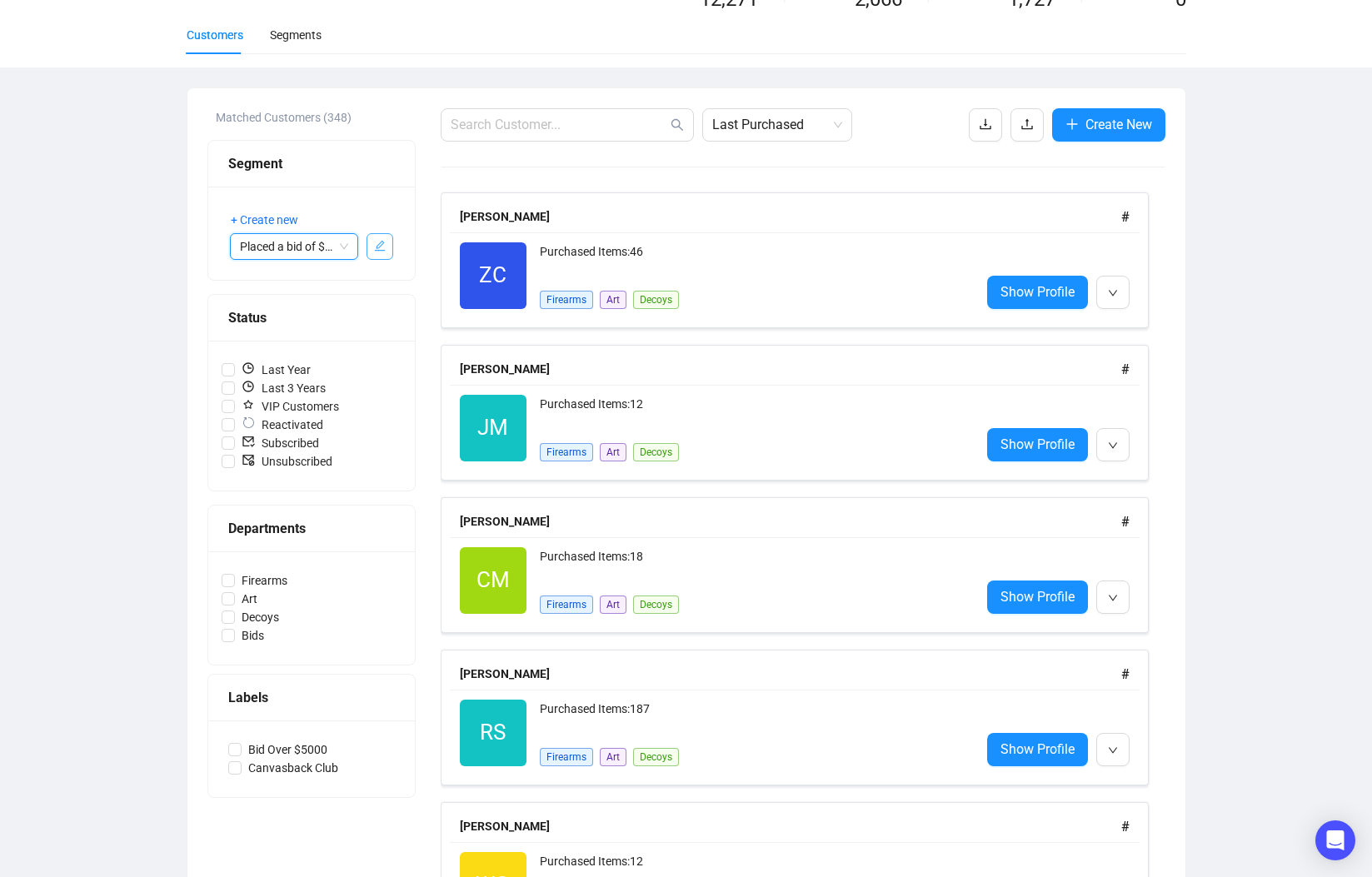
click at [385, 249] on icon "edit" at bounding box center [380, 246] width 11 height 11
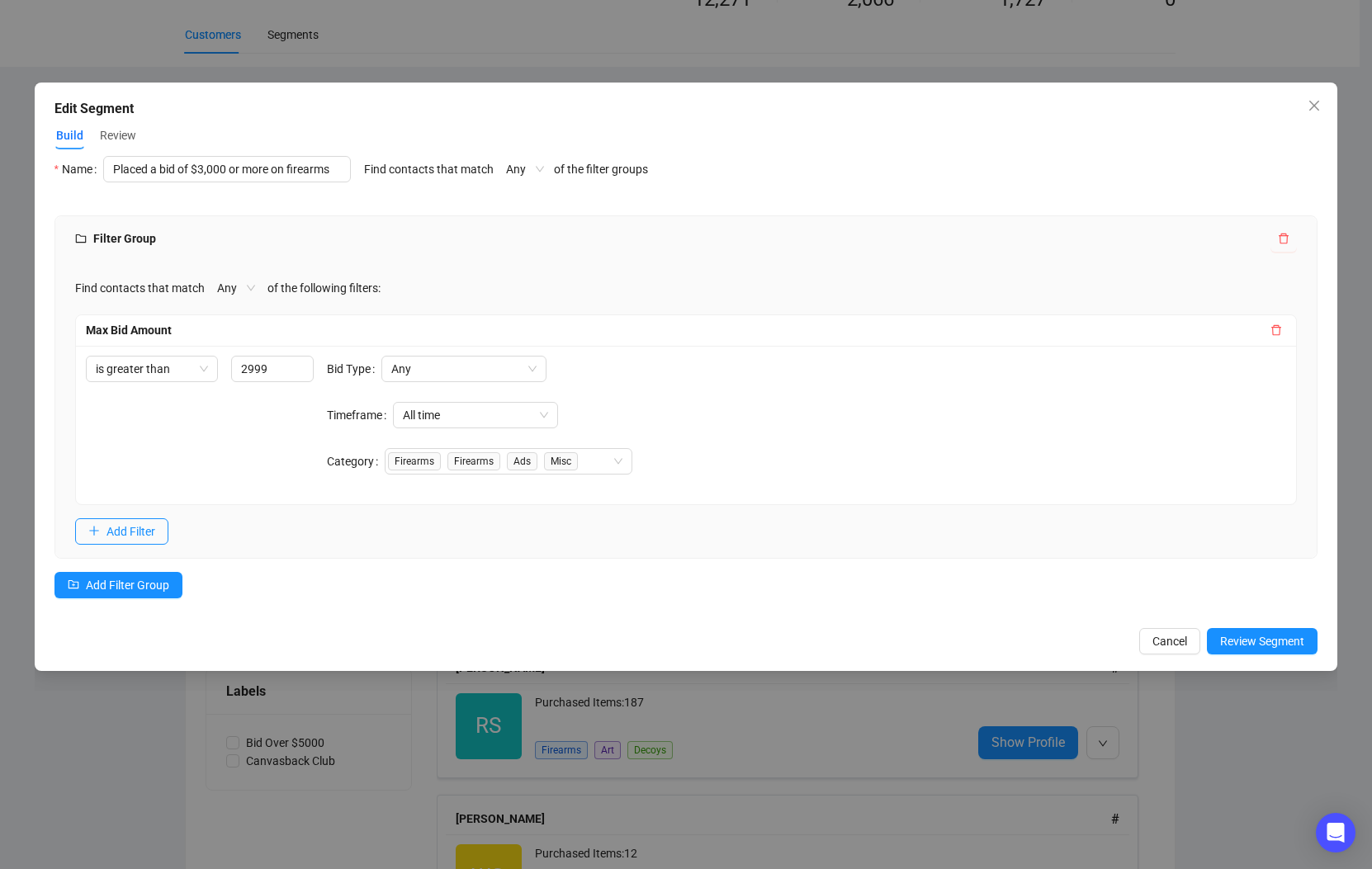
click at [535, 168] on span "Any" at bounding box center [525, 169] width 38 height 25
click at [536, 168] on span "Any" at bounding box center [525, 169] width 38 height 25
click at [1250, 643] on span "Review Segment" at bounding box center [1262, 641] width 84 height 18
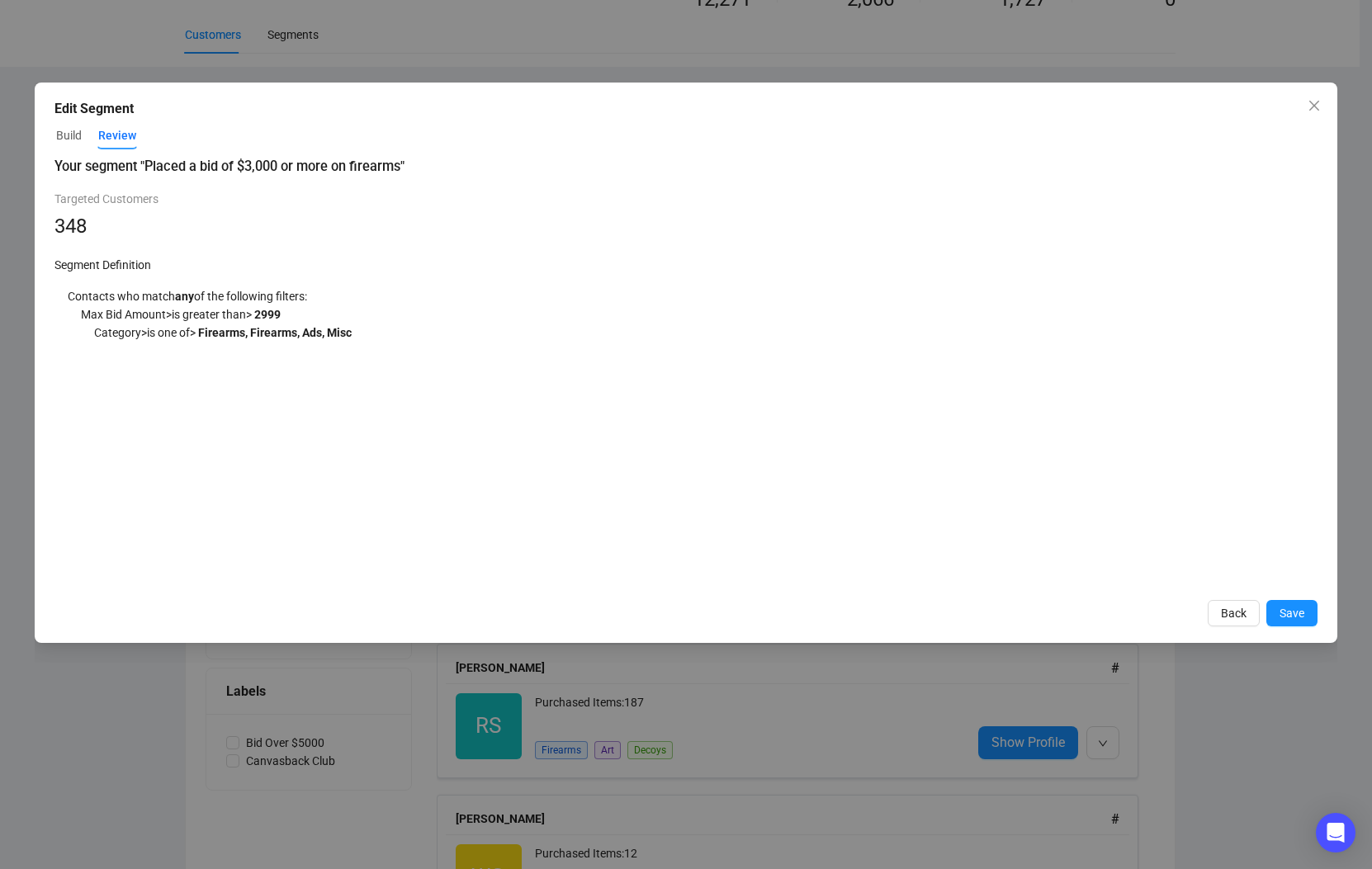
click at [64, 134] on span "Build" at bounding box center [68, 136] width 26 height 17
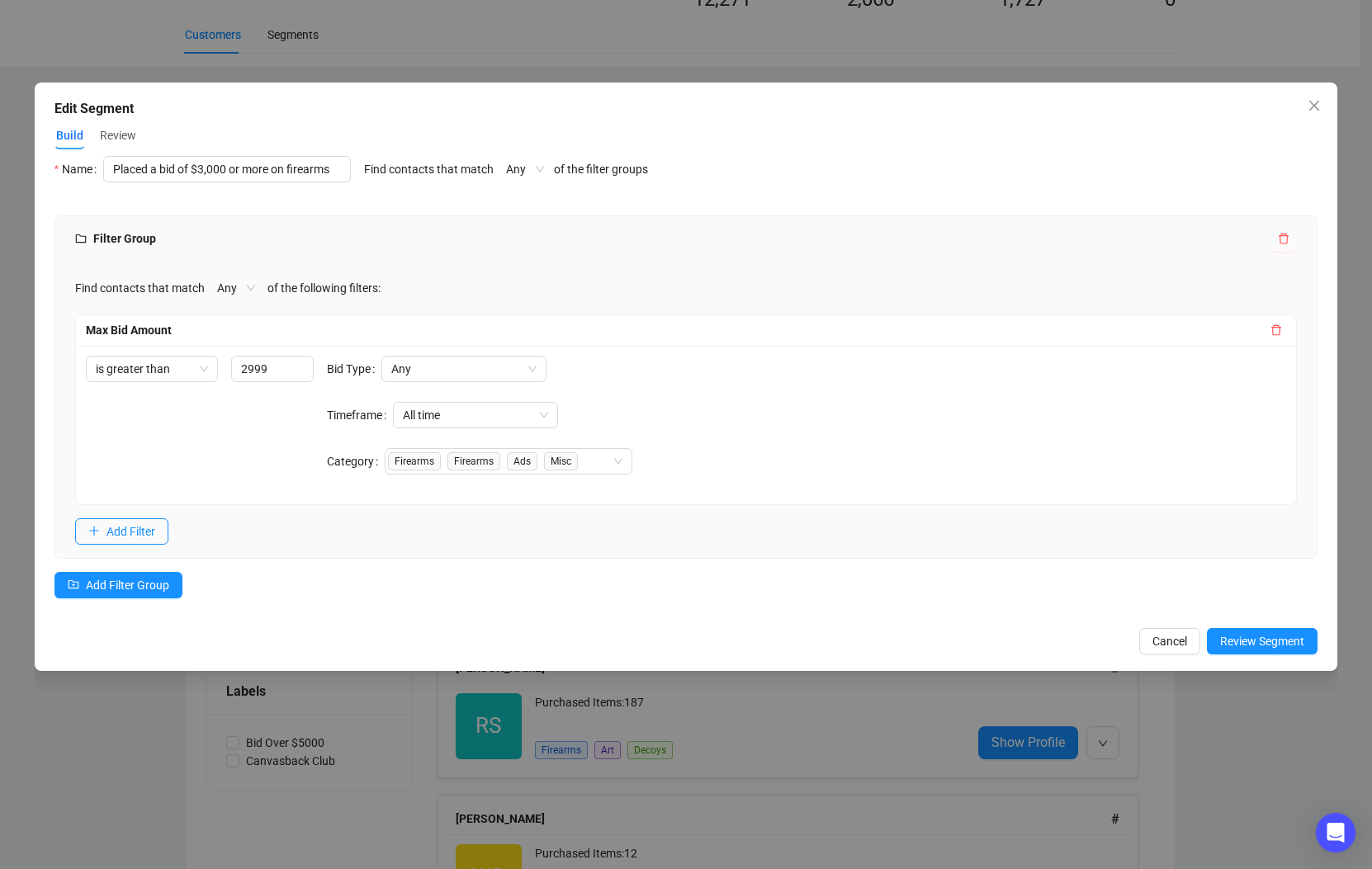
click at [247, 283] on span "Any" at bounding box center [236, 288] width 38 height 25
click at [137, 769] on div "Edit Segment Build Review Name Placed a bid of $3,000 or more on firearms Find …" at bounding box center [686, 434] width 1372 height 869
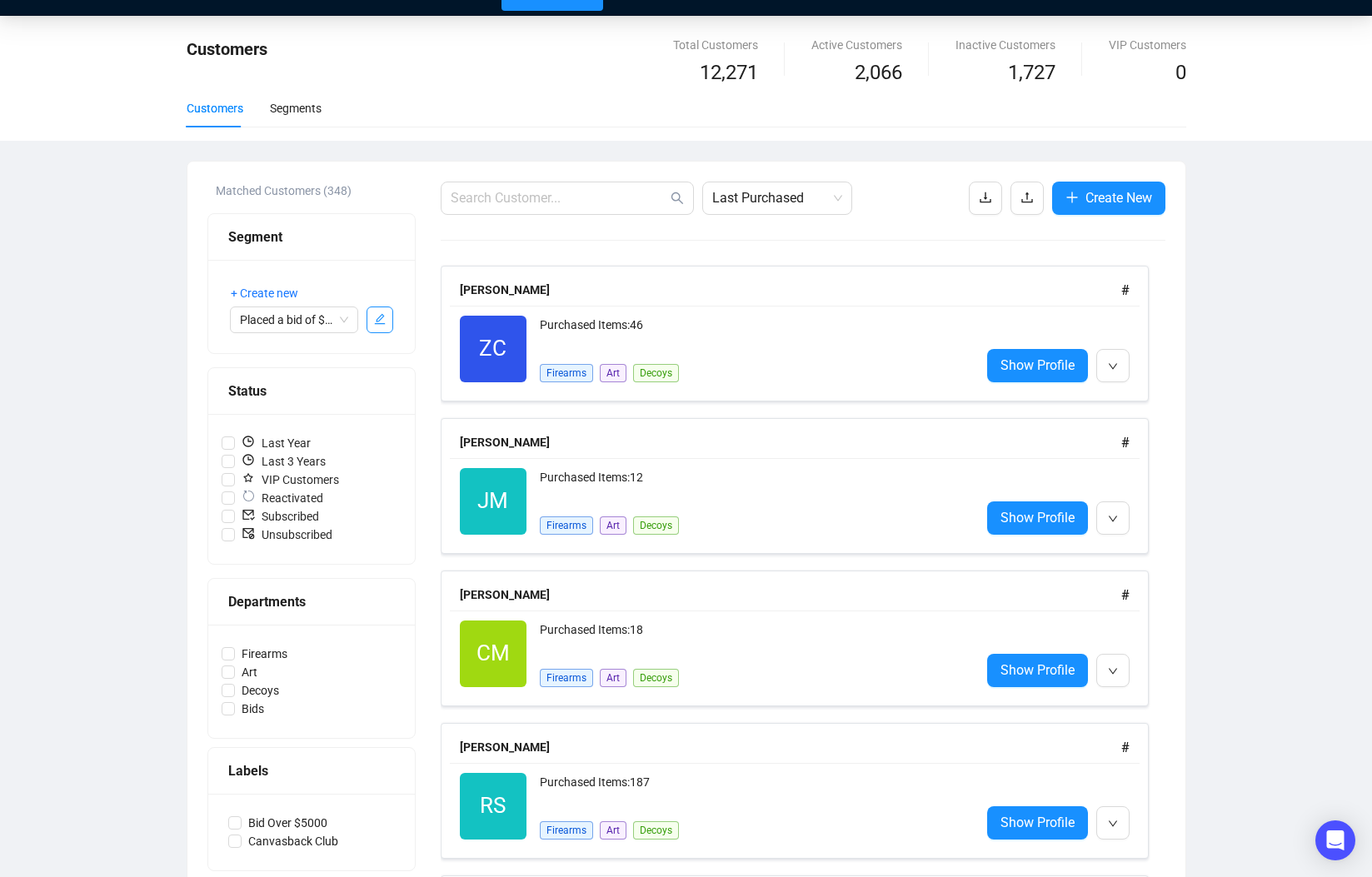
scroll to position [0, 0]
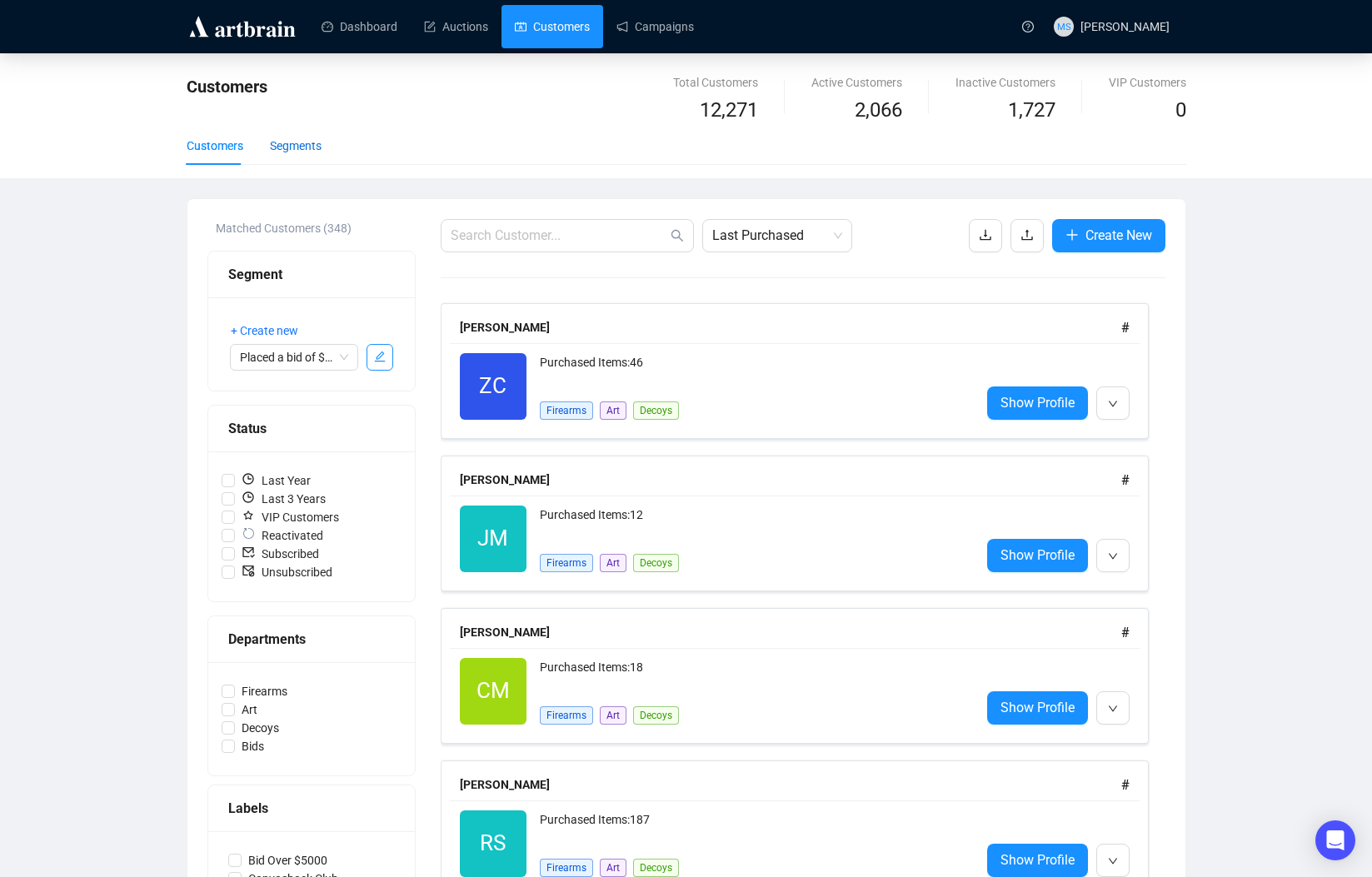
click at [306, 145] on div "Segments" at bounding box center [296, 145] width 52 height 18
